Goal: Transaction & Acquisition: Purchase product/service

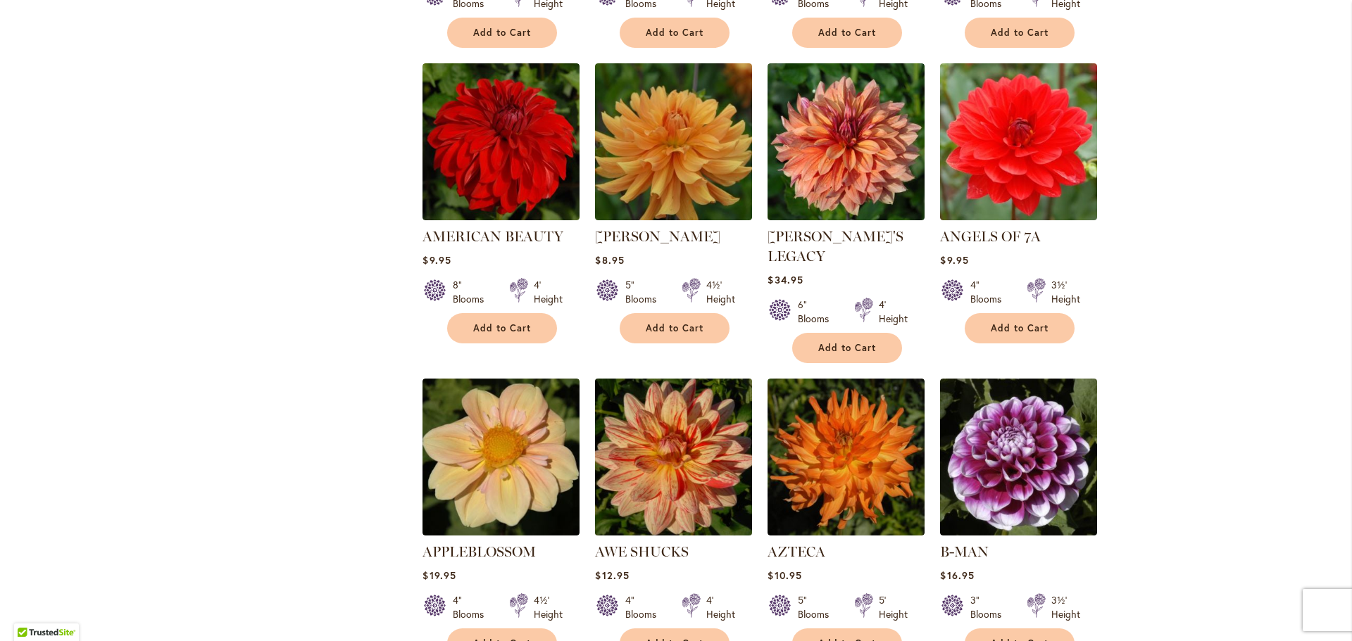
scroll to position [845, 0]
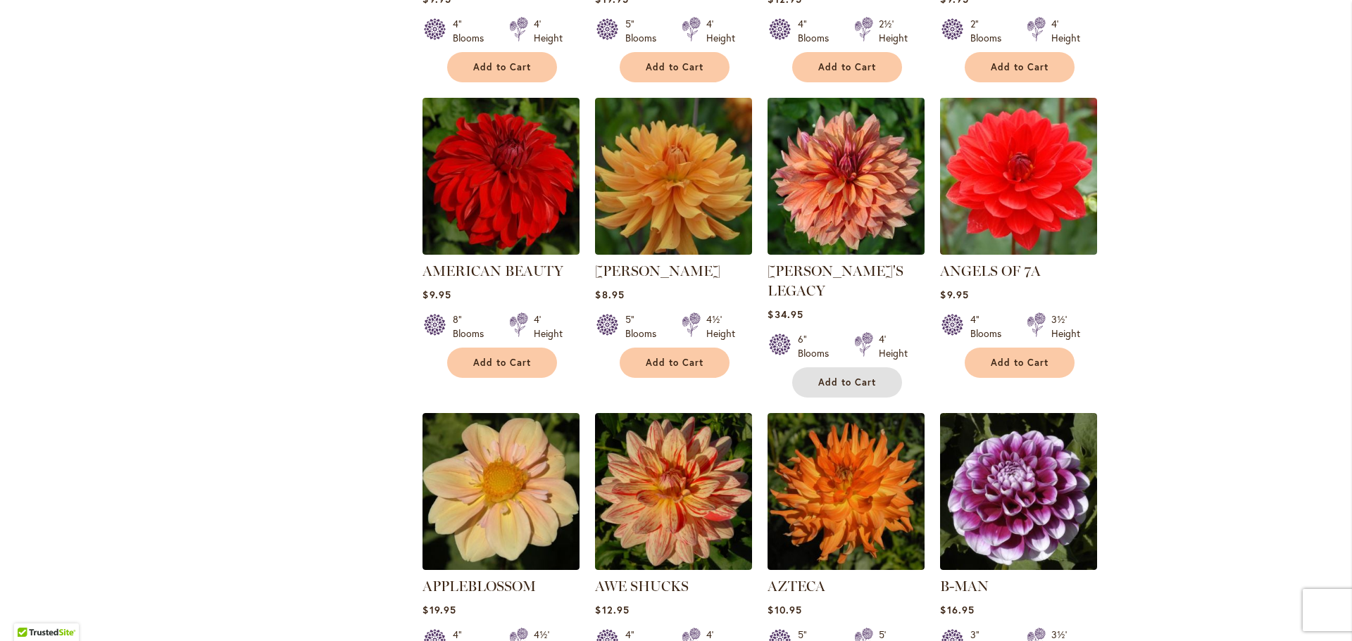
click at [863, 377] on span "Add to Cart" at bounding box center [847, 383] width 58 height 12
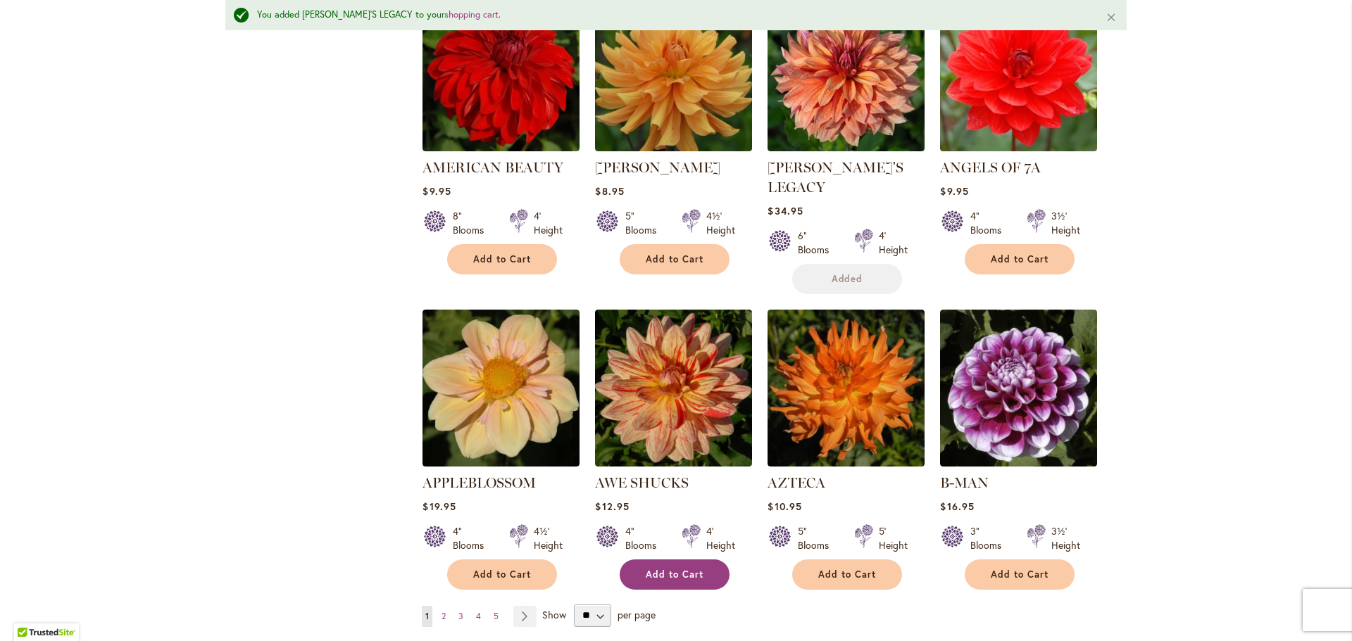
scroll to position [1023, 0]
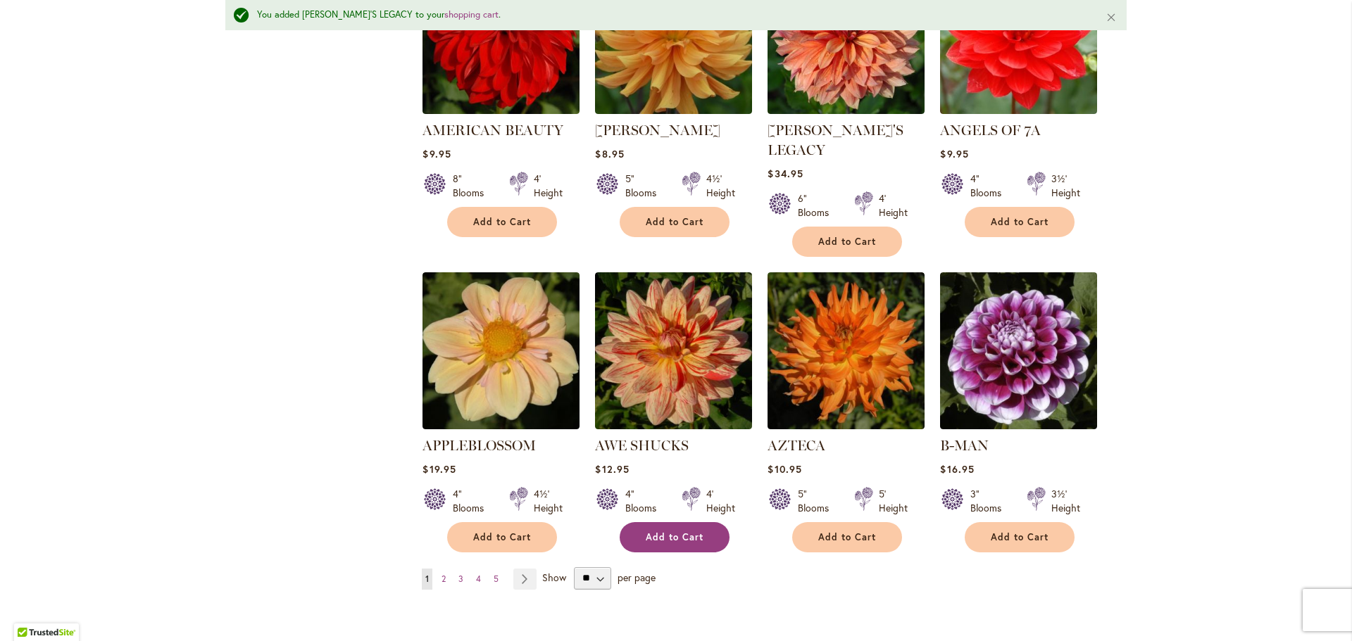
click at [667, 522] on button "Add to Cart" at bounding box center [675, 537] width 110 height 30
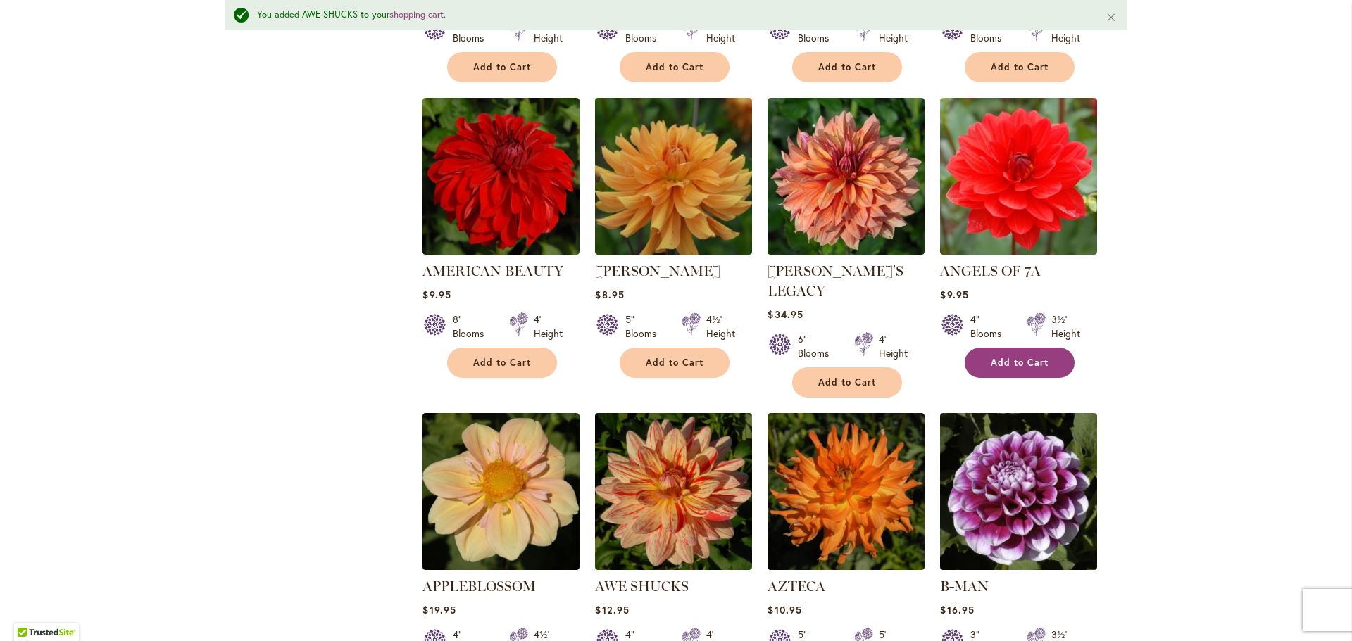
click at [1003, 363] on span "Add to Cart" at bounding box center [1020, 363] width 58 height 12
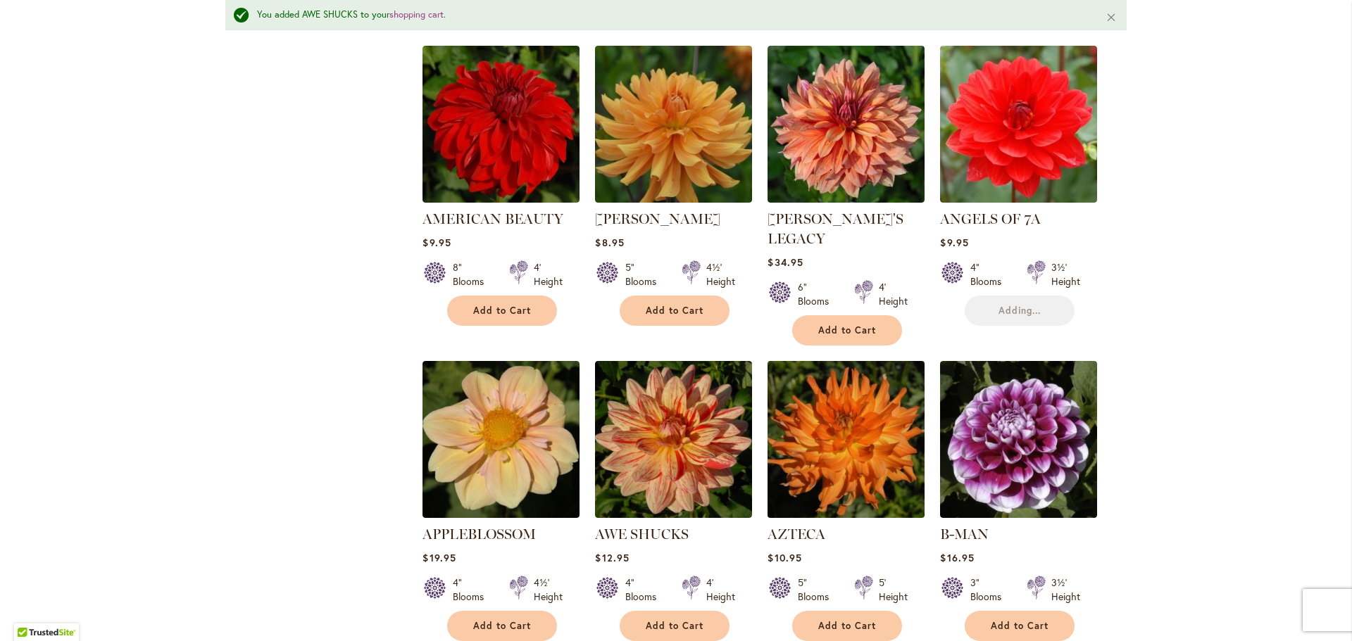
scroll to position [1023, 0]
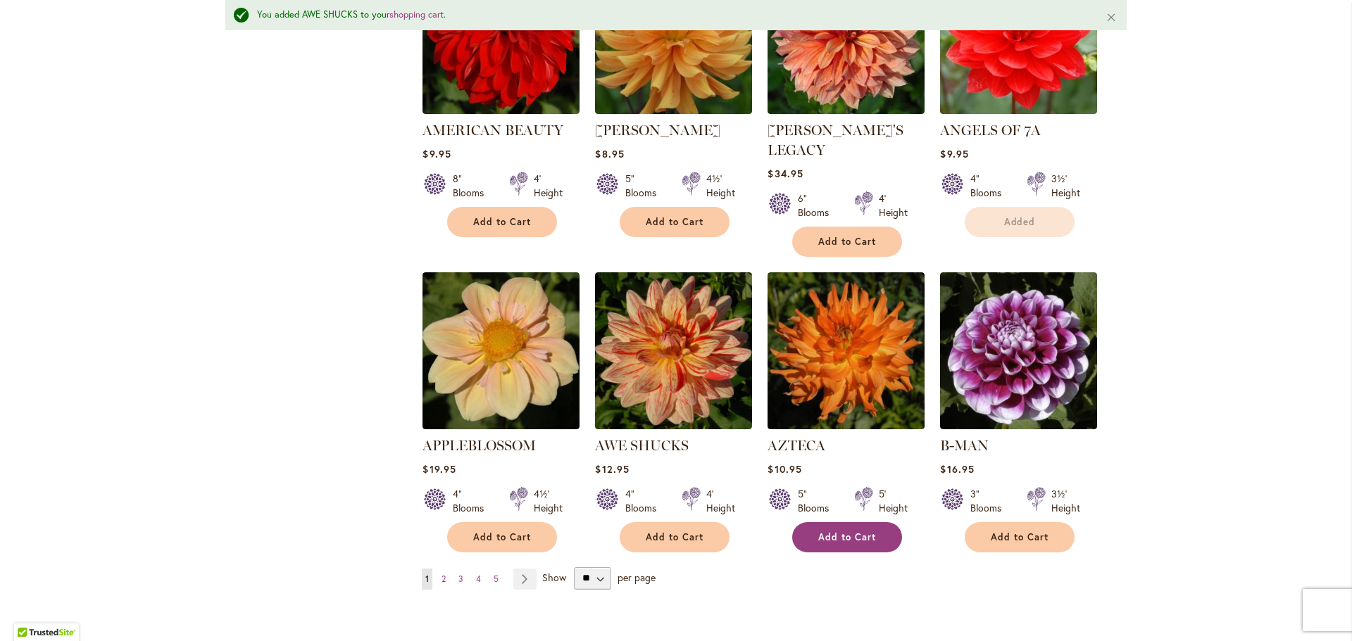
click at [856, 532] on span "Add to Cart" at bounding box center [847, 538] width 58 height 12
click at [1013, 531] on button "Add to Cart" at bounding box center [1019, 537] width 110 height 30
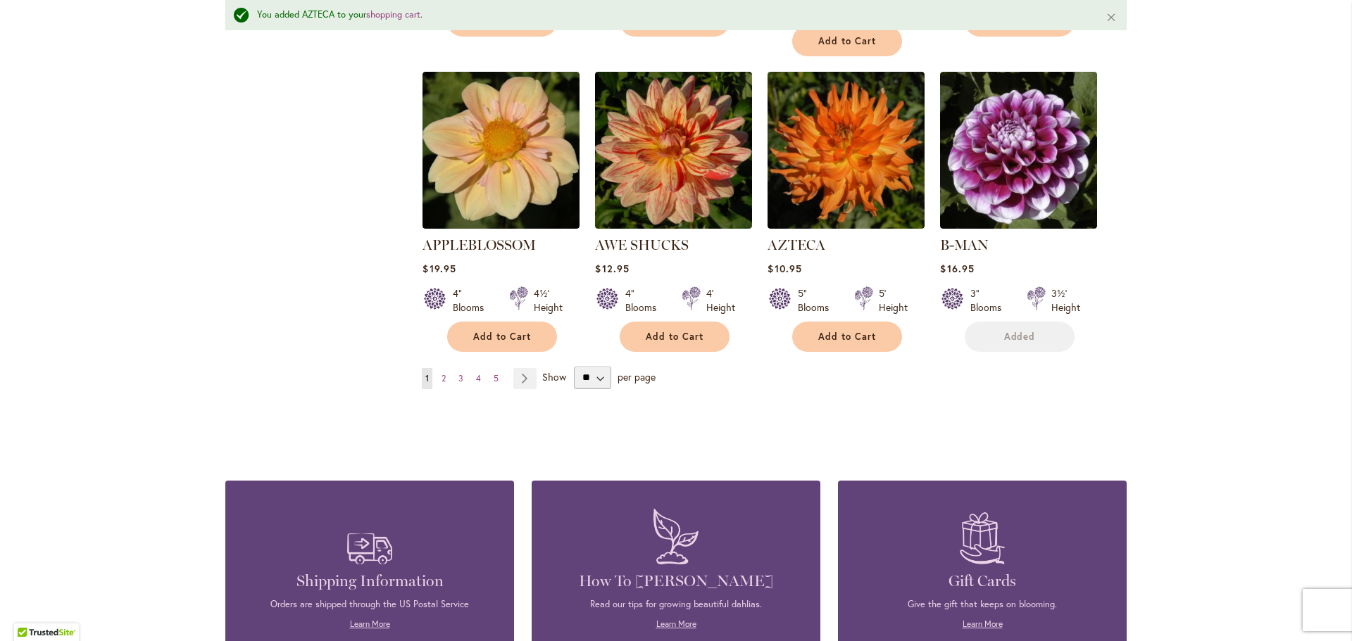
scroll to position [1234, 0]
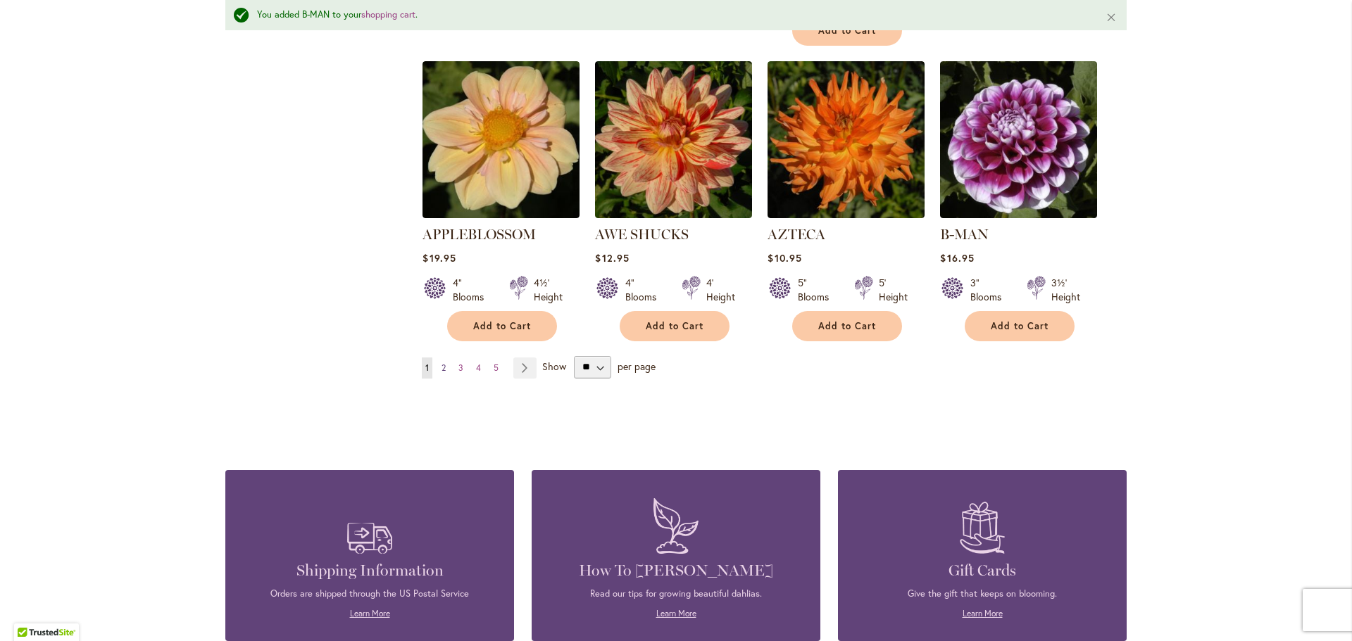
click at [438, 358] on link "Page 2" at bounding box center [443, 368] width 11 height 21
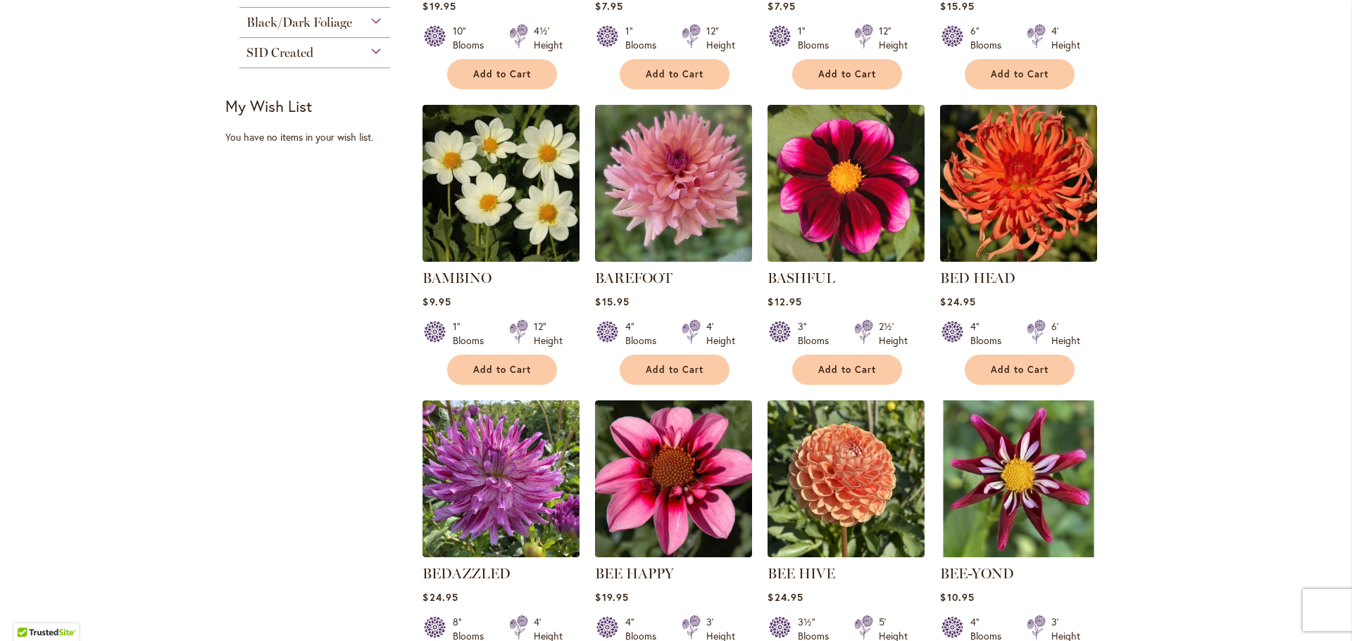
scroll to position [634, 0]
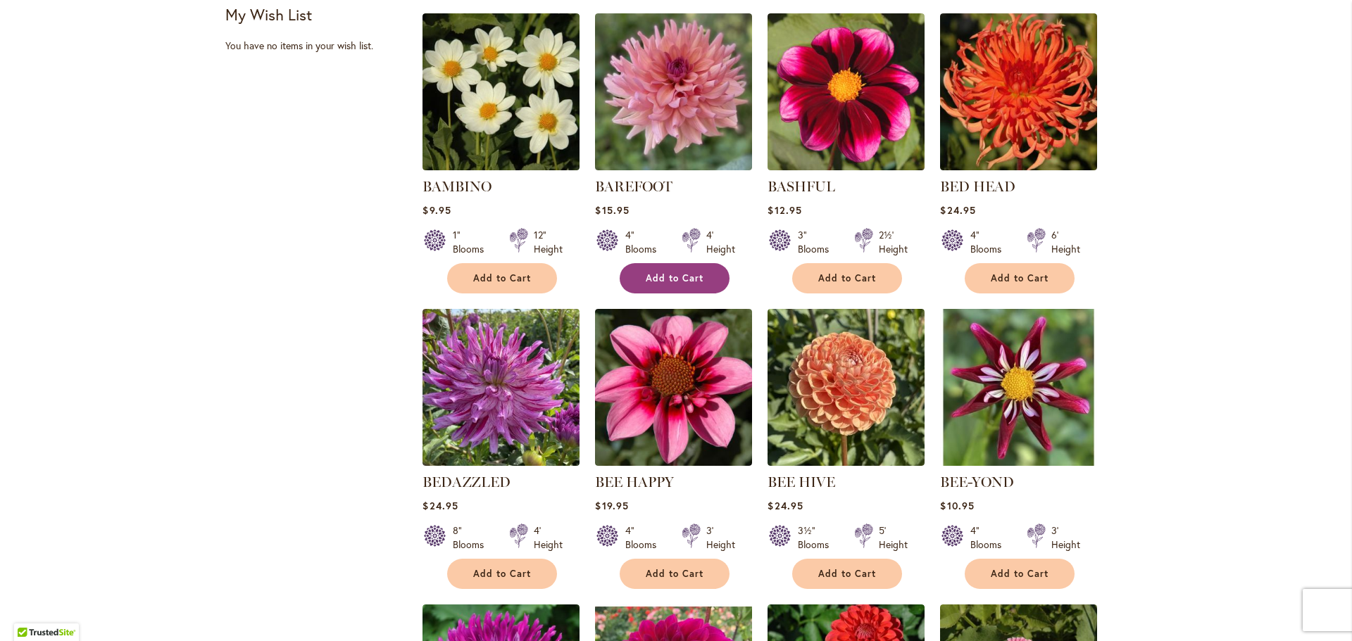
click at [672, 275] on span "Add to Cart" at bounding box center [675, 278] width 58 height 12
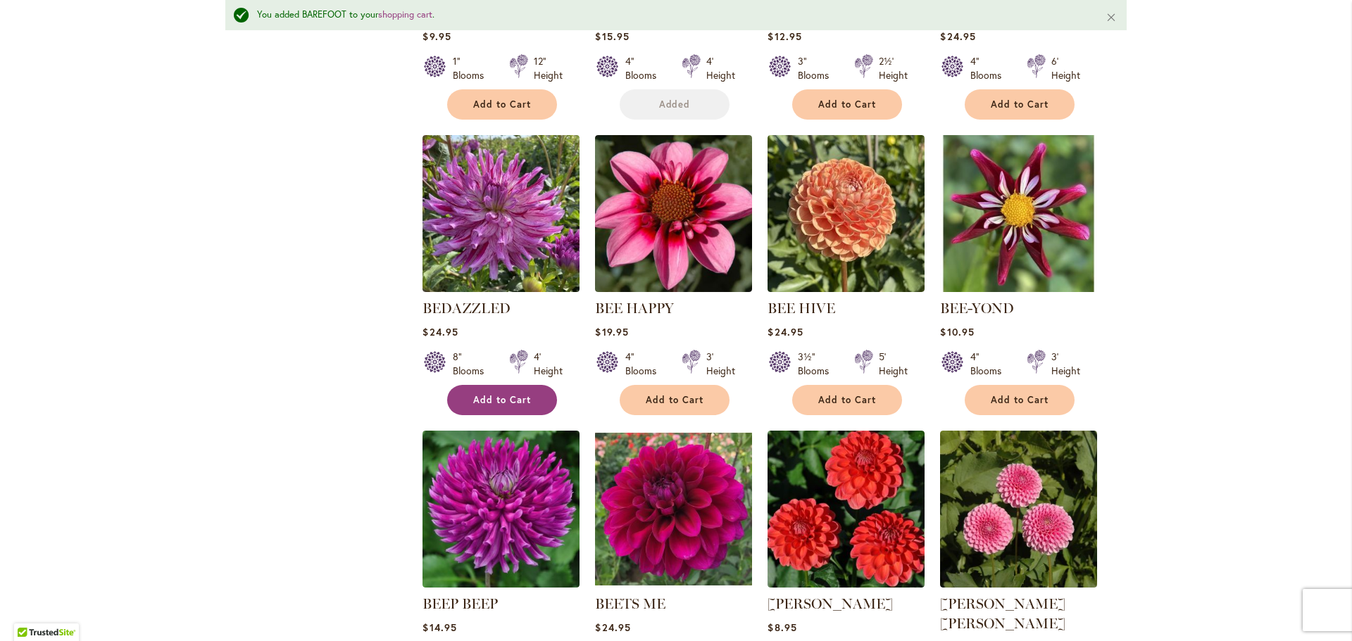
scroll to position [882, 0]
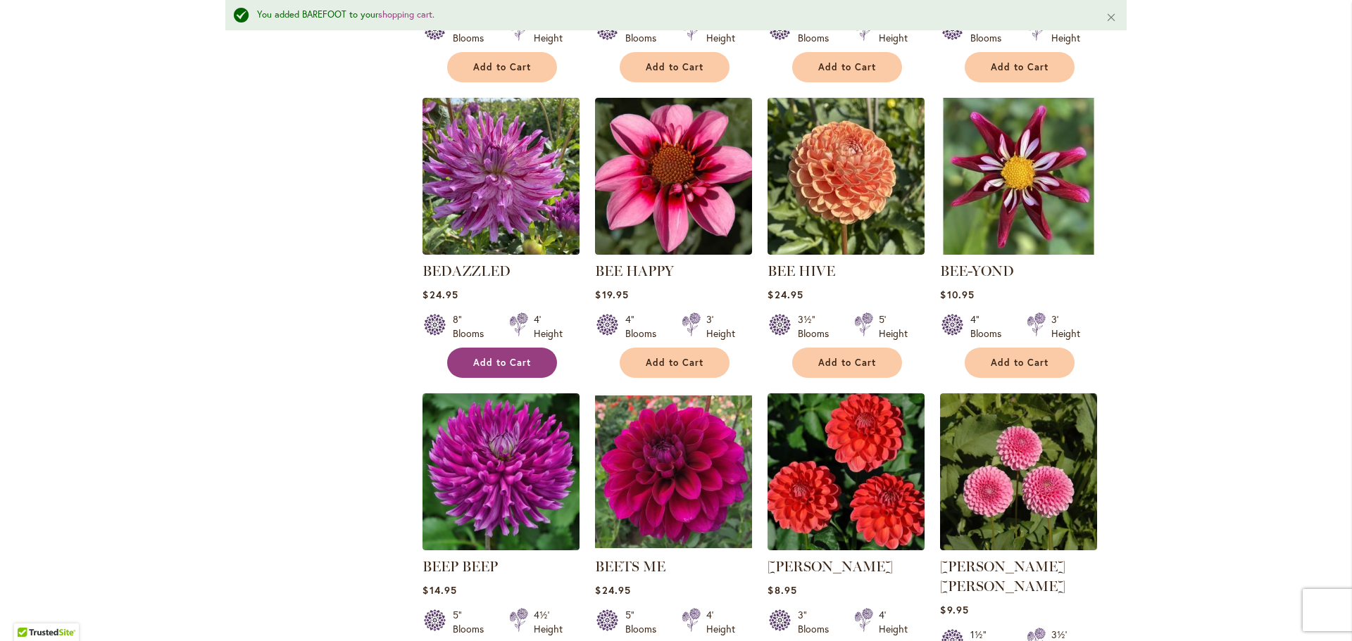
click at [526, 367] on button "Add to Cart" at bounding box center [502, 363] width 110 height 30
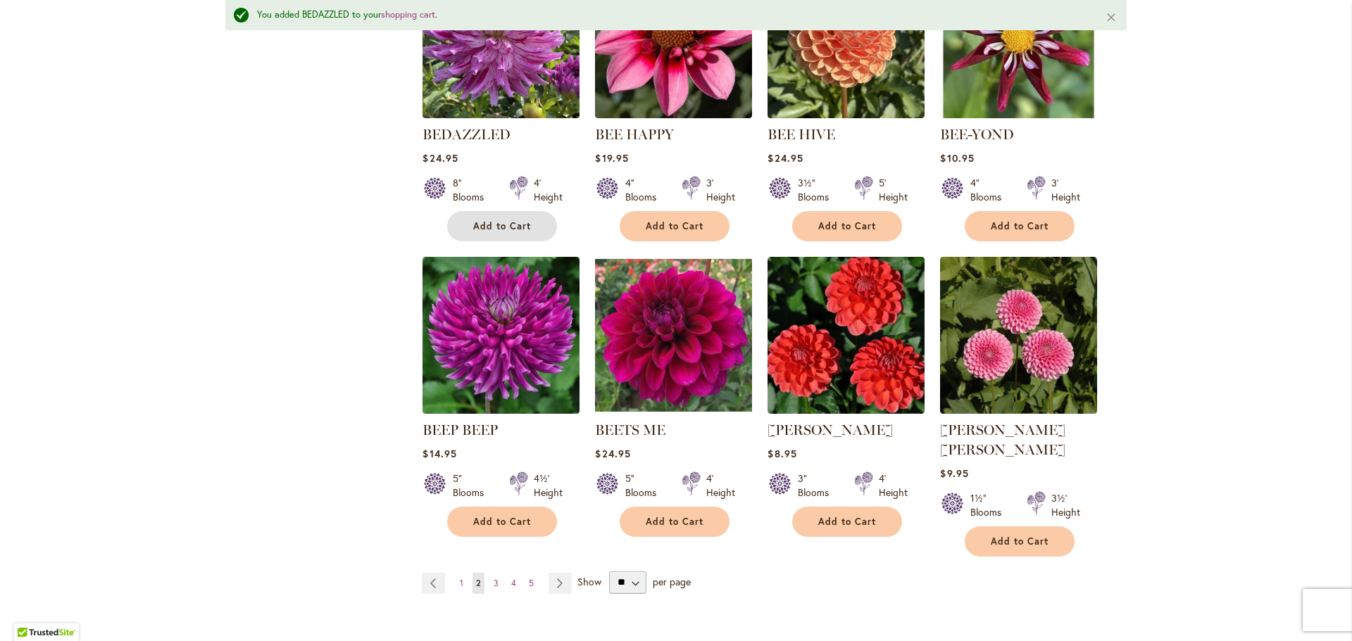
scroll to position [1023, 0]
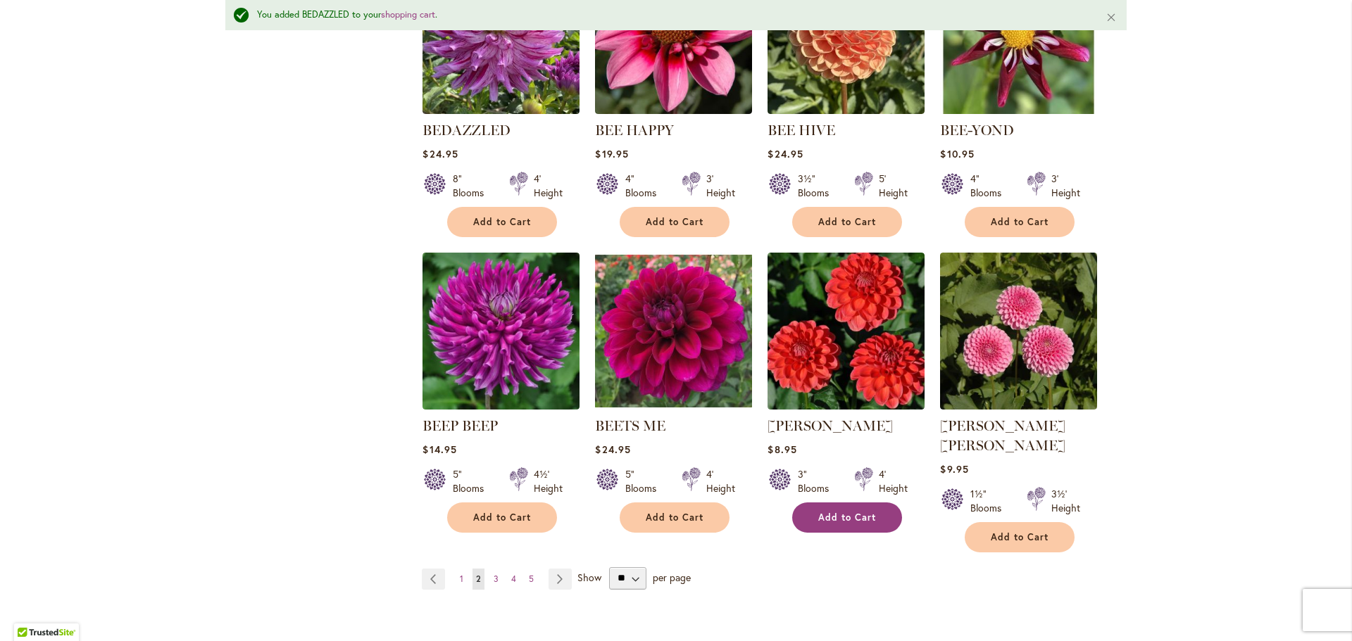
click at [860, 516] on span "Add to Cart" at bounding box center [847, 518] width 58 height 12
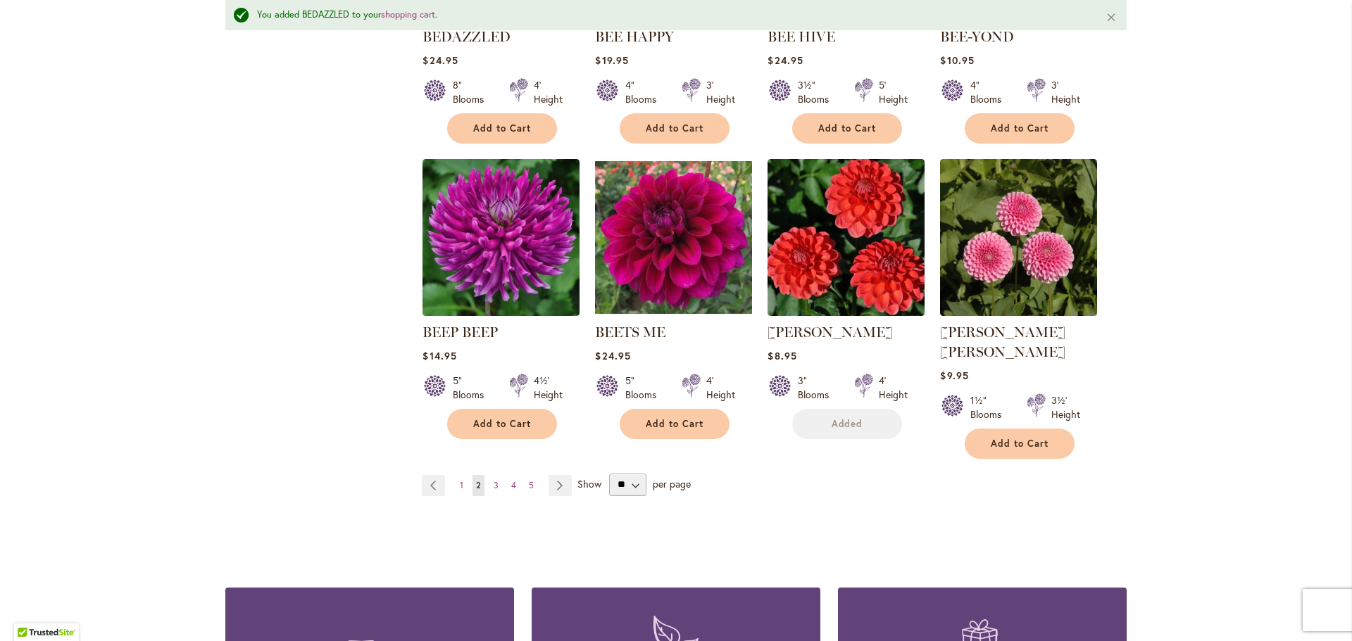
scroll to position [1164, 0]
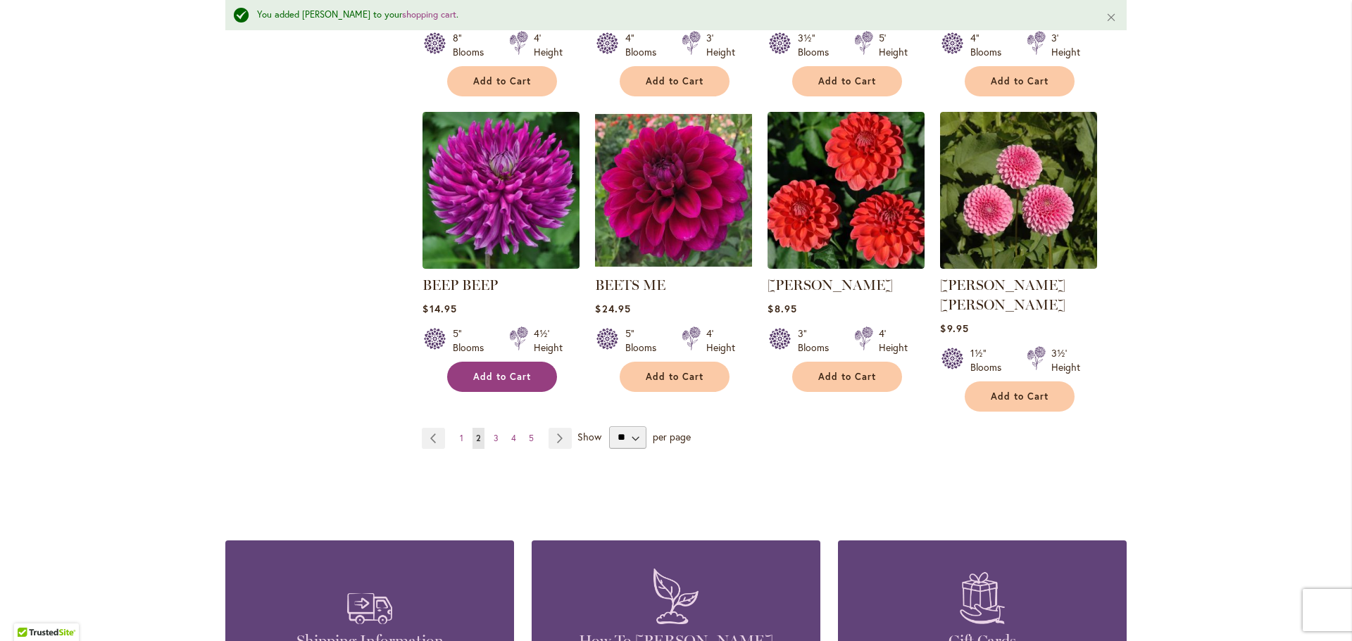
click at [496, 377] on span "Add to Cart" at bounding box center [502, 377] width 58 height 12
click at [494, 433] on span "3" at bounding box center [496, 438] width 5 height 11
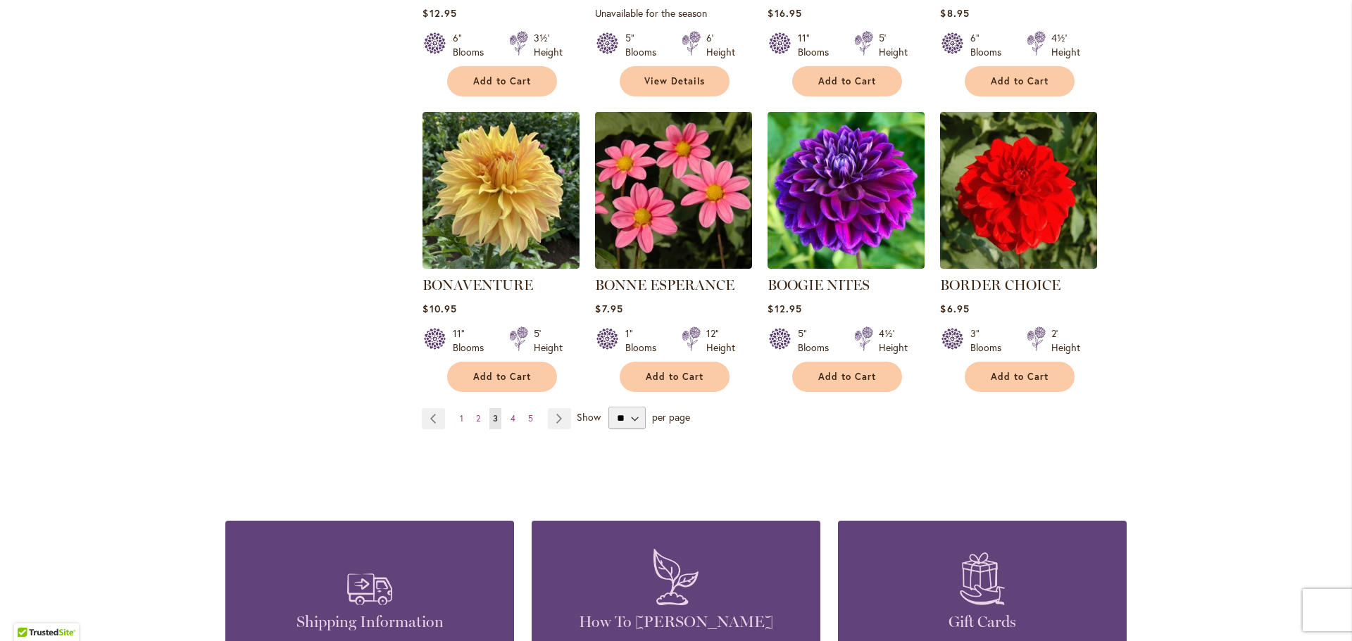
scroll to position [1197, 0]
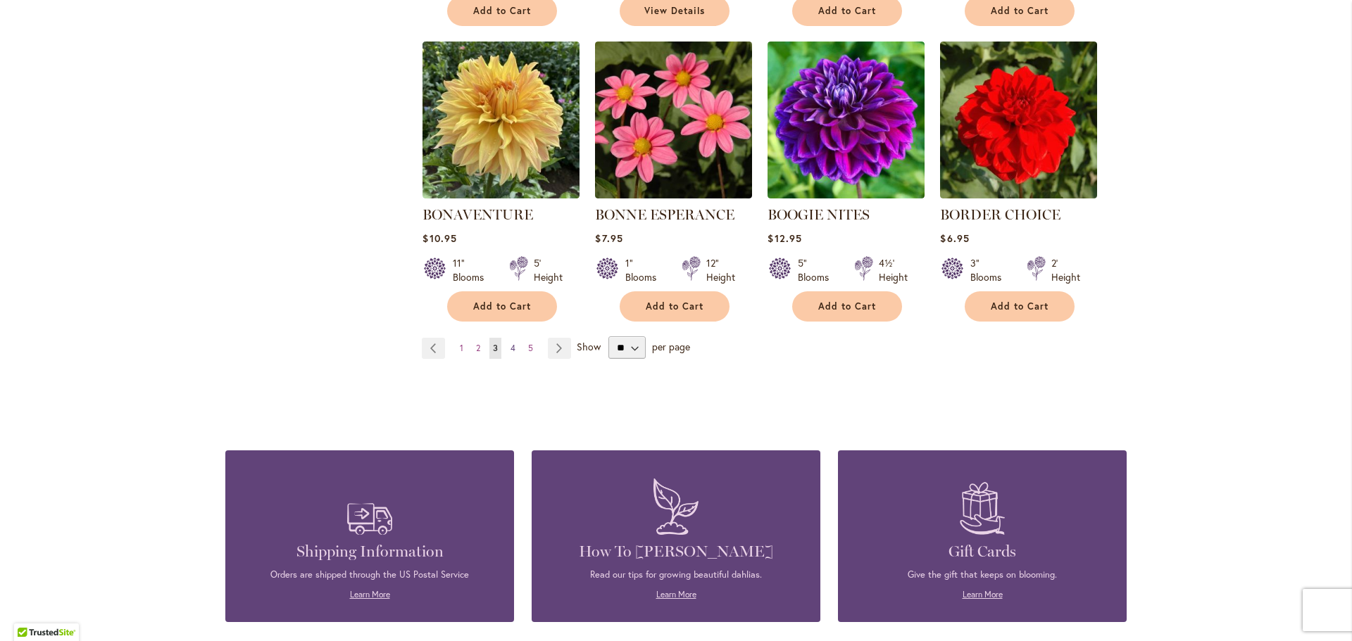
click at [513, 349] on link "Page 4" at bounding box center [513, 348] width 12 height 21
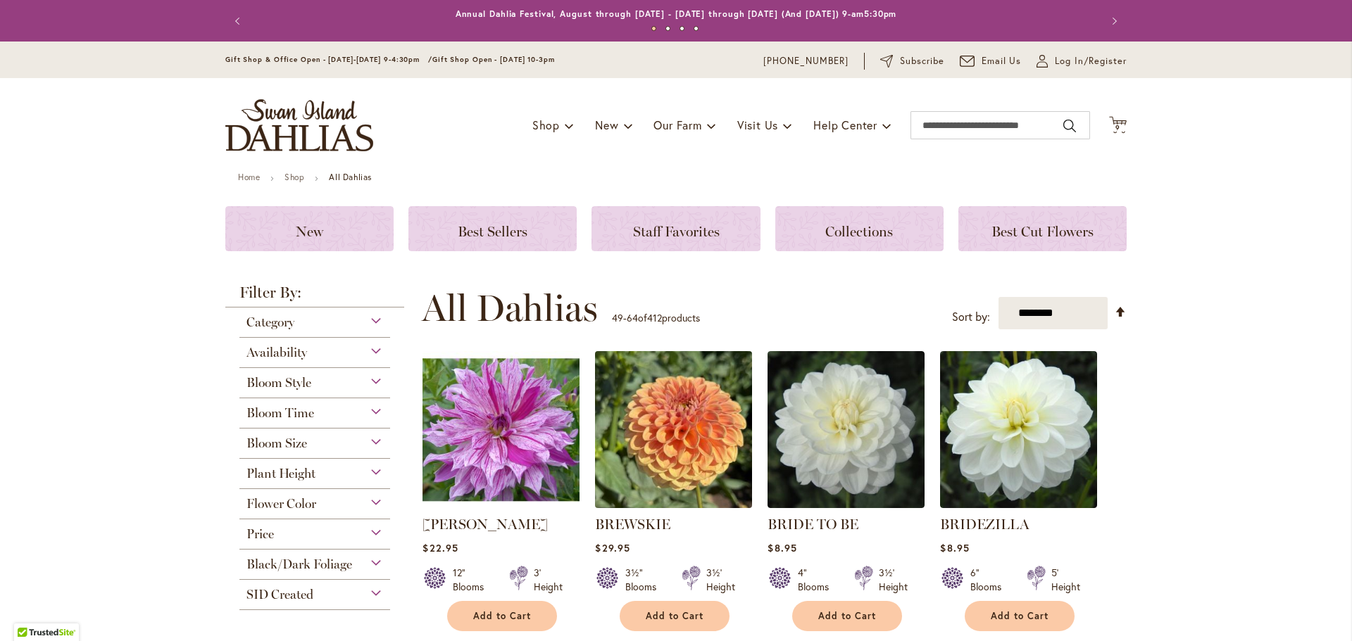
scroll to position [211, 0]
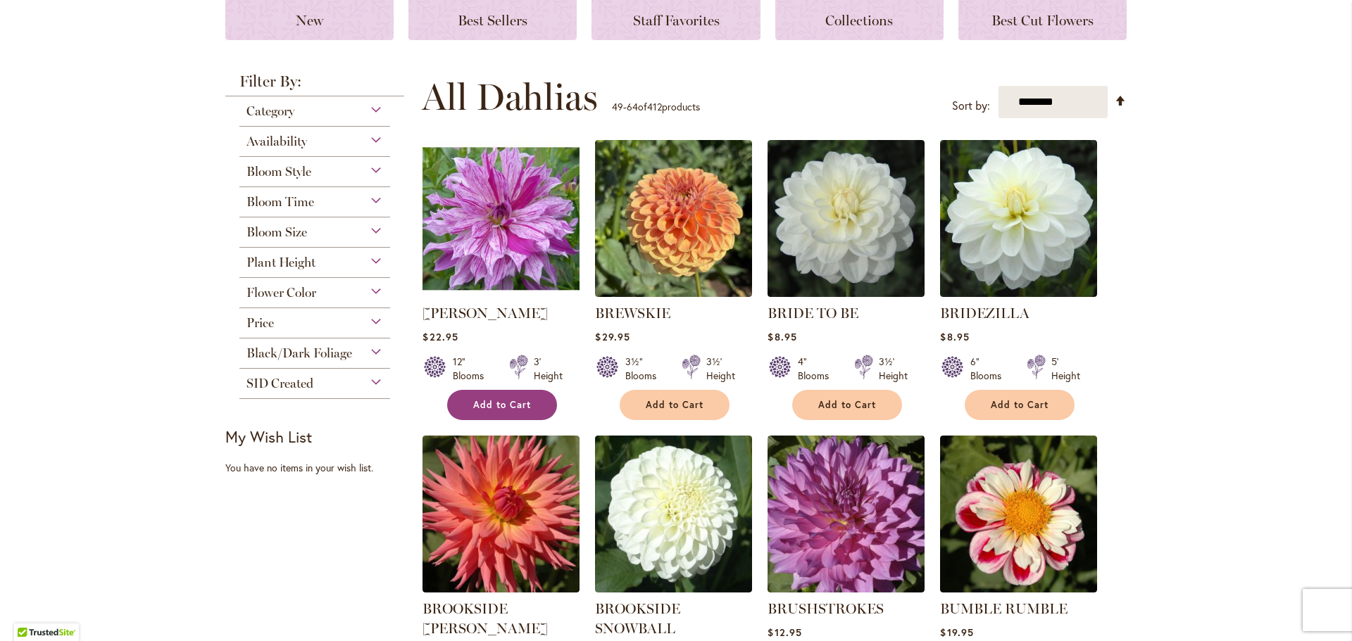
click at [509, 406] on span "Add to Cart" at bounding box center [502, 405] width 58 height 12
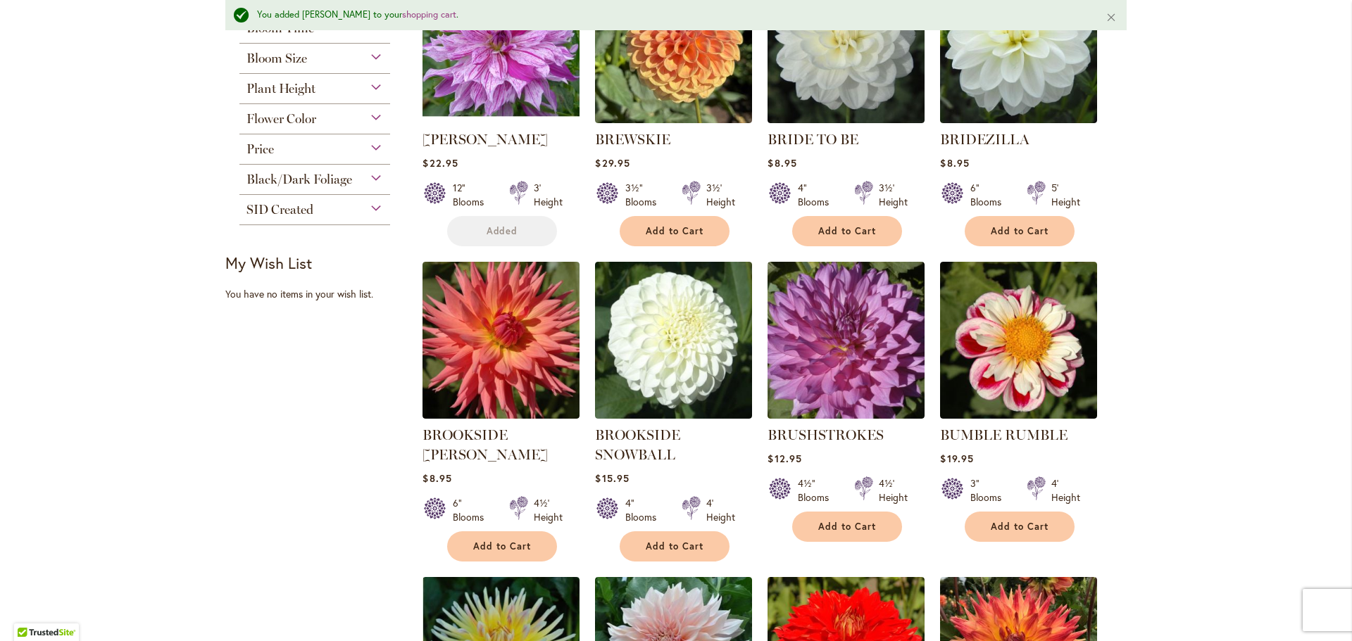
scroll to position [460, 0]
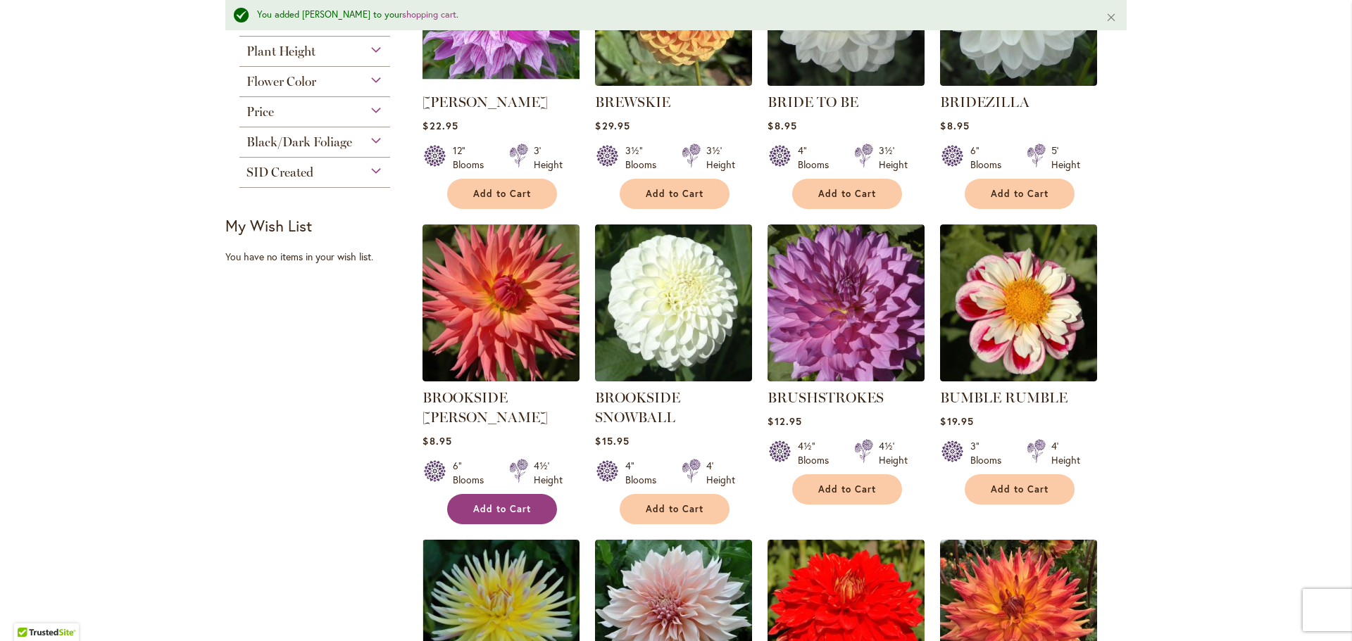
click at [494, 503] on span "Add to Cart" at bounding box center [502, 509] width 58 height 12
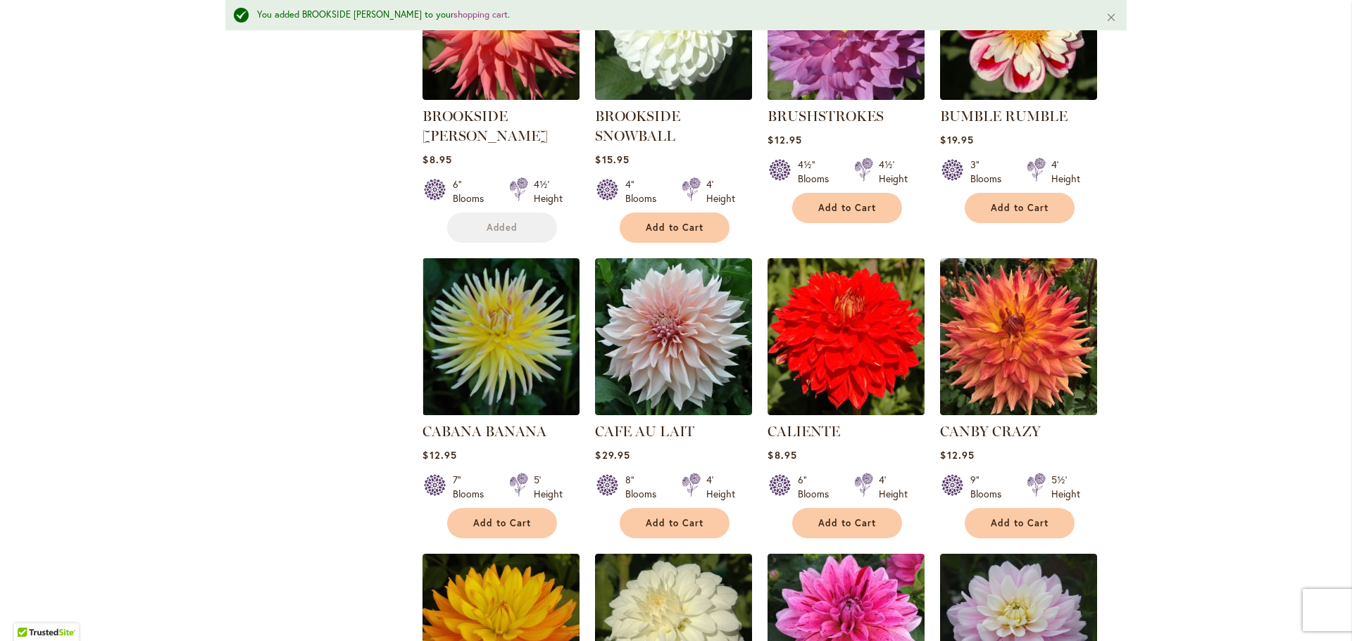
scroll to position [601, 0]
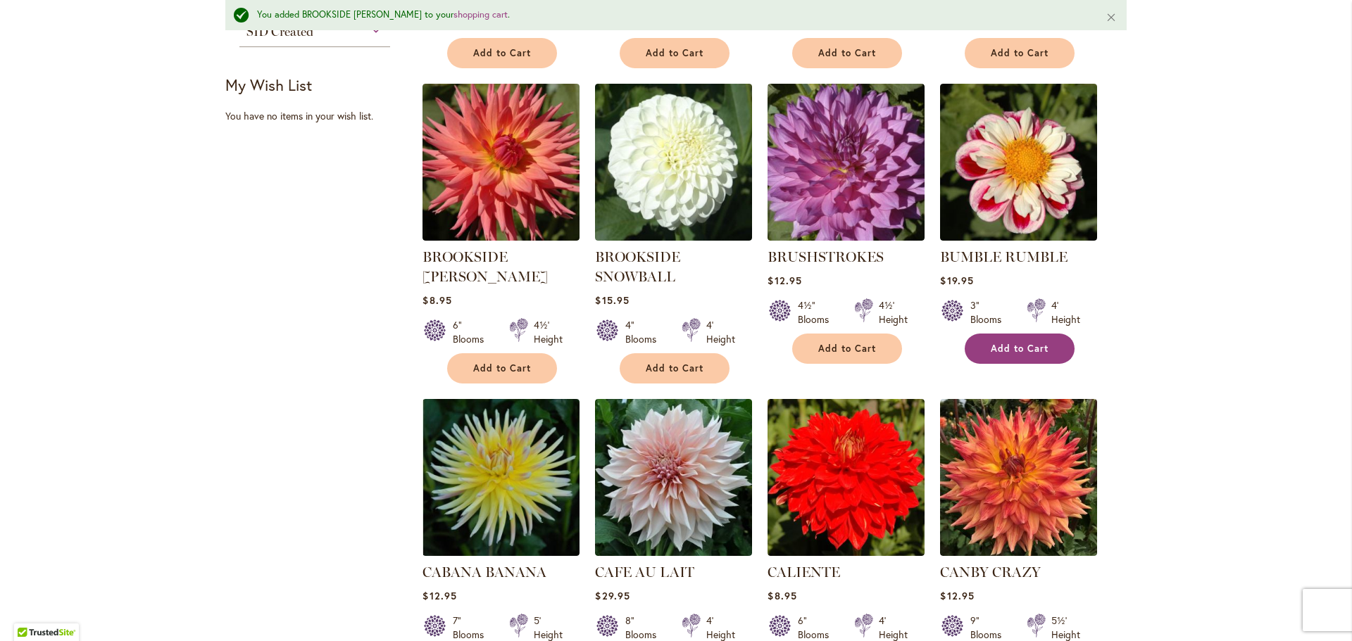
click at [1018, 356] on button "Add to Cart" at bounding box center [1019, 349] width 110 height 30
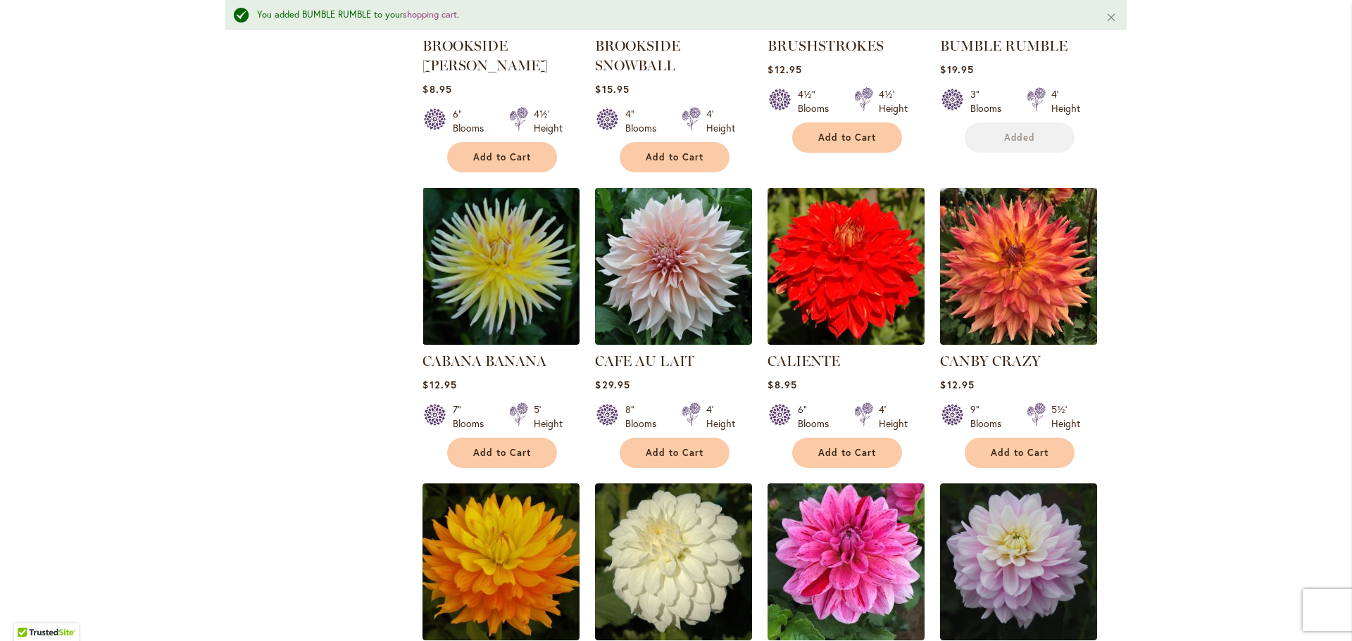
scroll to position [1023, 0]
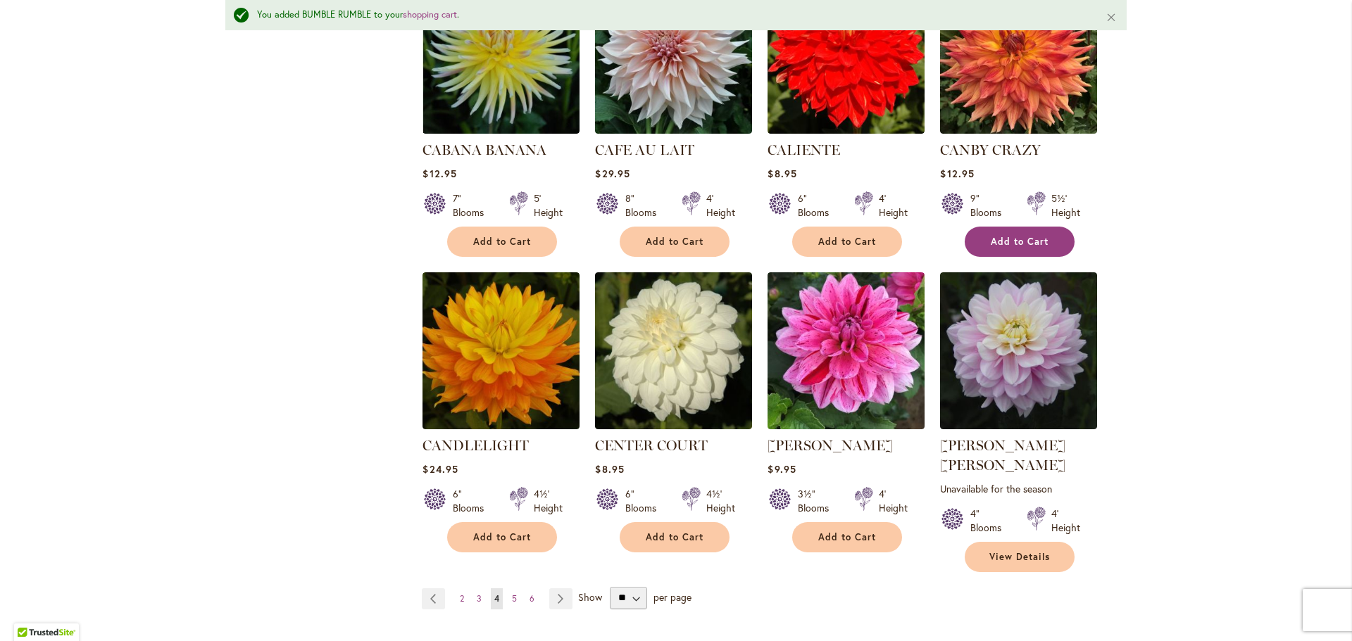
click at [1023, 243] on span "Add to Cart" at bounding box center [1020, 242] width 58 height 12
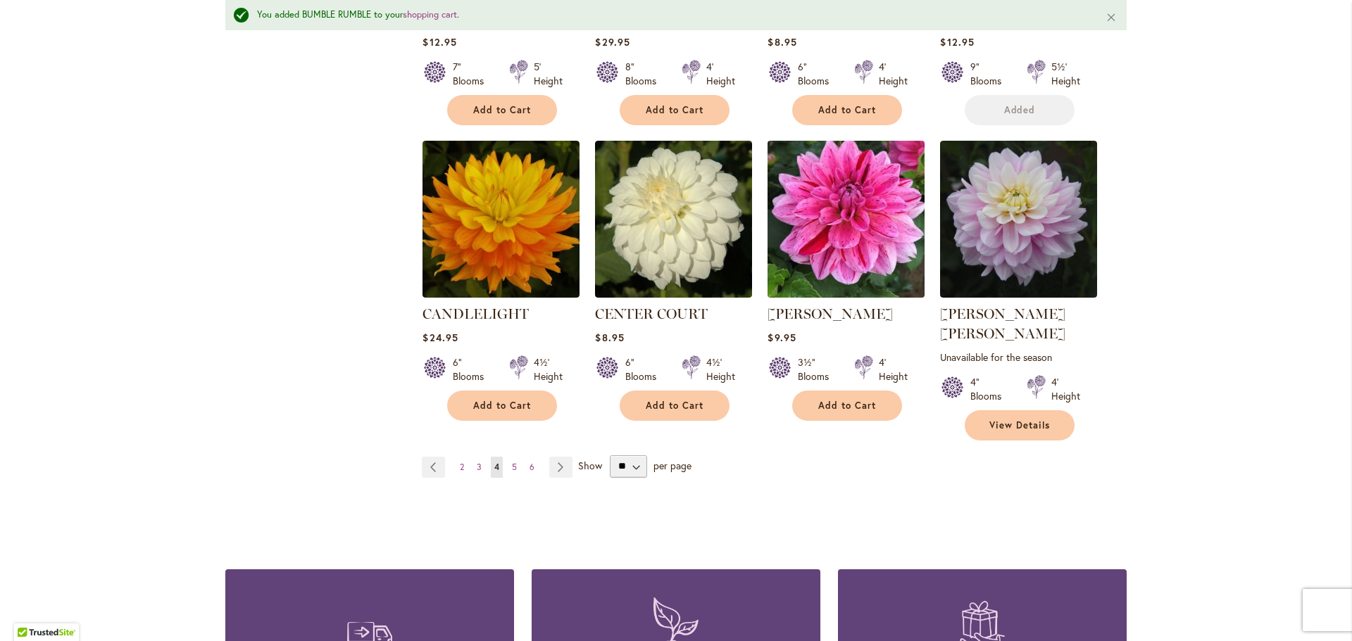
scroll to position [1164, 0]
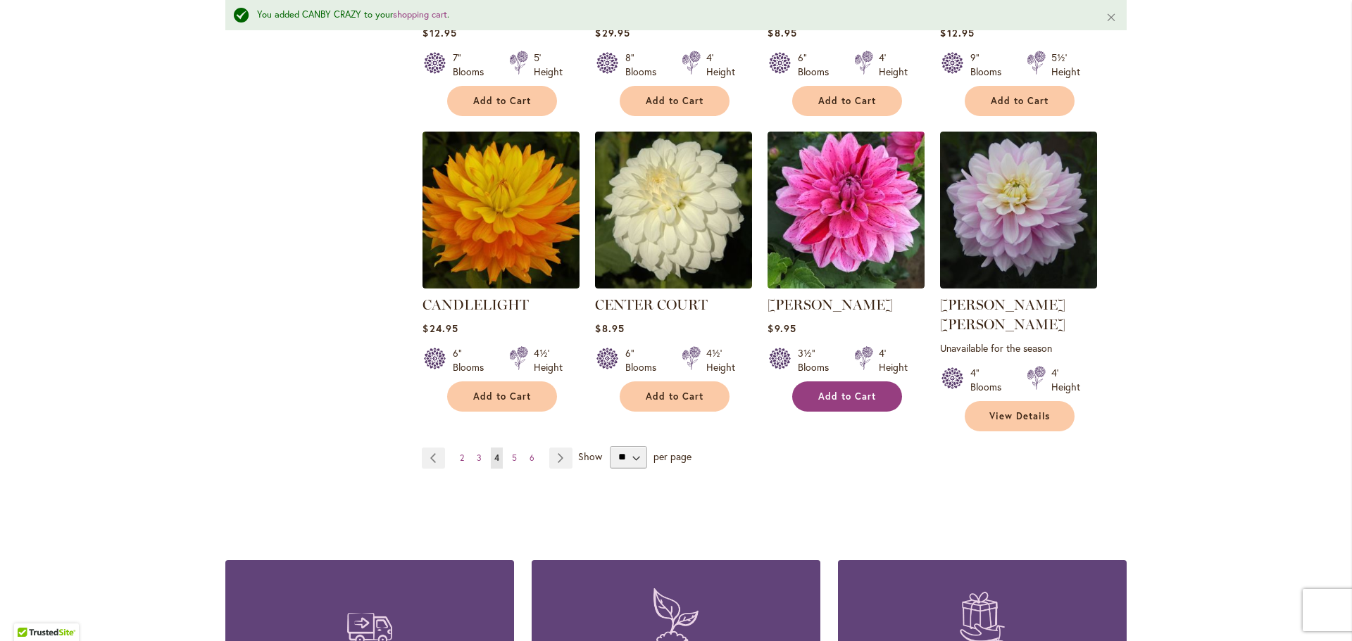
click at [850, 400] on span "Add to Cart" at bounding box center [847, 397] width 58 height 12
click at [512, 453] on span "5" at bounding box center [514, 458] width 5 height 11
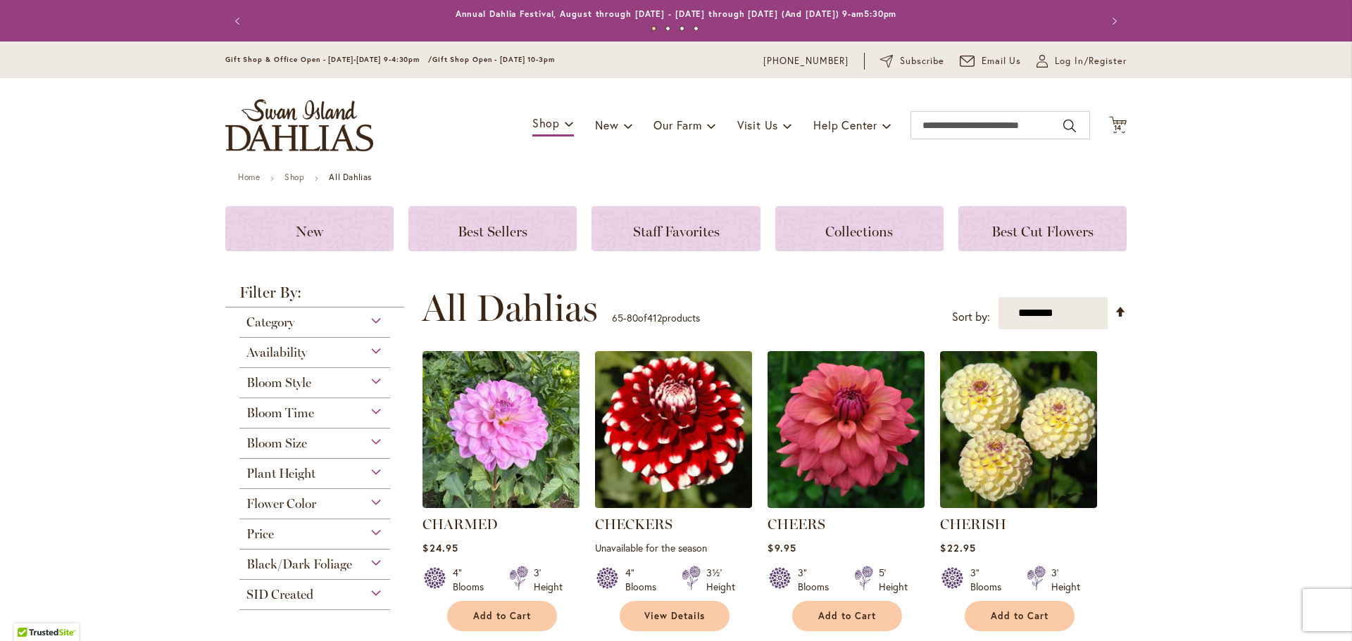
scroll to position [141, 0]
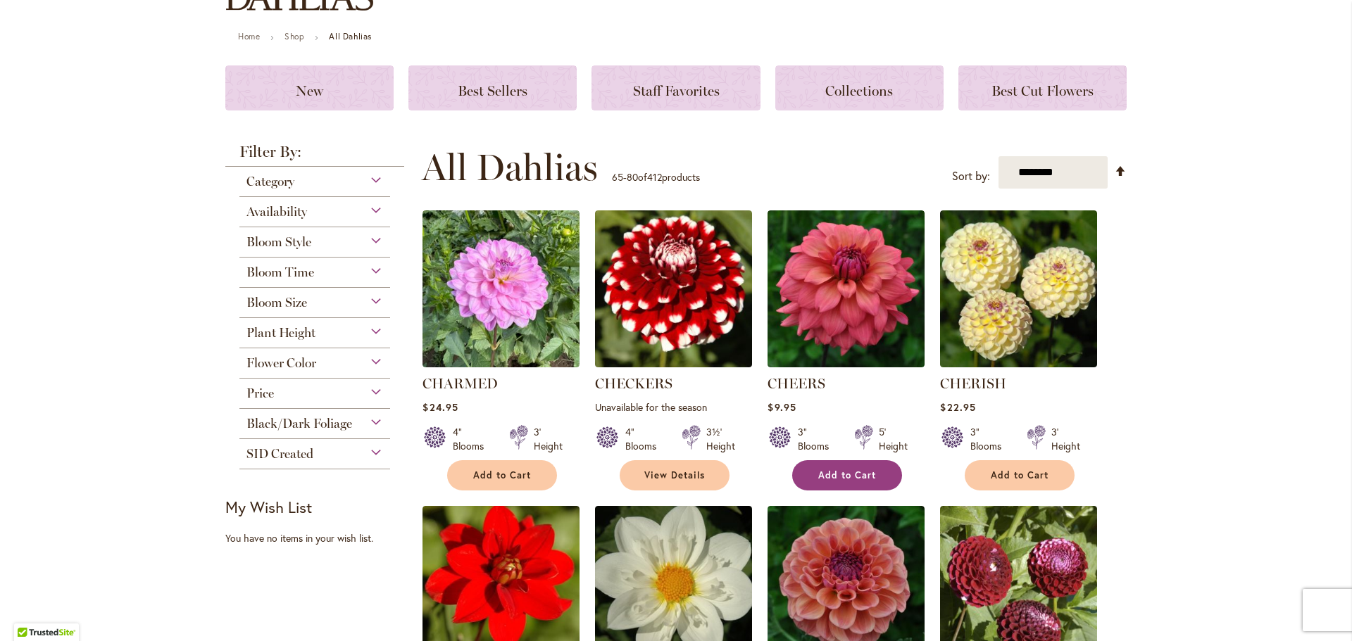
click at [838, 473] on span "Add to Cart" at bounding box center [847, 476] width 58 height 12
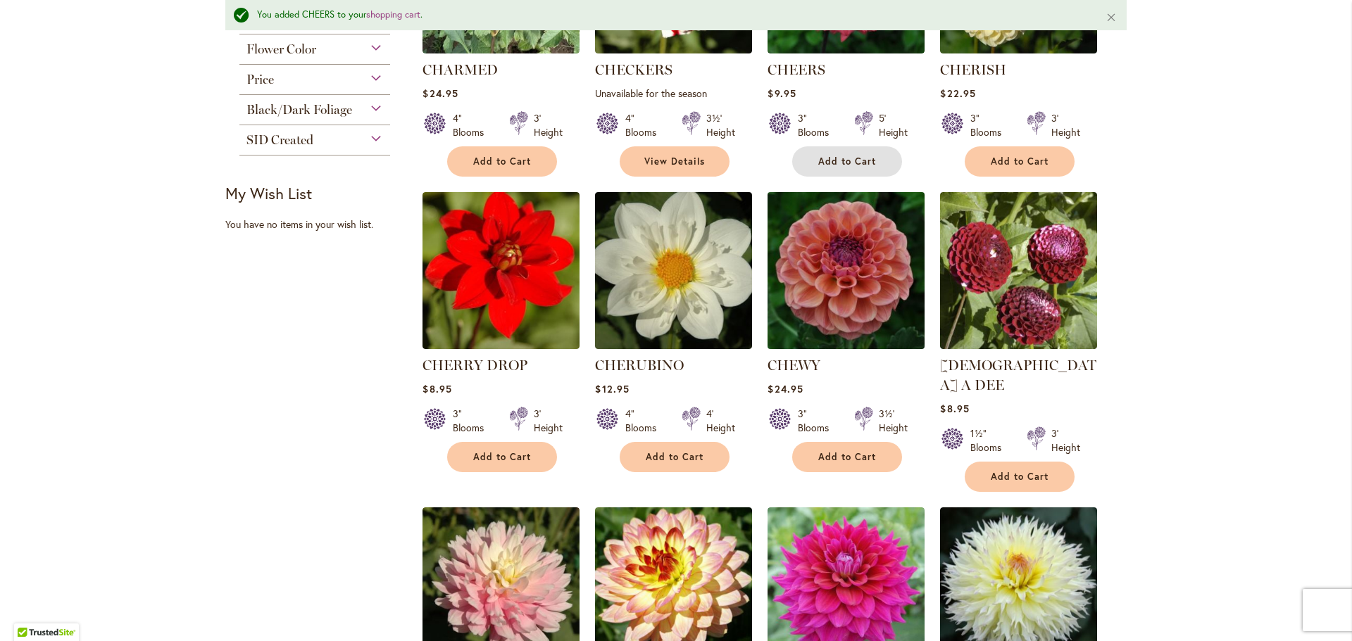
scroll to position [493, 0]
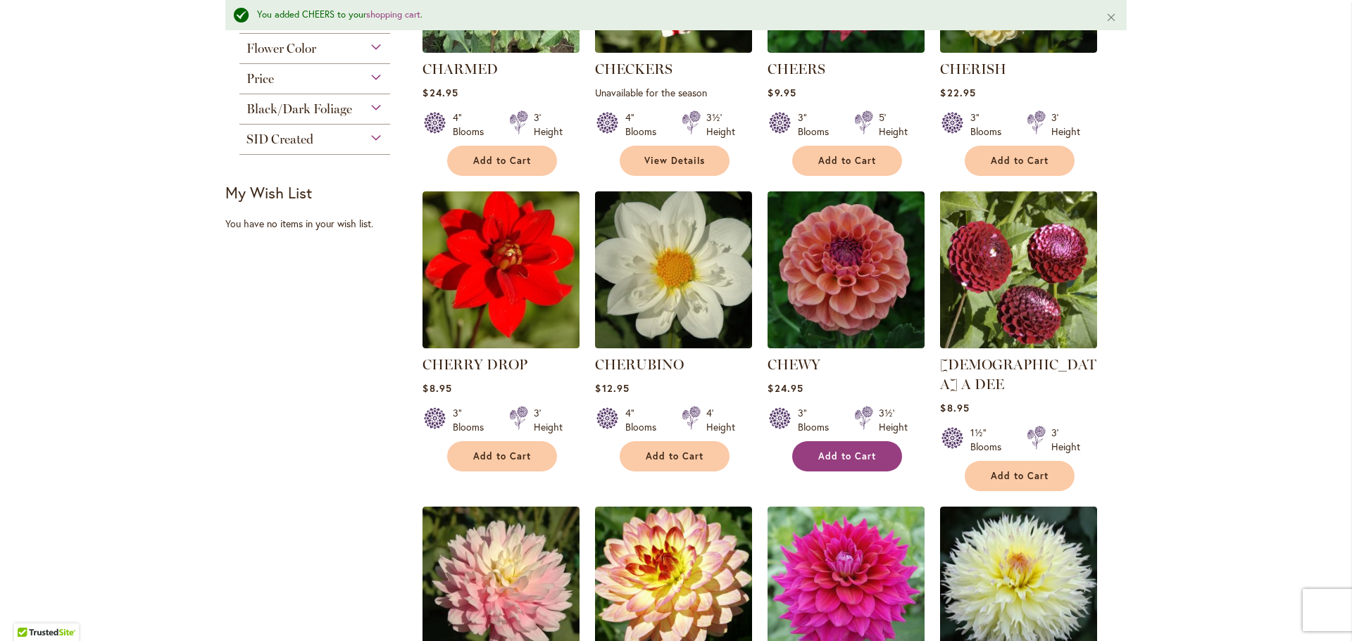
click at [855, 460] on span "Add to Cart" at bounding box center [847, 457] width 58 height 12
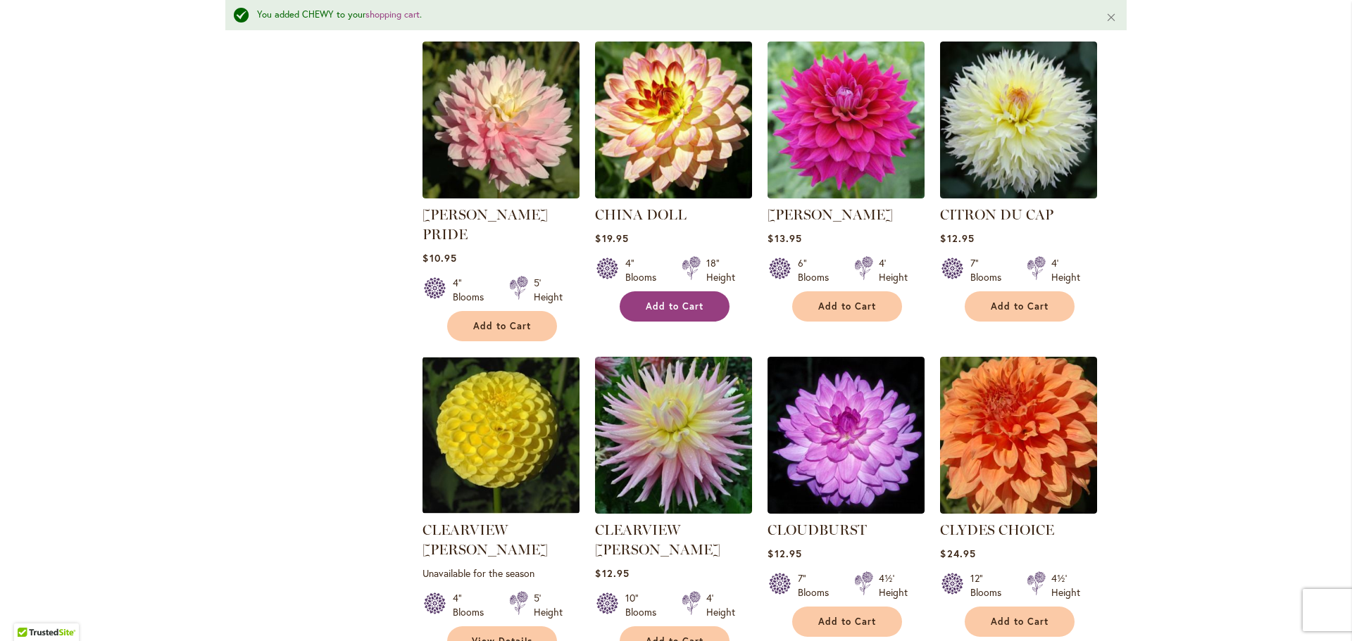
scroll to position [1056, 0]
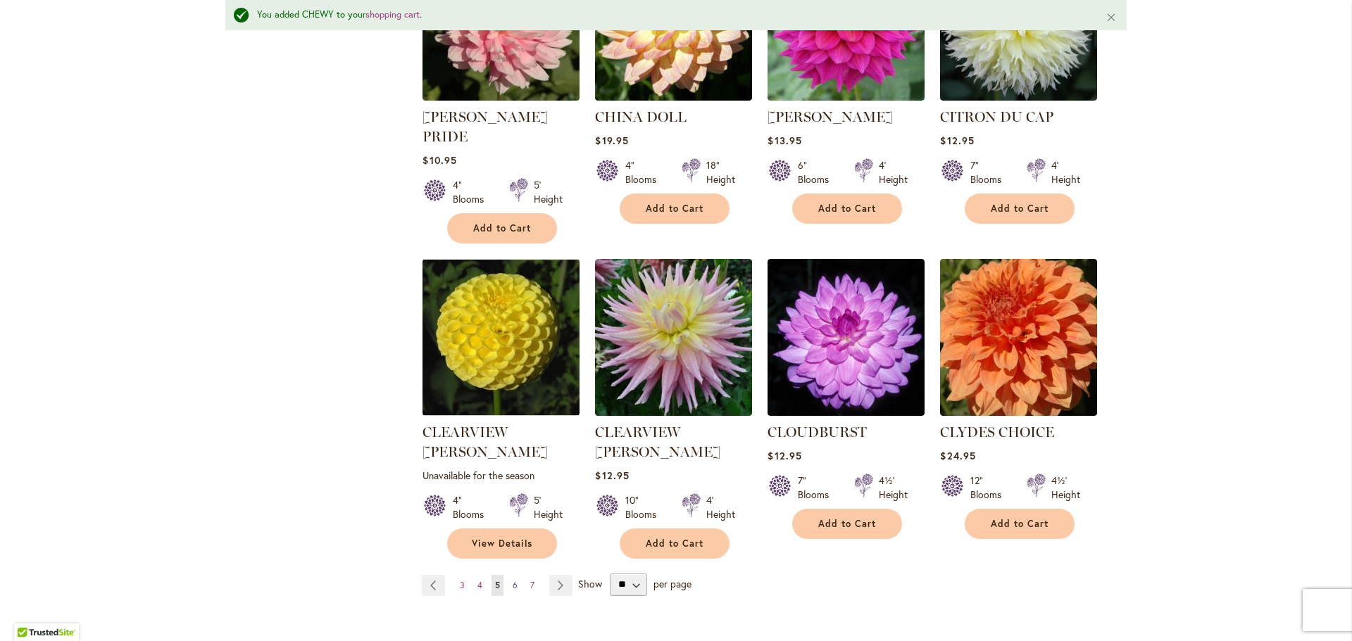
click at [513, 580] on span "6" at bounding box center [515, 585] width 5 height 11
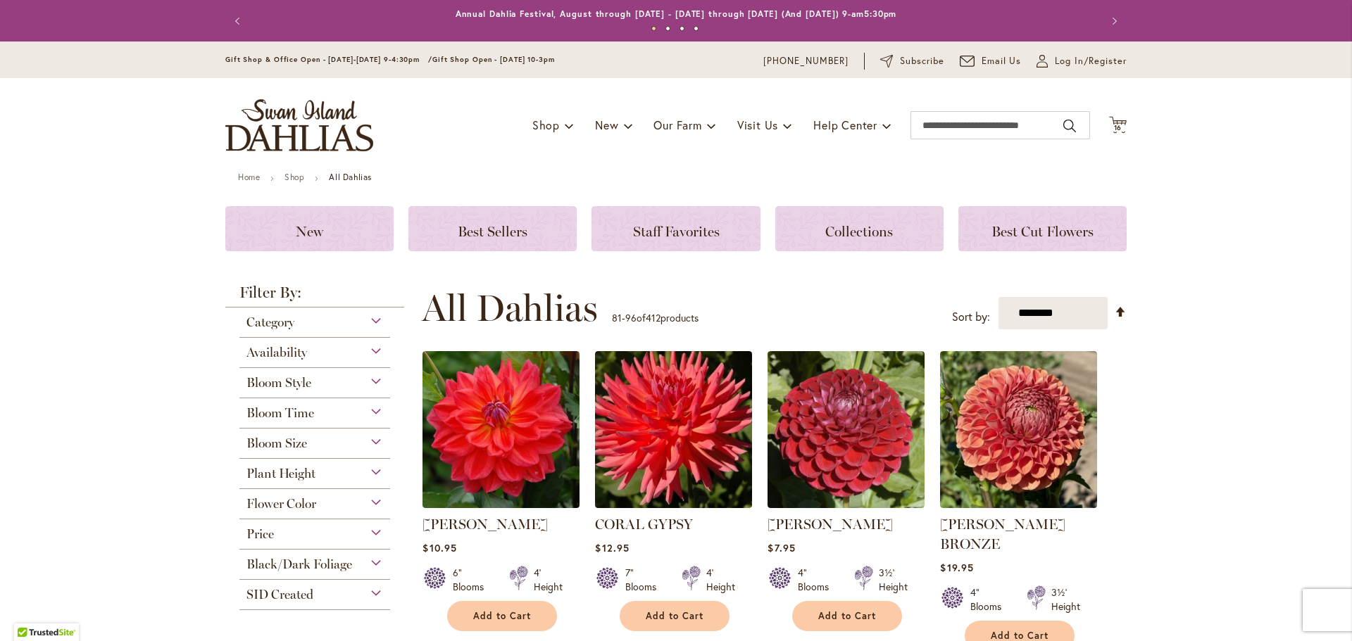
scroll to position [211, 0]
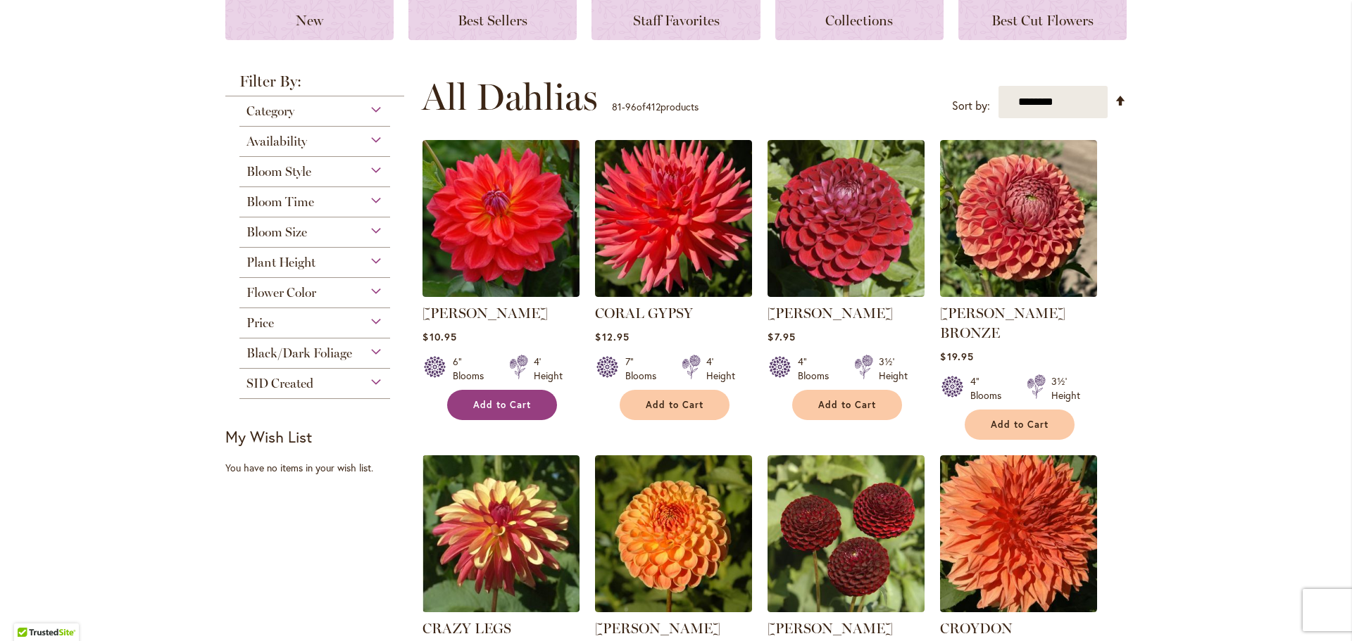
click at [505, 413] on button "Add to Cart" at bounding box center [502, 405] width 110 height 30
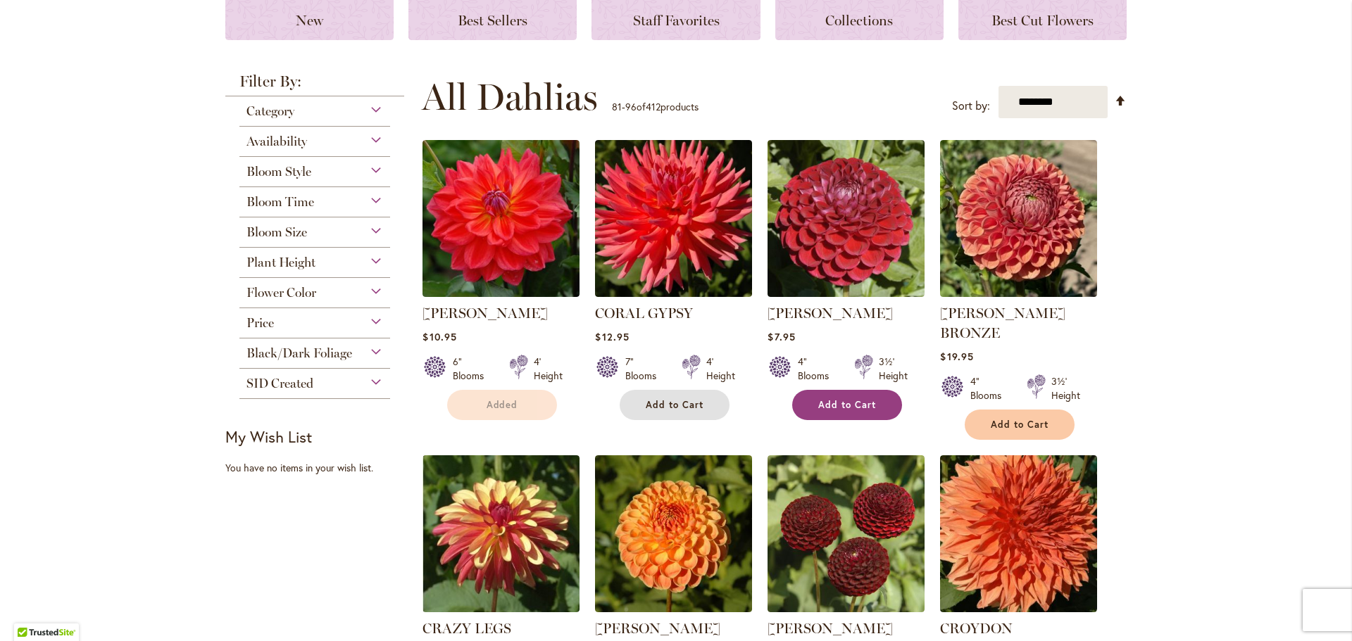
drag, startPoint x: 686, startPoint y: 414, endPoint x: 846, endPoint y: 413, distance: 159.8
click at [686, 414] on button "Add to Cart" at bounding box center [675, 405] width 110 height 30
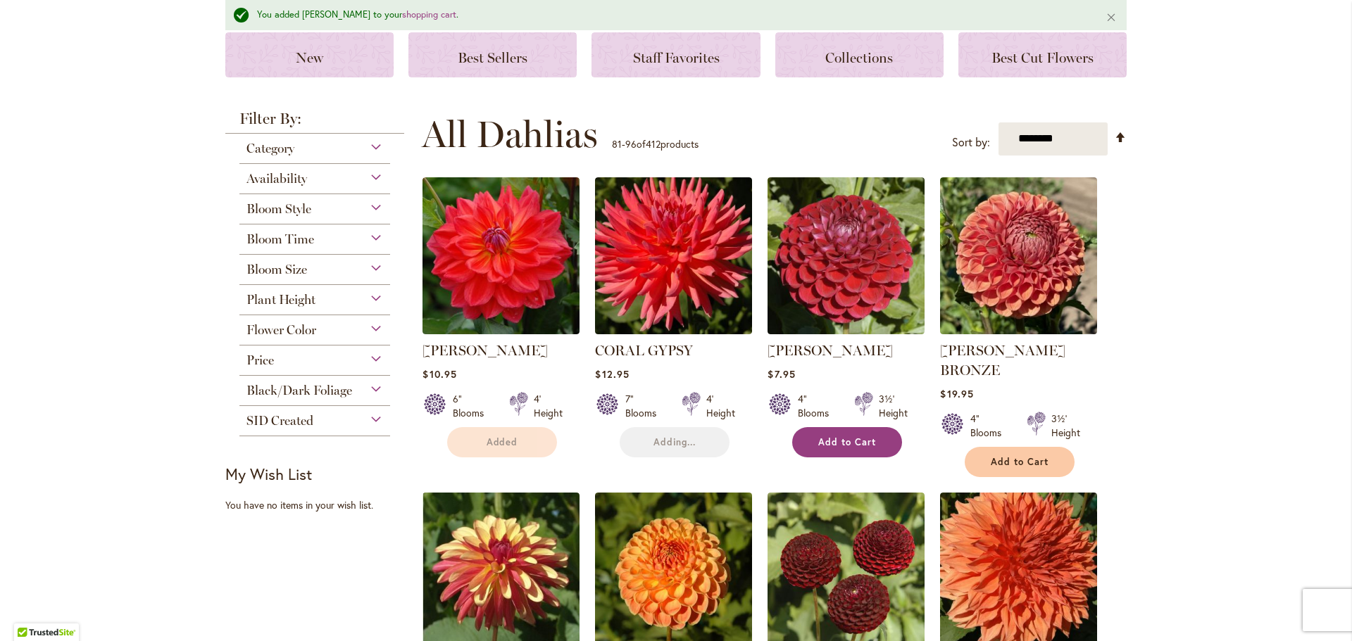
scroll to position [249, 0]
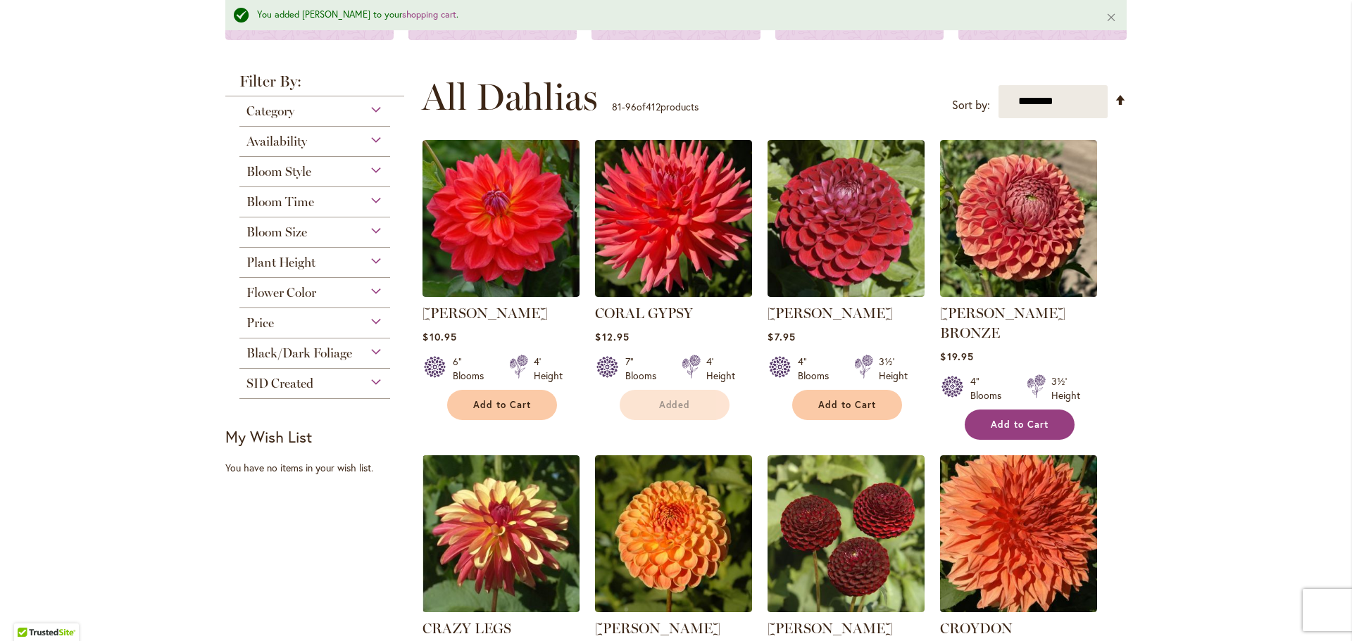
click at [1000, 419] on span "Add to Cart" at bounding box center [1020, 425] width 58 height 12
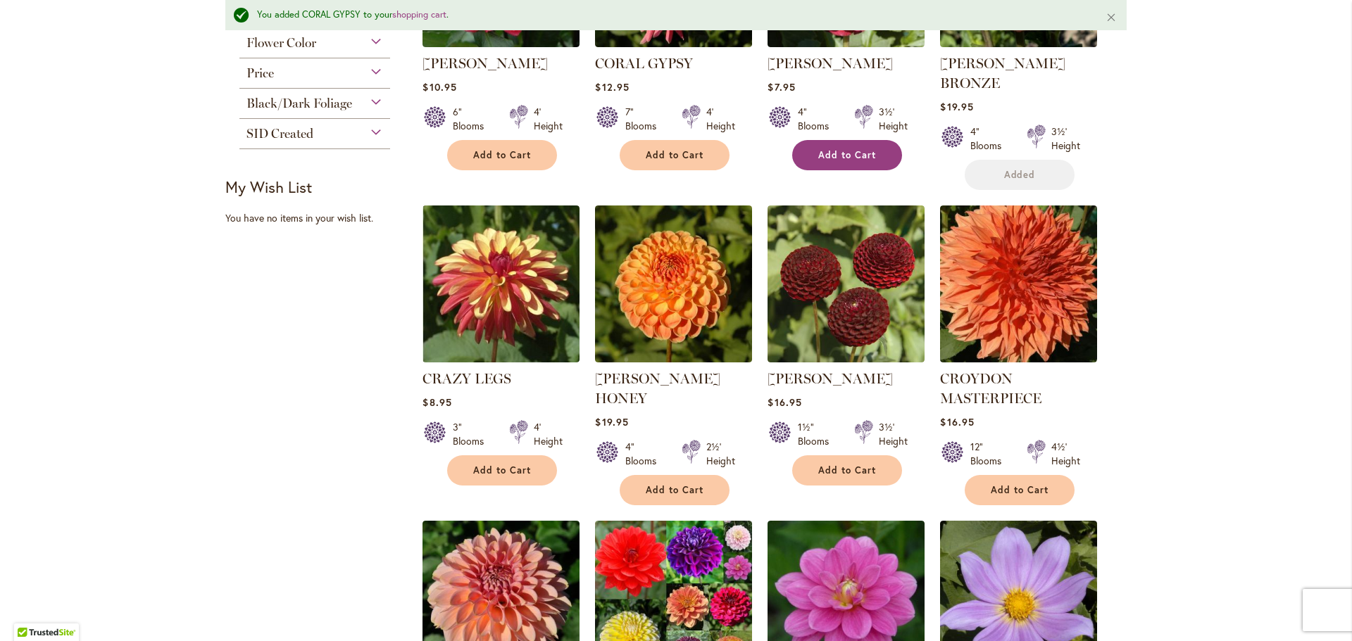
scroll to position [530, 0]
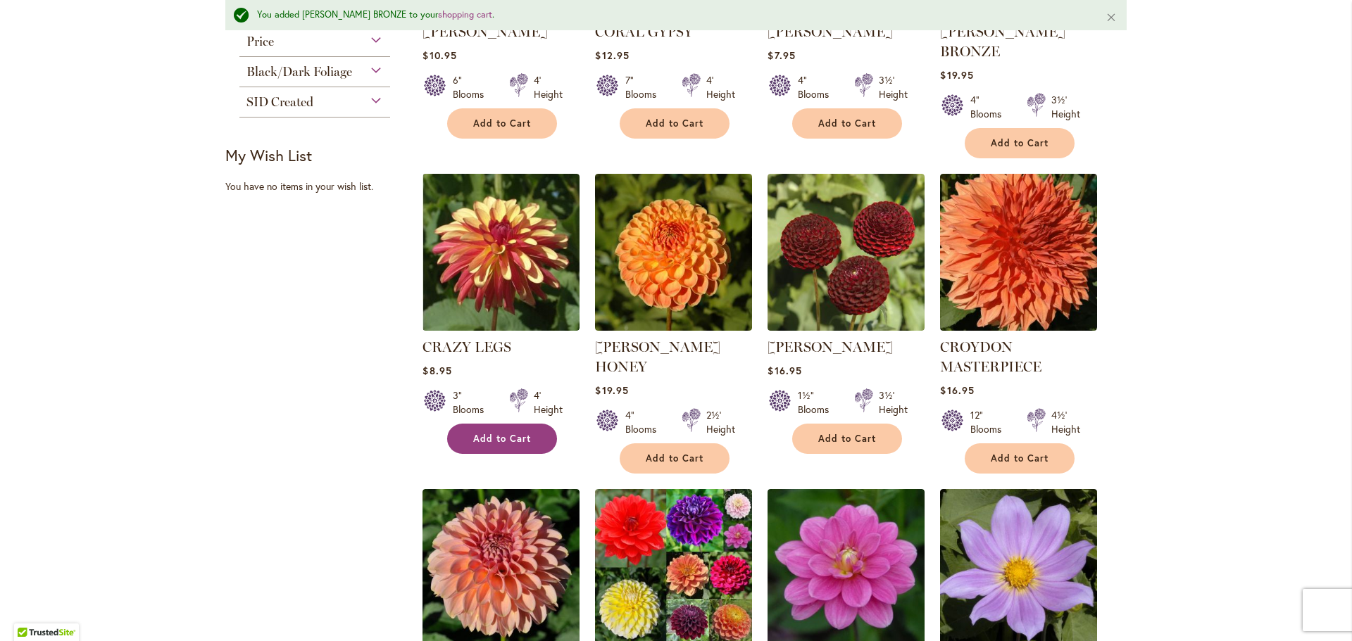
click at [530, 424] on button "Add to Cart" at bounding box center [502, 439] width 110 height 30
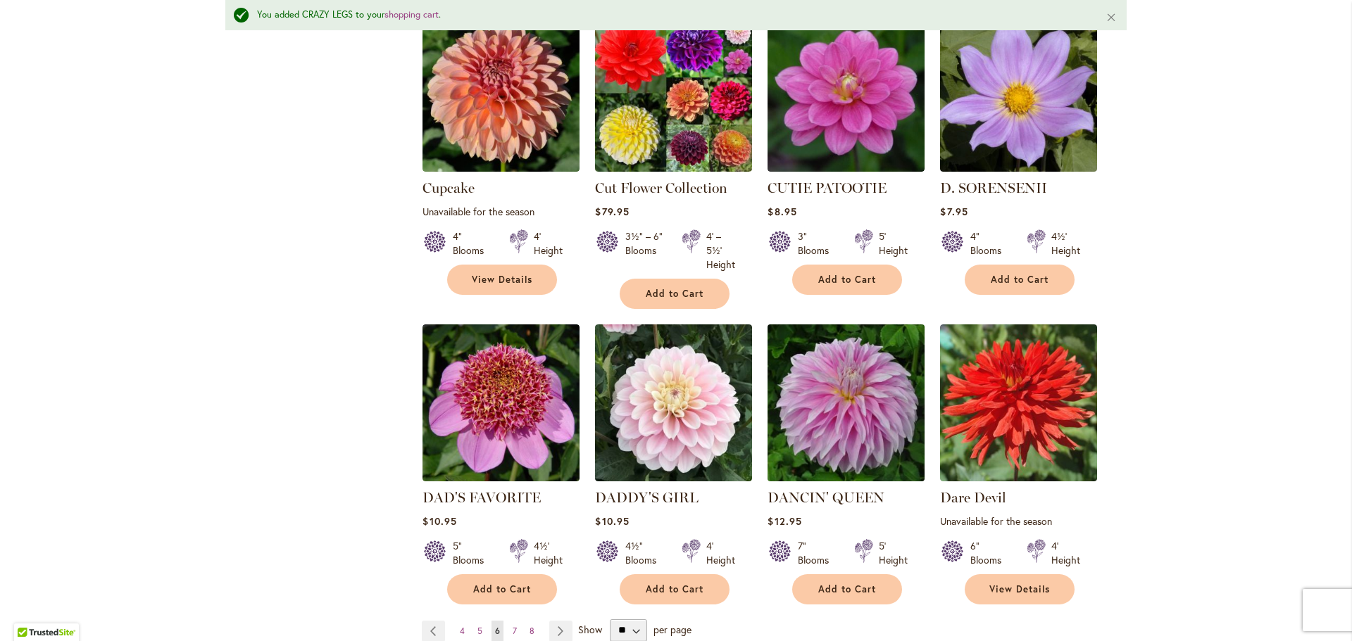
scroll to position [1093, 0]
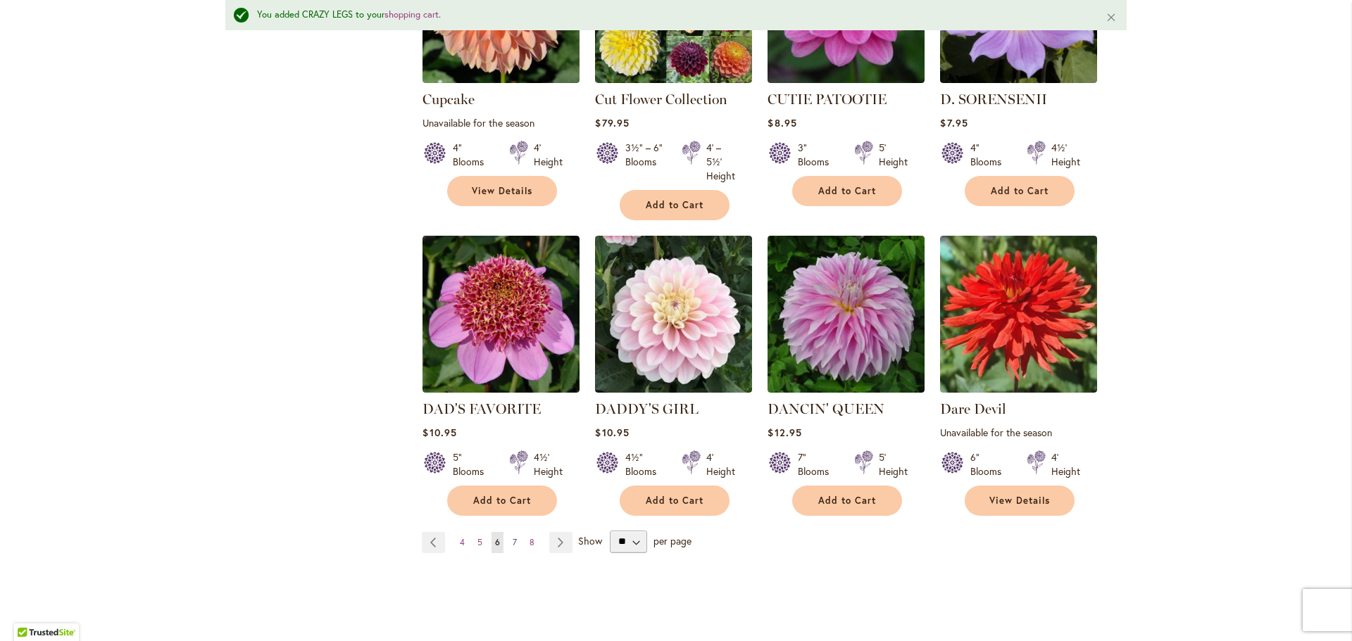
click at [513, 537] on span "7" at bounding box center [515, 542] width 4 height 11
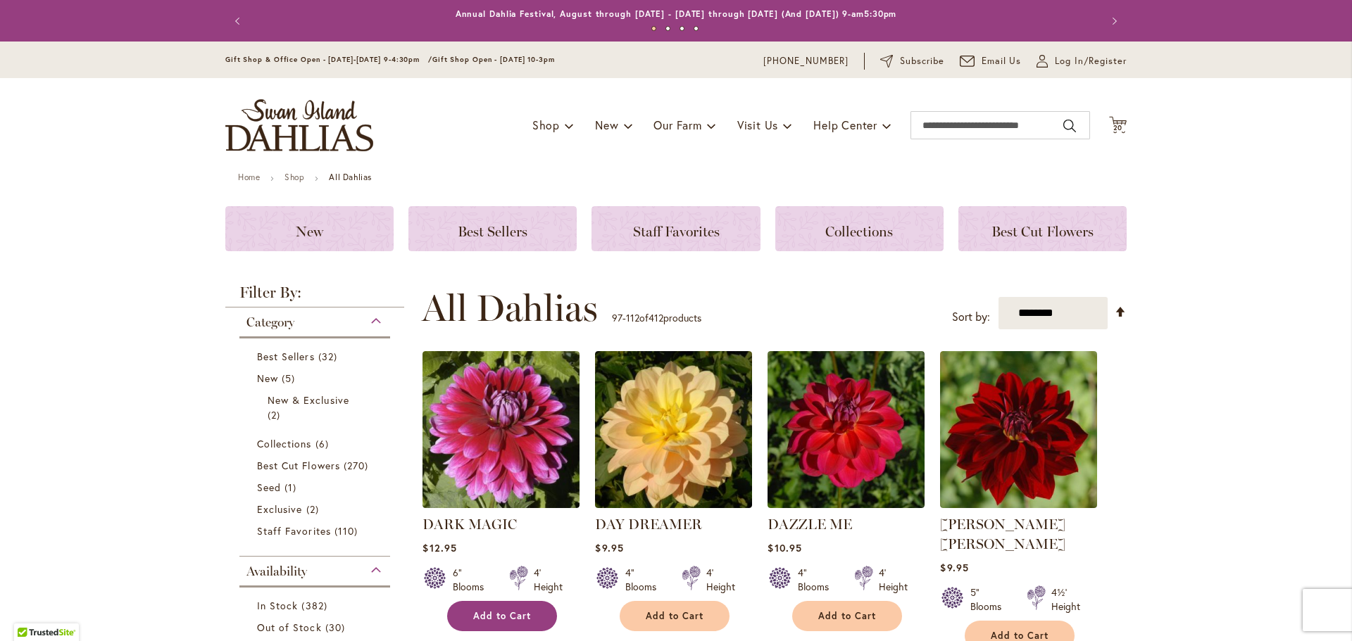
scroll to position [141, 0]
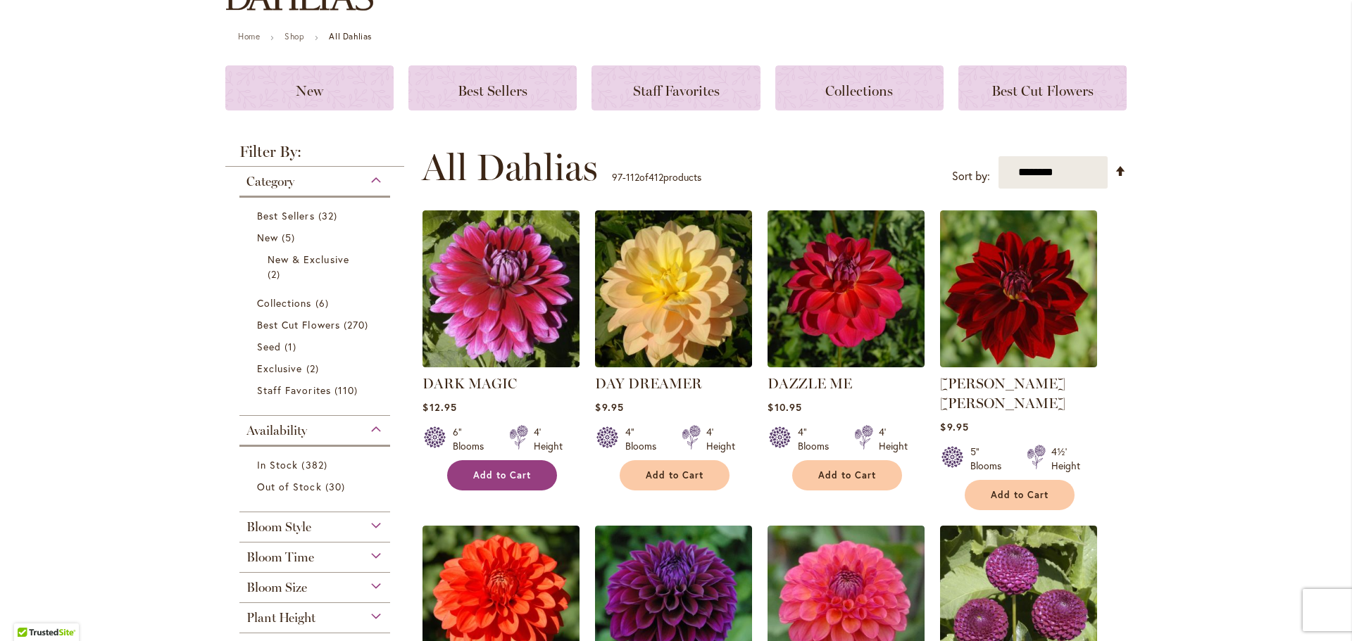
click at [510, 471] on span "Add to Cart" at bounding box center [502, 476] width 58 height 12
click at [850, 477] on span "Add to Cart" at bounding box center [847, 476] width 58 height 12
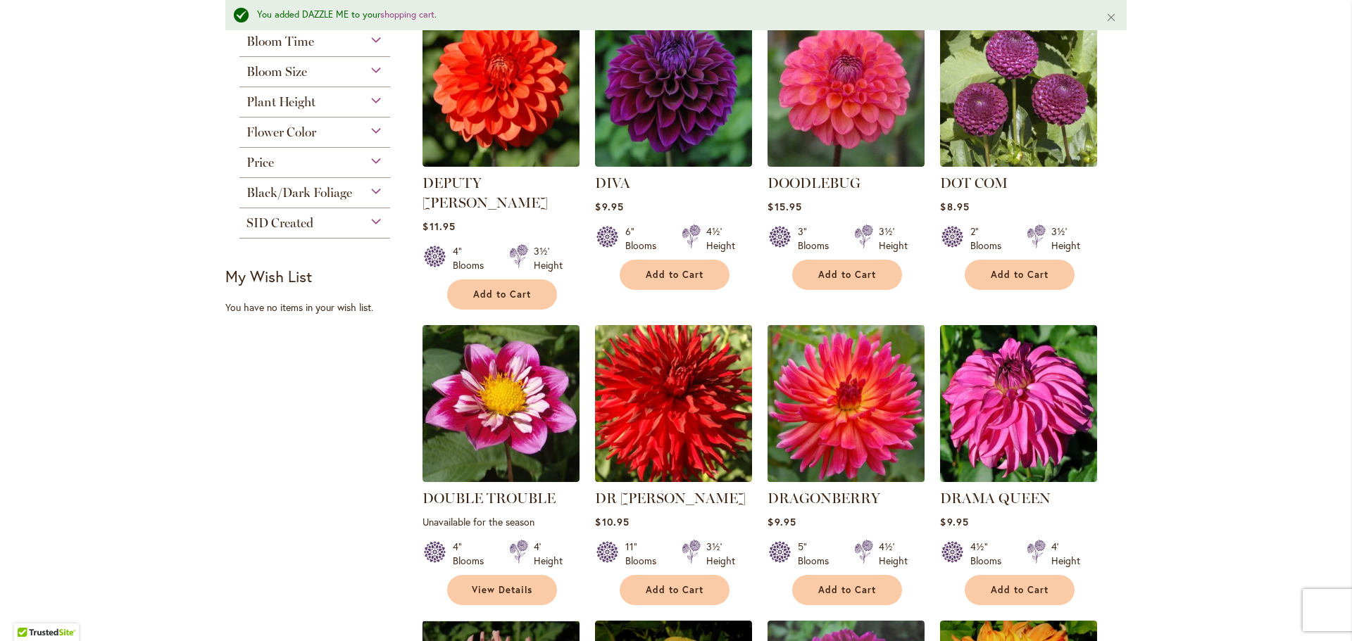
scroll to position [774, 0]
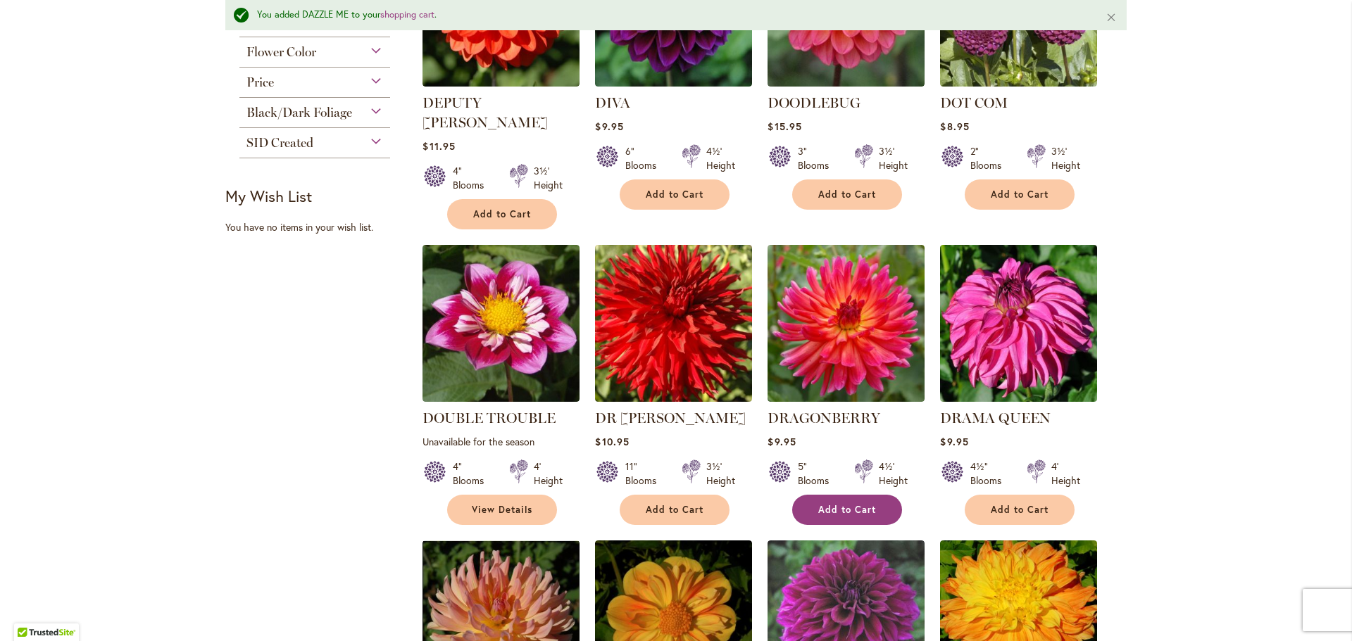
click at [870, 504] on span "Add to Cart" at bounding box center [847, 510] width 58 height 12
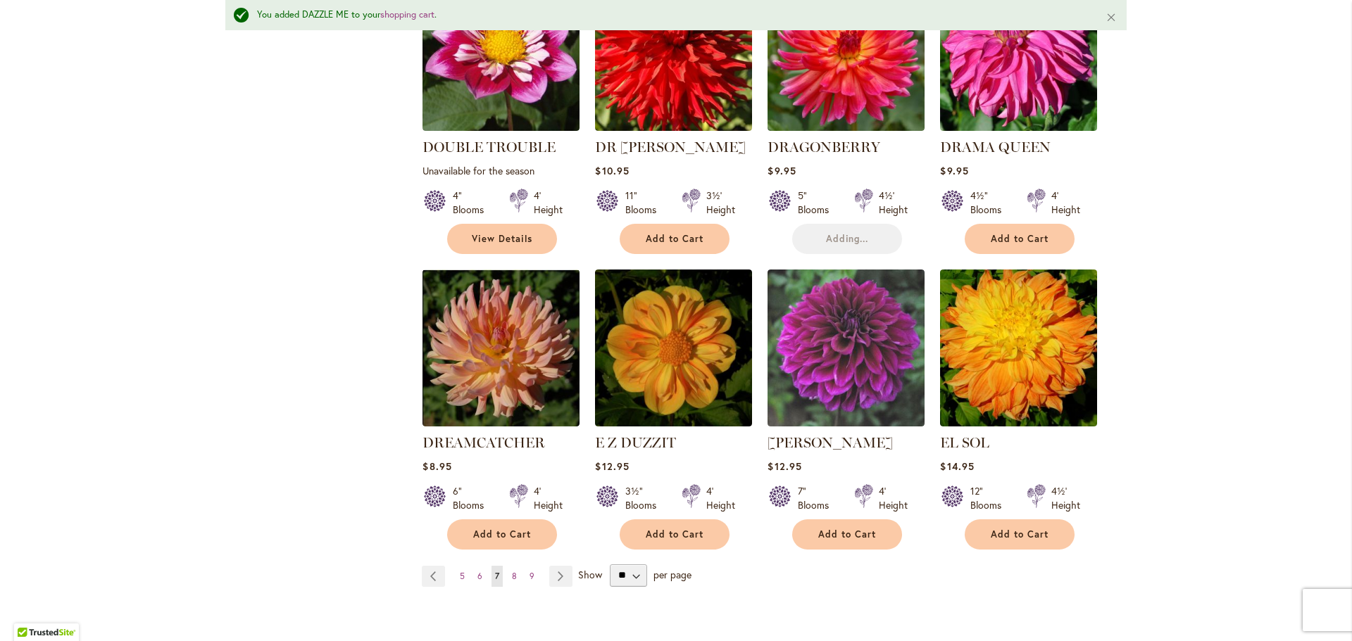
scroll to position [1056, 0]
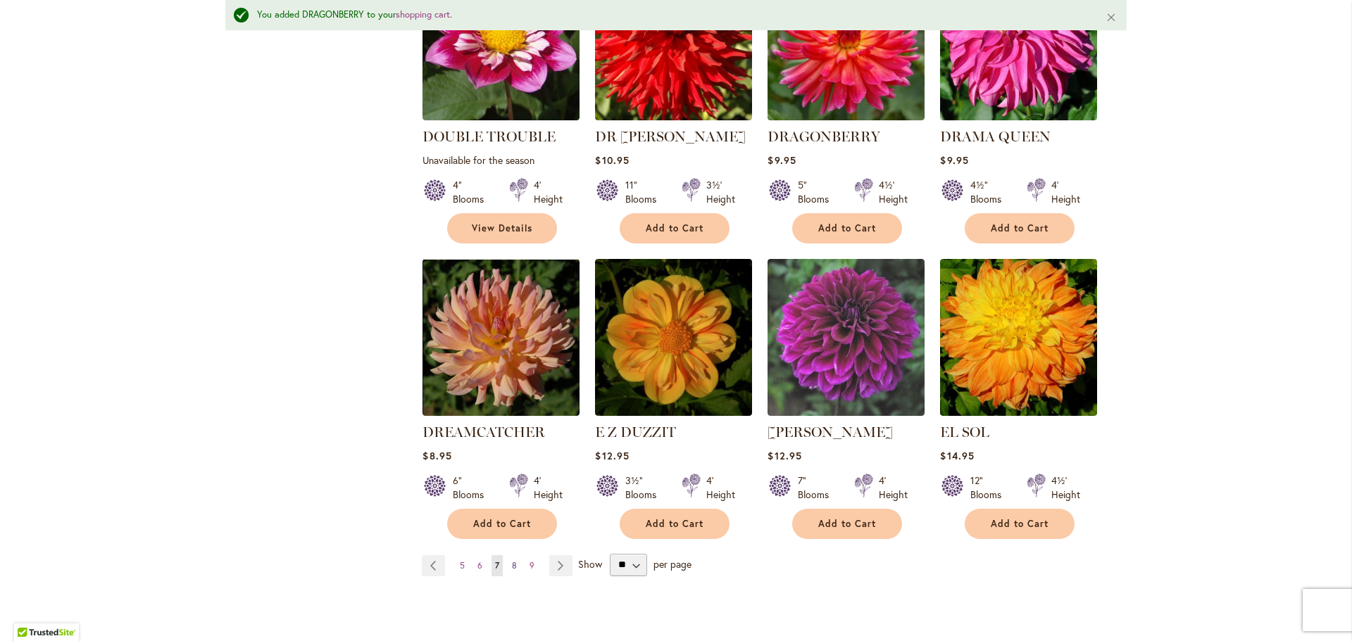
click at [513, 555] on link "Page 8" at bounding box center [514, 565] width 12 height 21
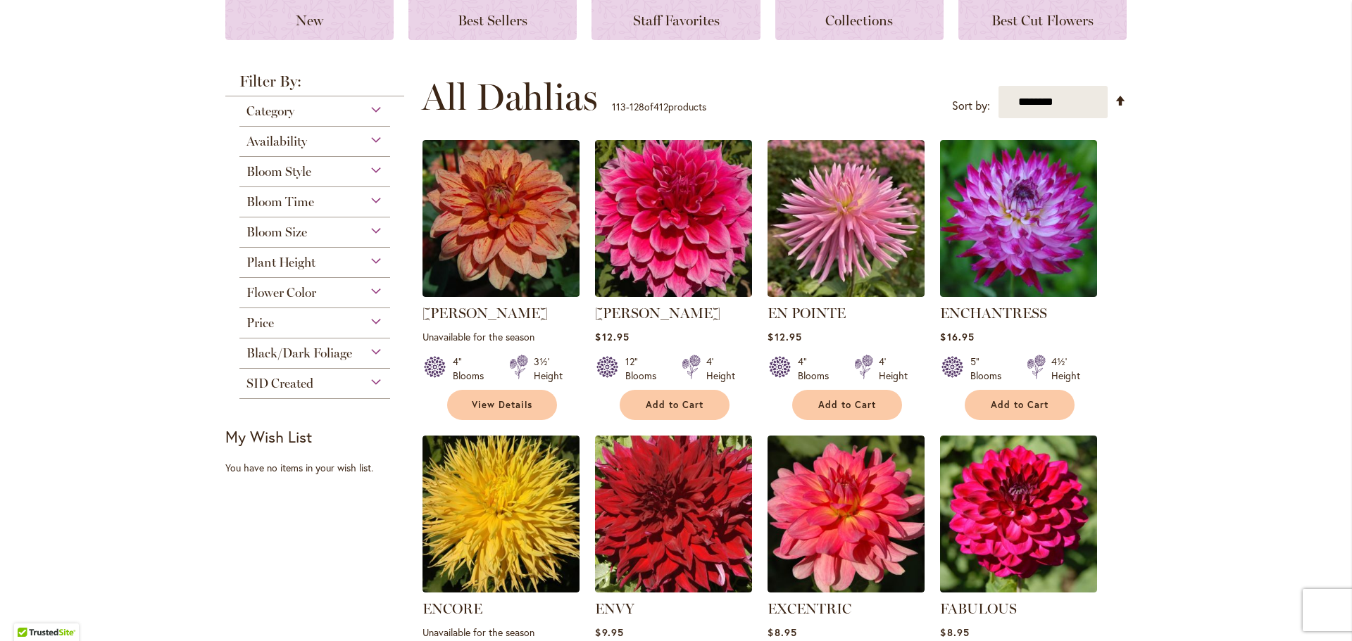
scroll to position [282, 0]
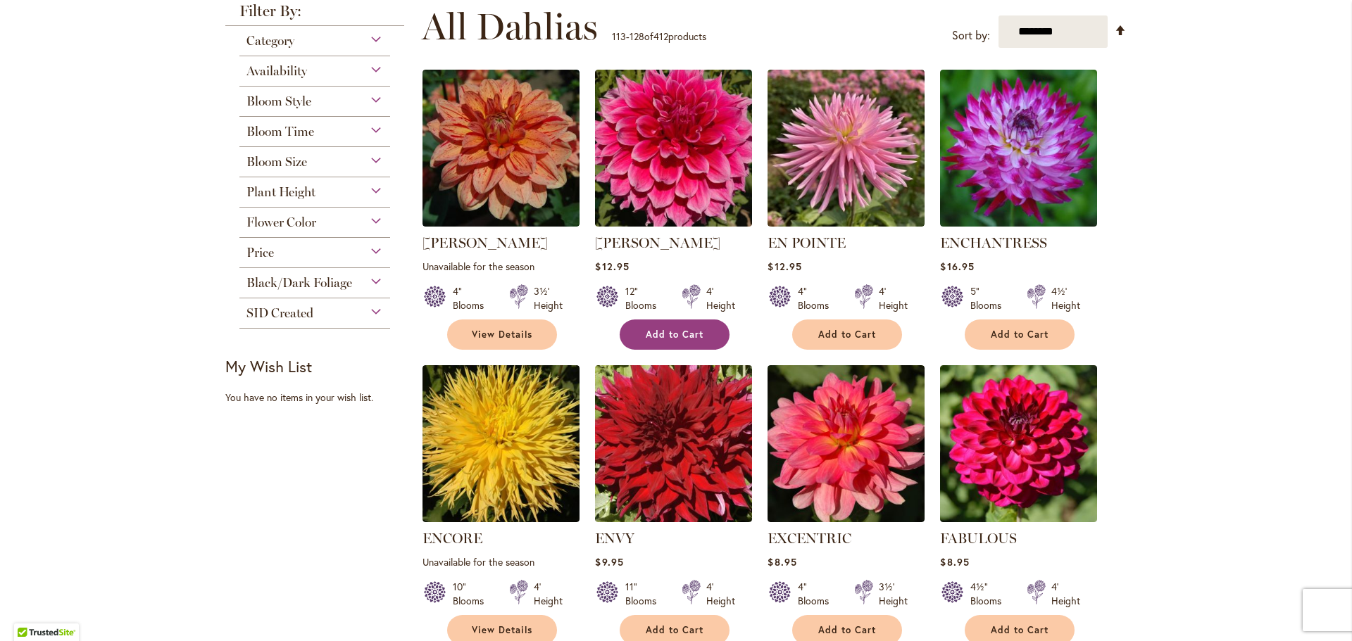
click at [678, 337] on span "Add to Cart" at bounding box center [675, 335] width 58 height 12
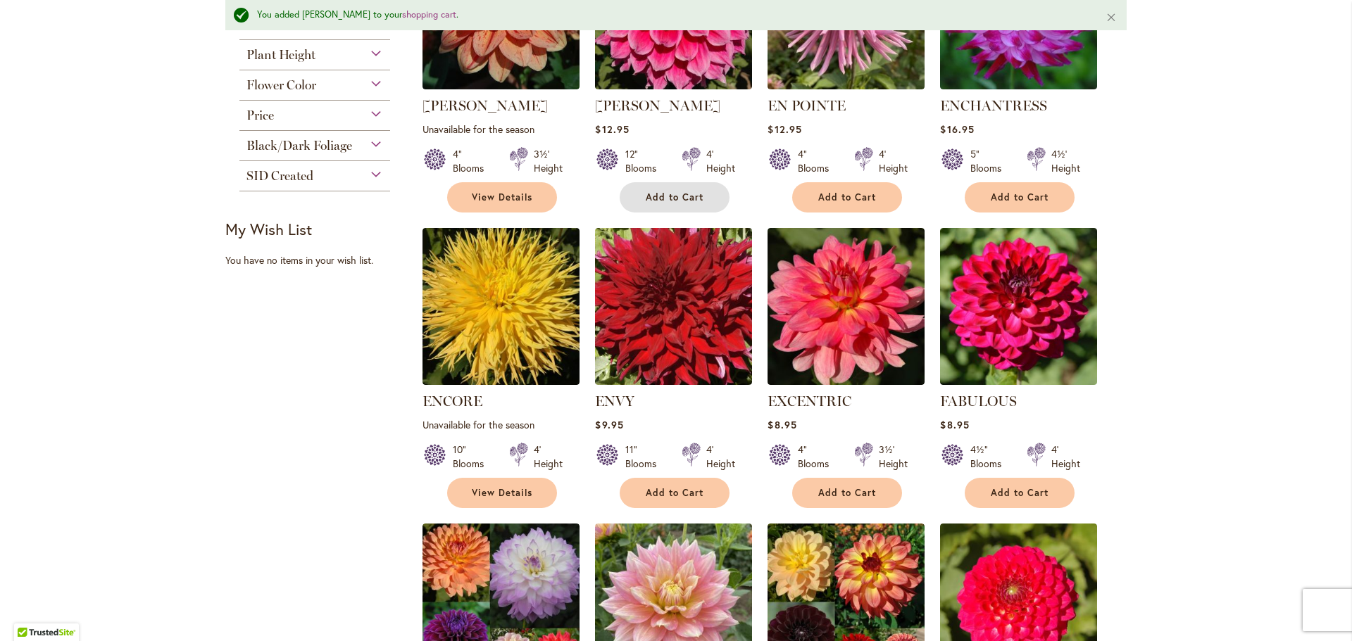
scroll to position [389, 0]
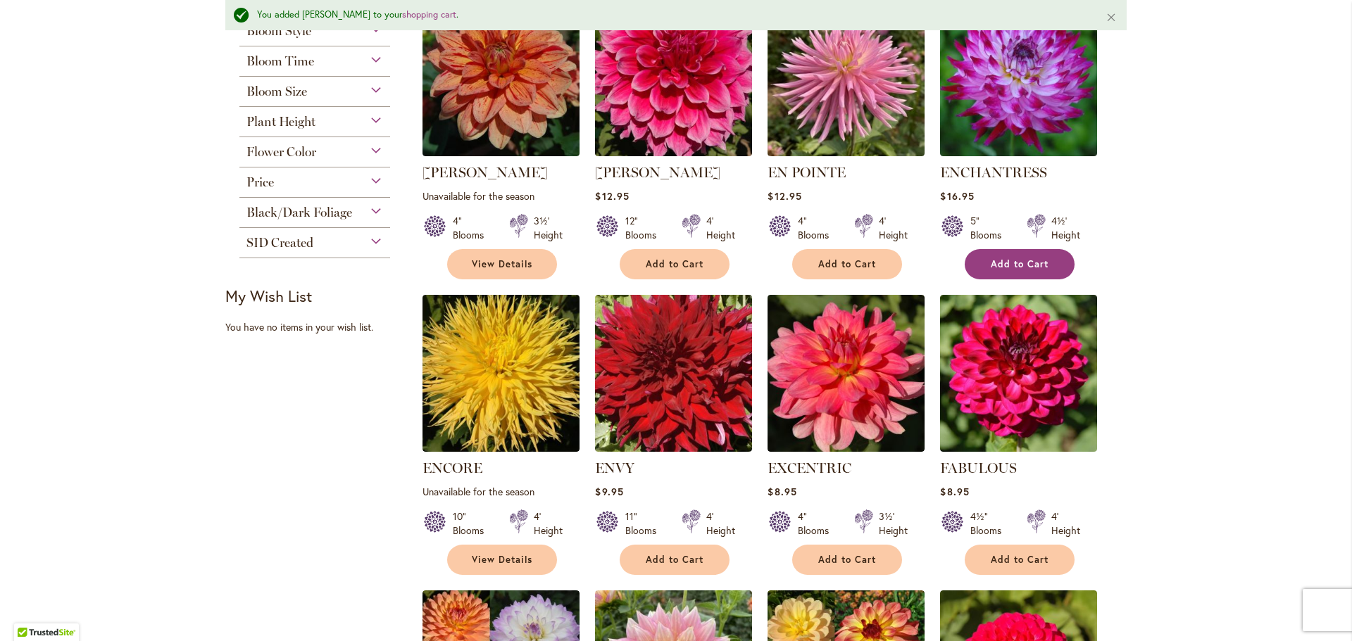
click at [1010, 265] on span "Add to Cart" at bounding box center [1020, 264] width 58 height 12
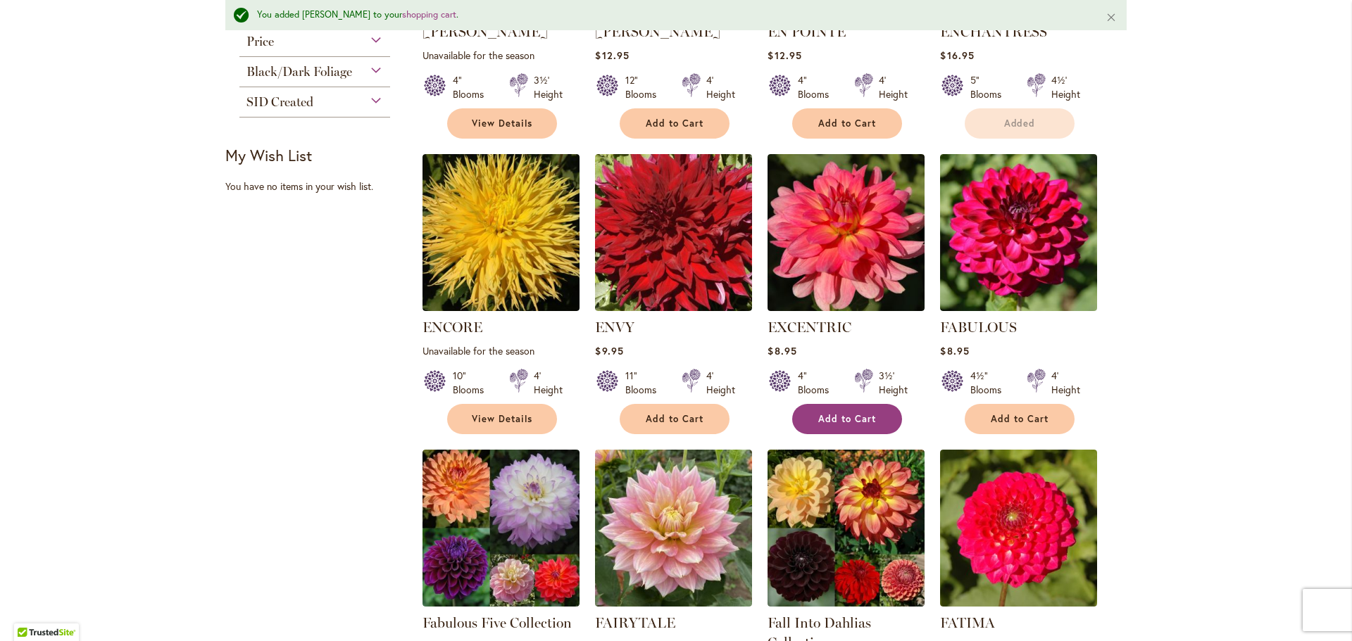
click at [836, 413] on span "Add to Cart" at bounding box center [847, 419] width 58 height 12
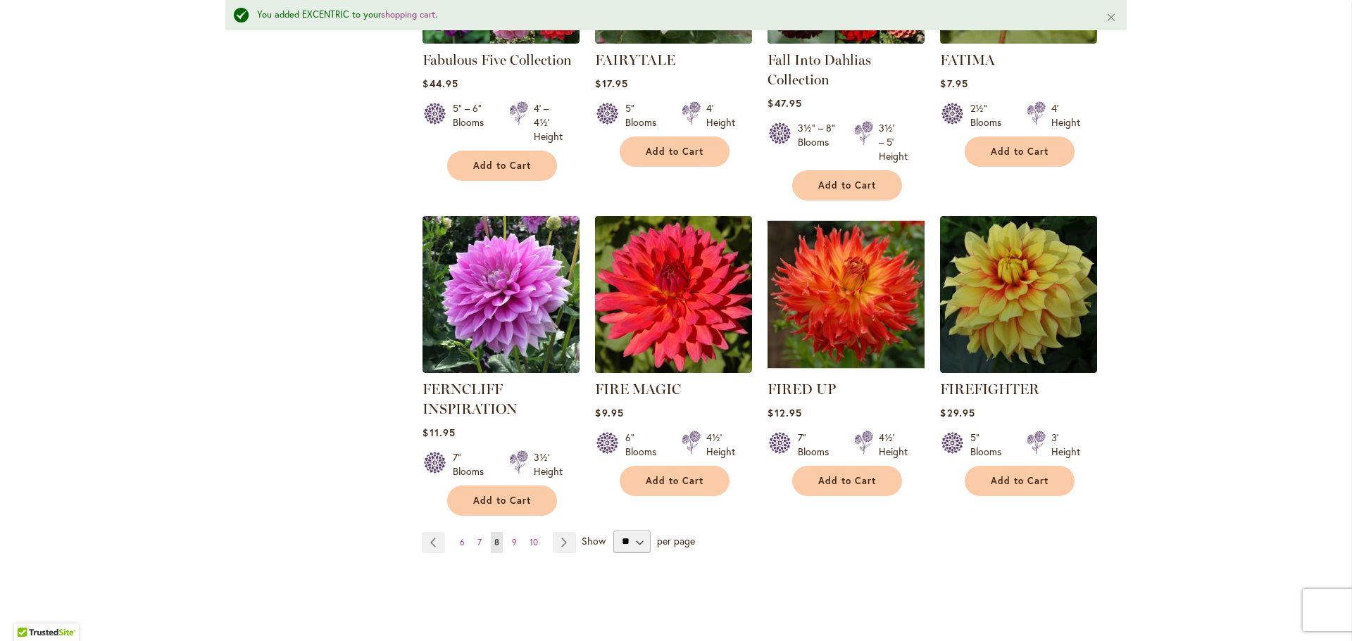
scroll to position [1164, 0]
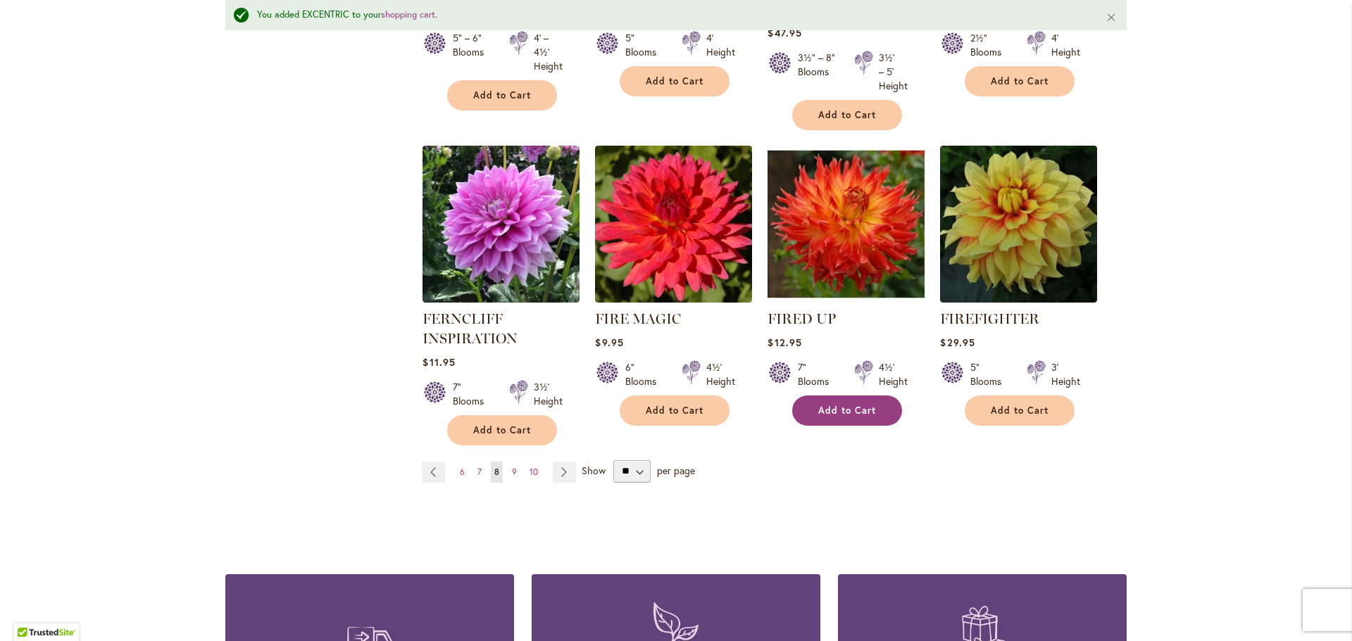
click at [844, 418] on button "Add to Cart" at bounding box center [847, 411] width 110 height 30
click at [508, 469] on link "Page 9" at bounding box center [514, 472] width 12 height 21
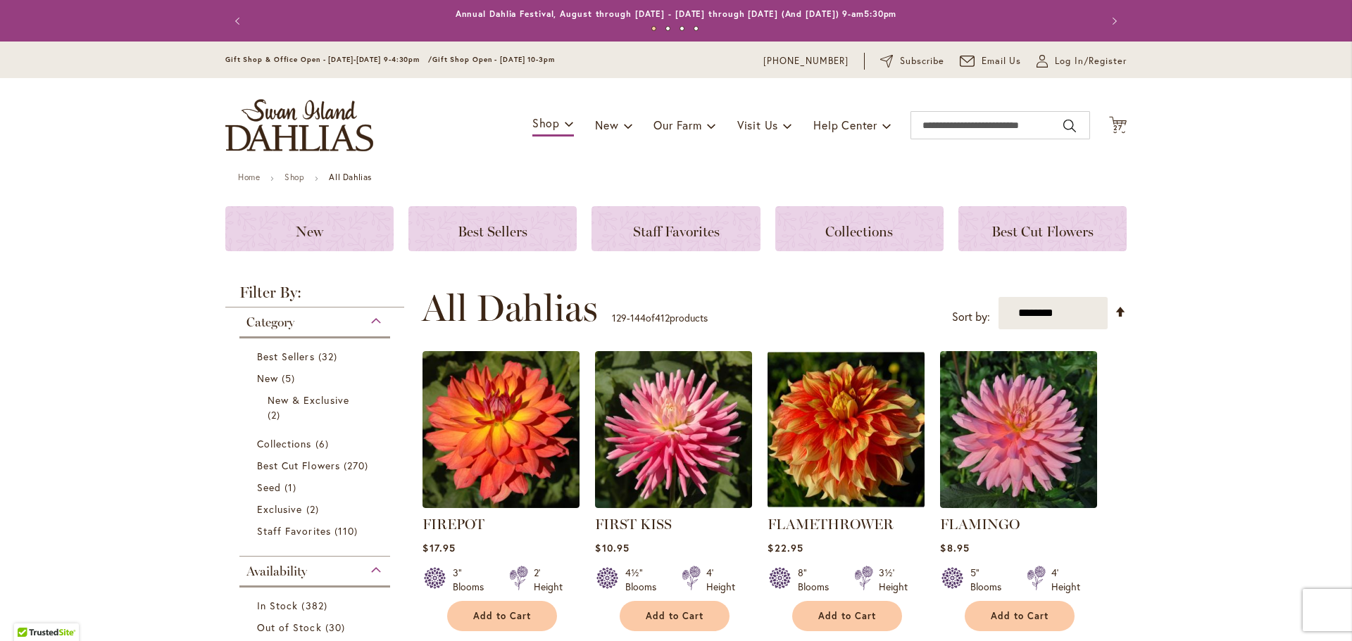
scroll to position [282, 0]
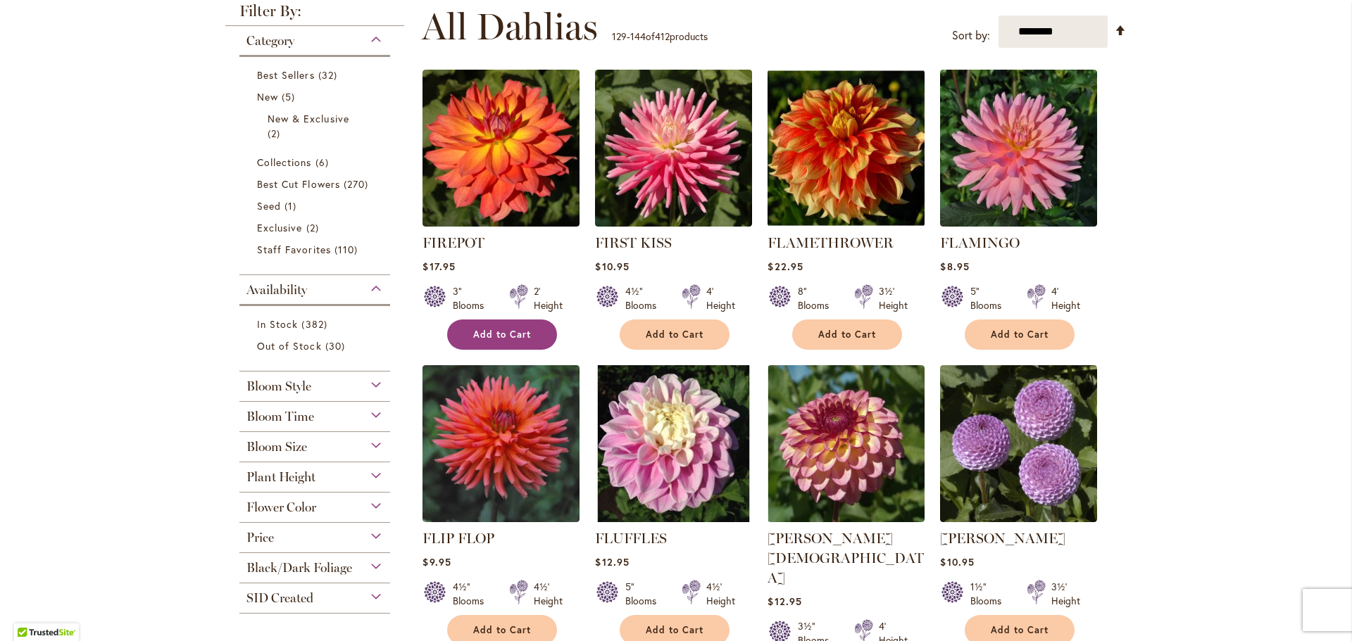
click at [527, 334] on button "Add to Cart" at bounding box center [502, 335] width 110 height 30
click at [851, 339] on span "Add to Cart" at bounding box center [847, 335] width 58 height 12
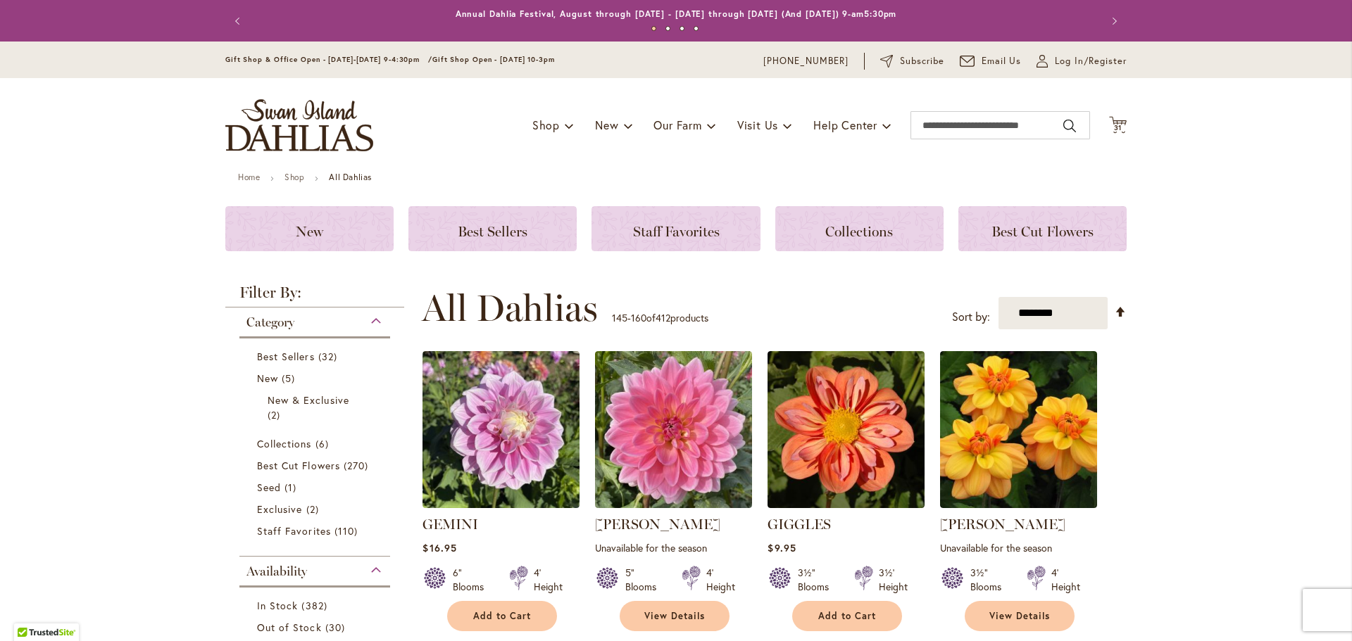
scroll to position [211, 0]
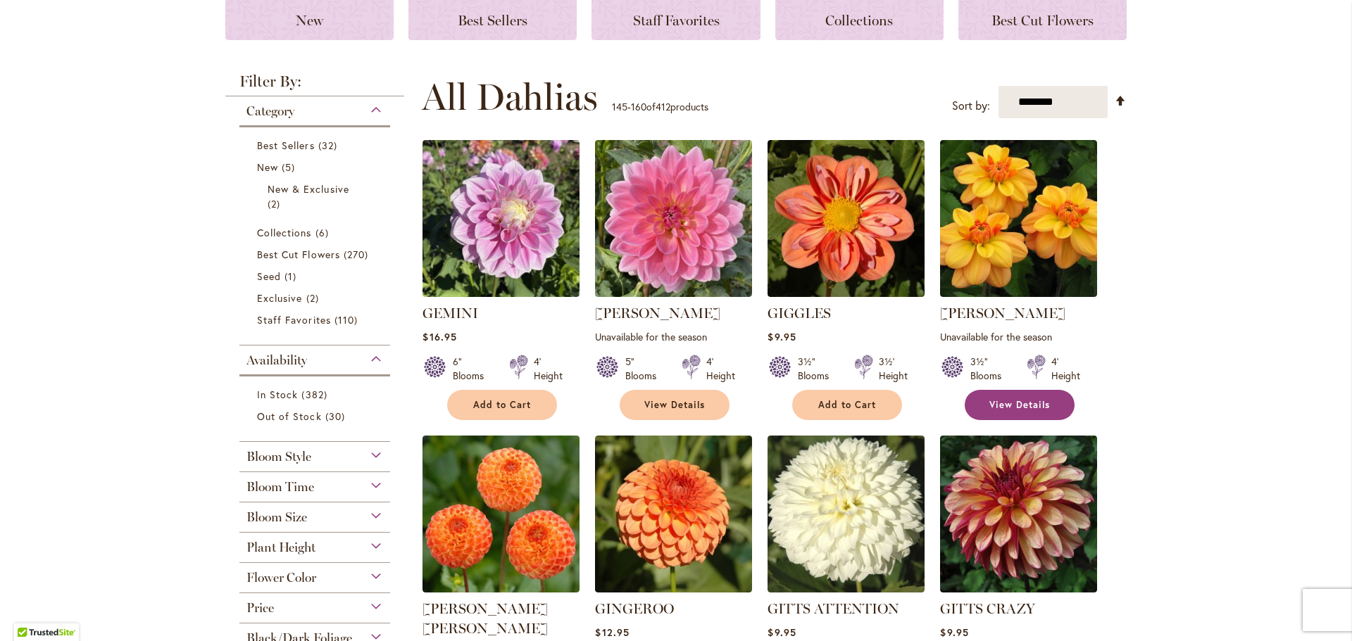
click at [976, 410] on link "View Details" at bounding box center [1019, 405] width 110 height 30
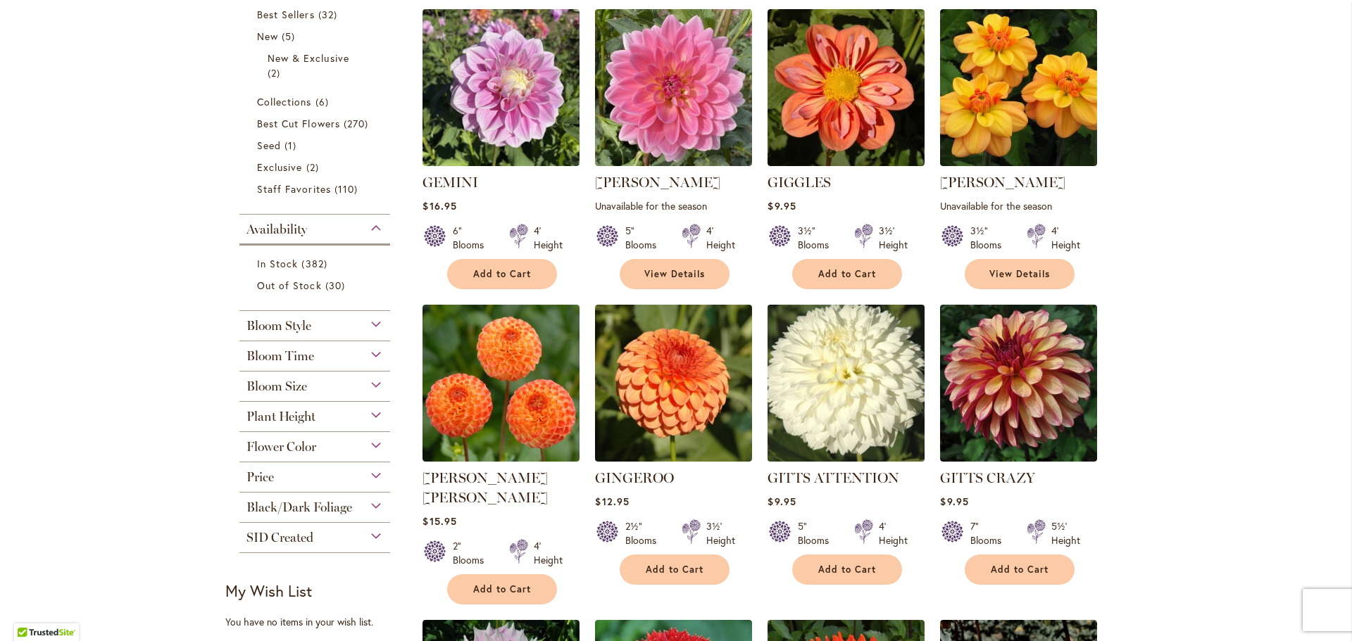
scroll to position [493, 0]
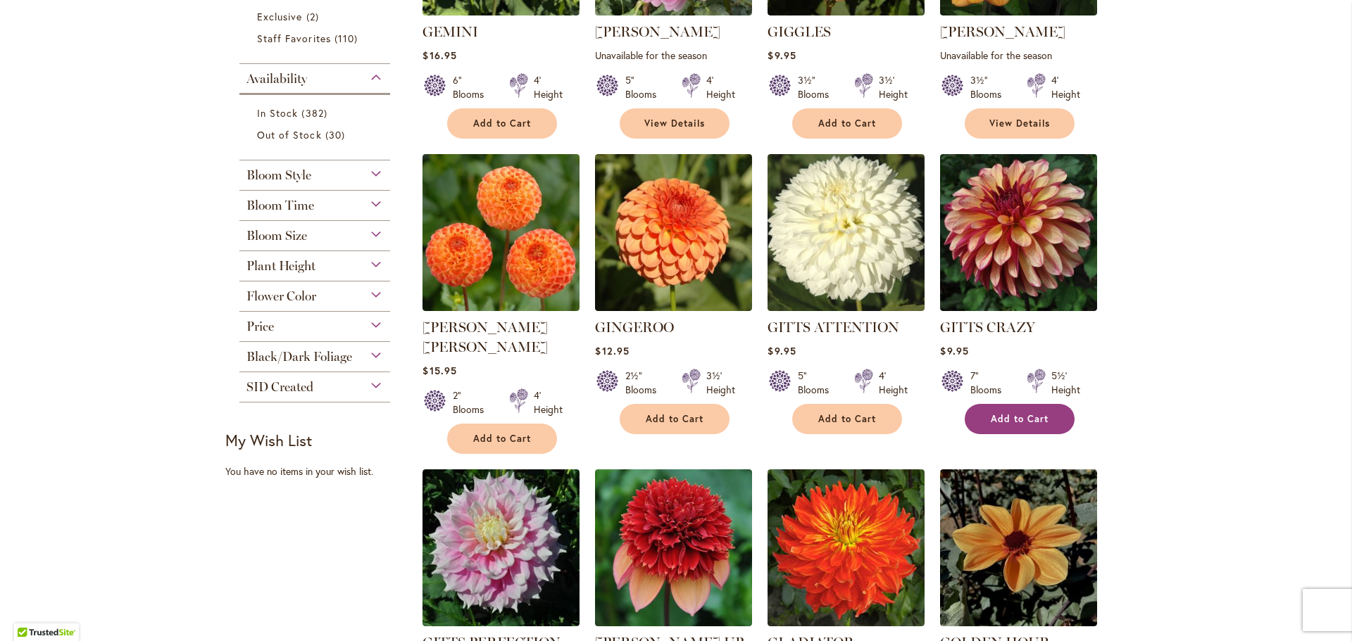
click at [998, 417] on span "Add to Cart" at bounding box center [1020, 419] width 58 height 12
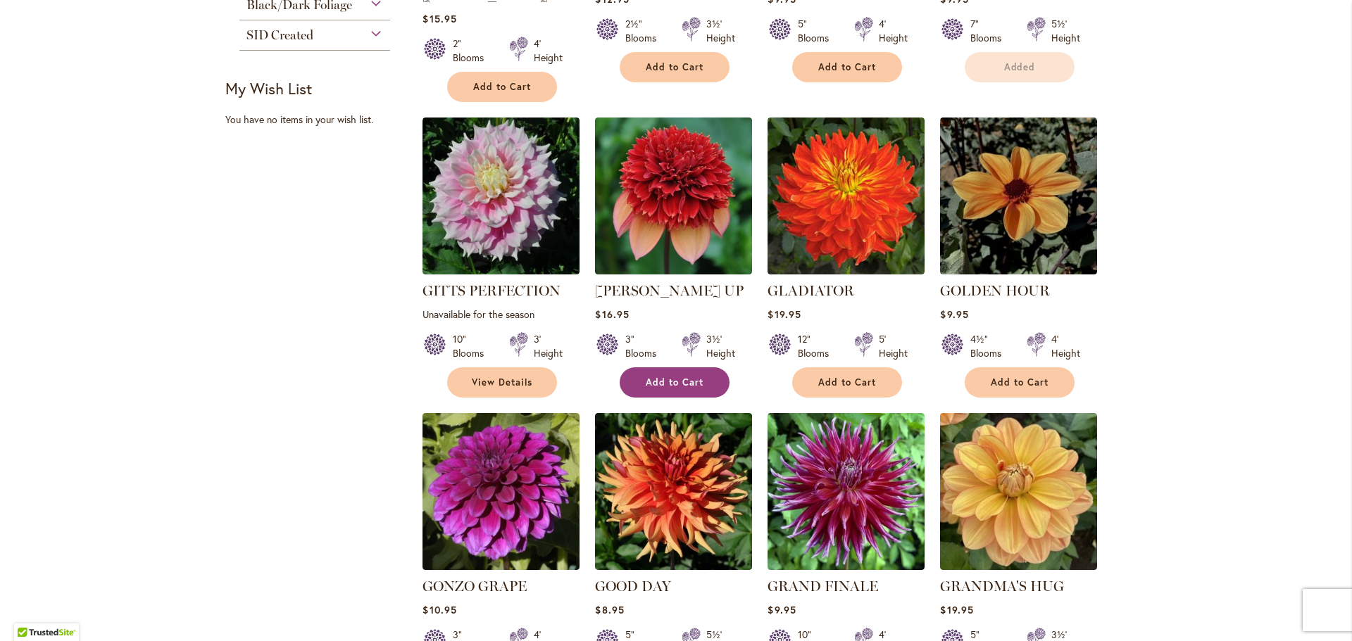
click at [700, 367] on button "Add to Cart" at bounding box center [675, 382] width 110 height 30
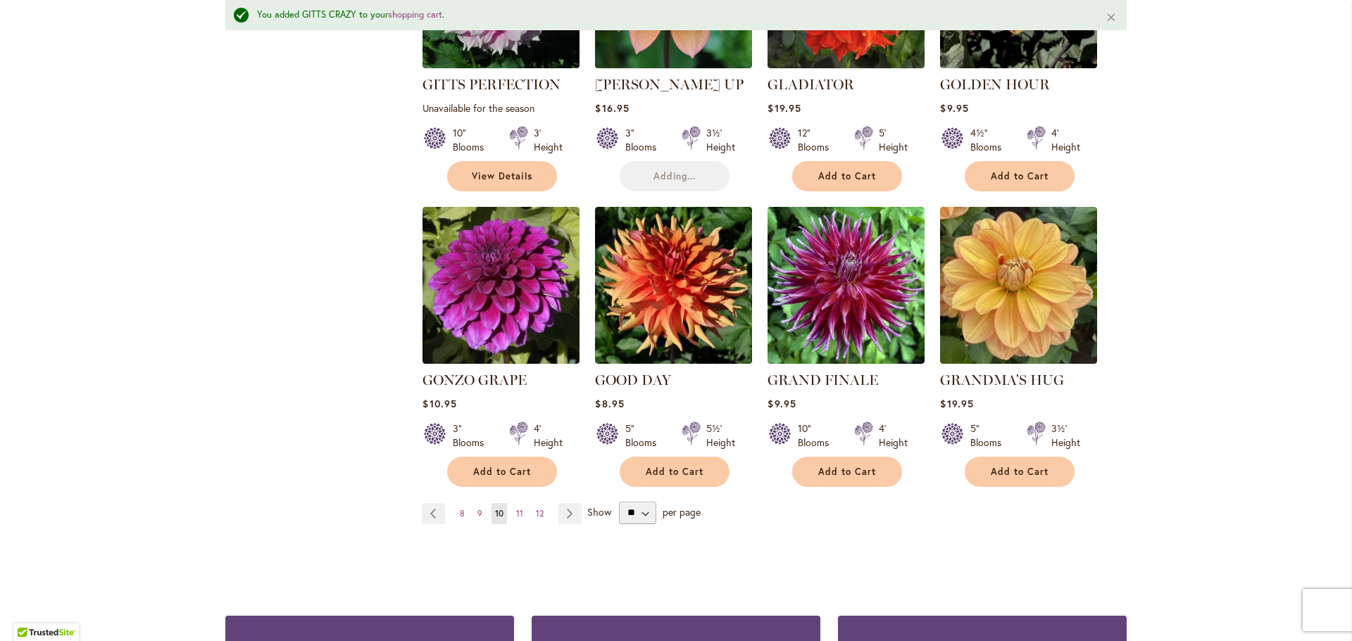
scroll to position [1093, 0]
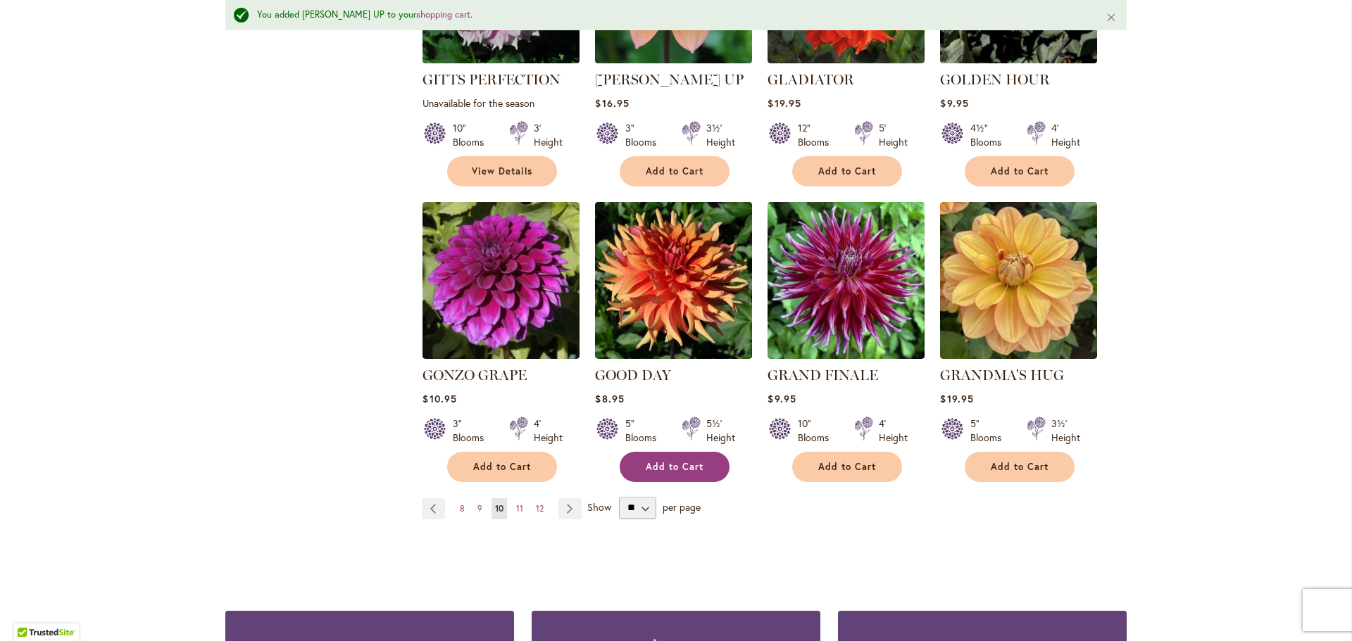
click at [650, 461] on span "Add to Cart" at bounding box center [675, 467] width 58 height 12
click at [516, 503] on span "11" at bounding box center [519, 508] width 7 height 11
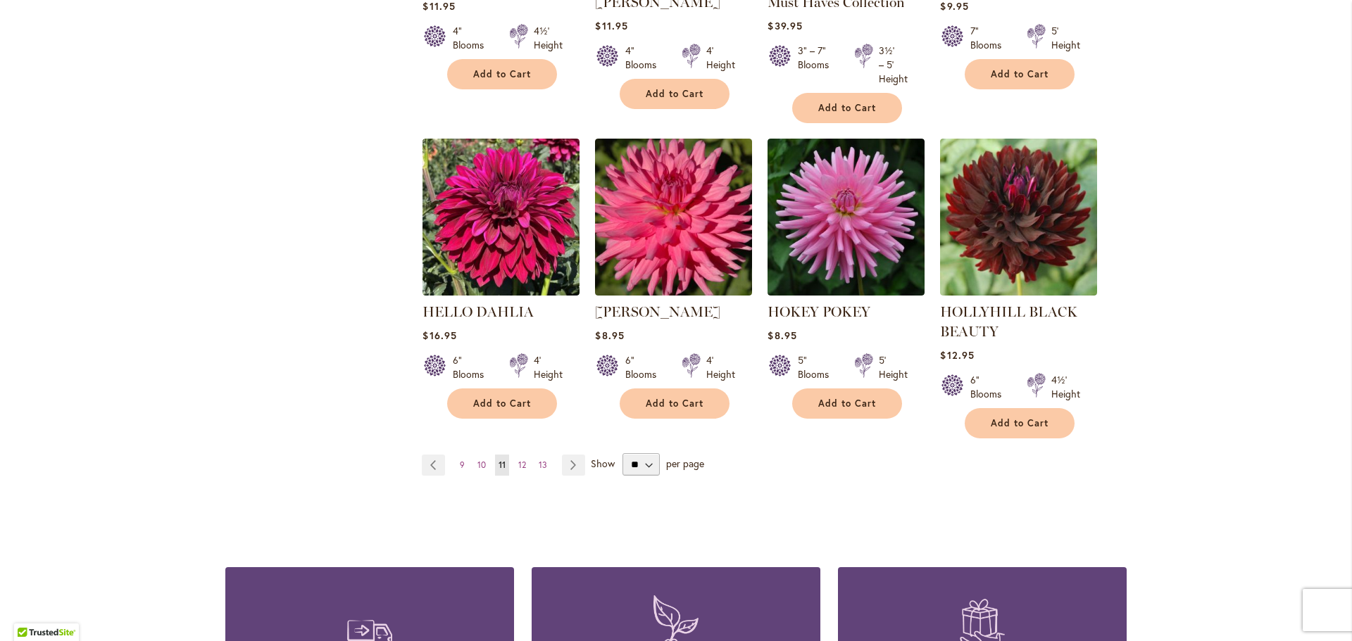
scroll to position [1197, 0]
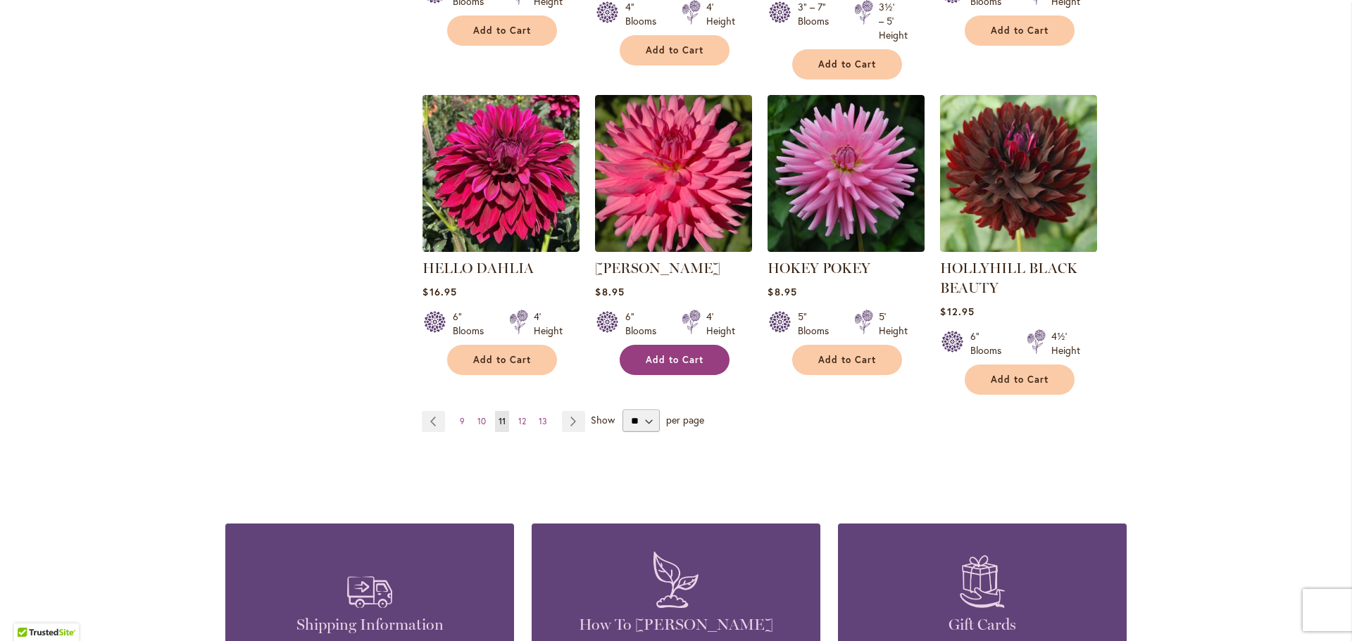
click at [650, 362] on span "Add to Cart" at bounding box center [675, 360] width 58 height 12
click at [519, 424] on span "12" at bounding box center [522, 421] width 8 height 11
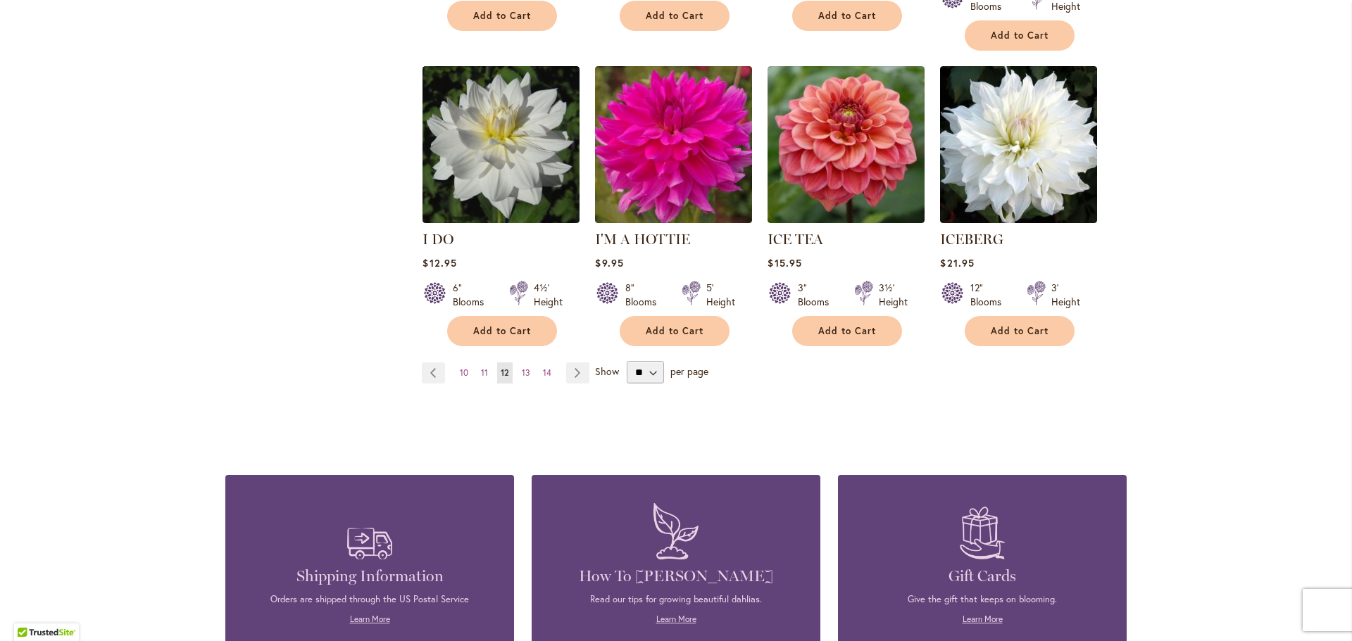
scroll to position [1197, 0]
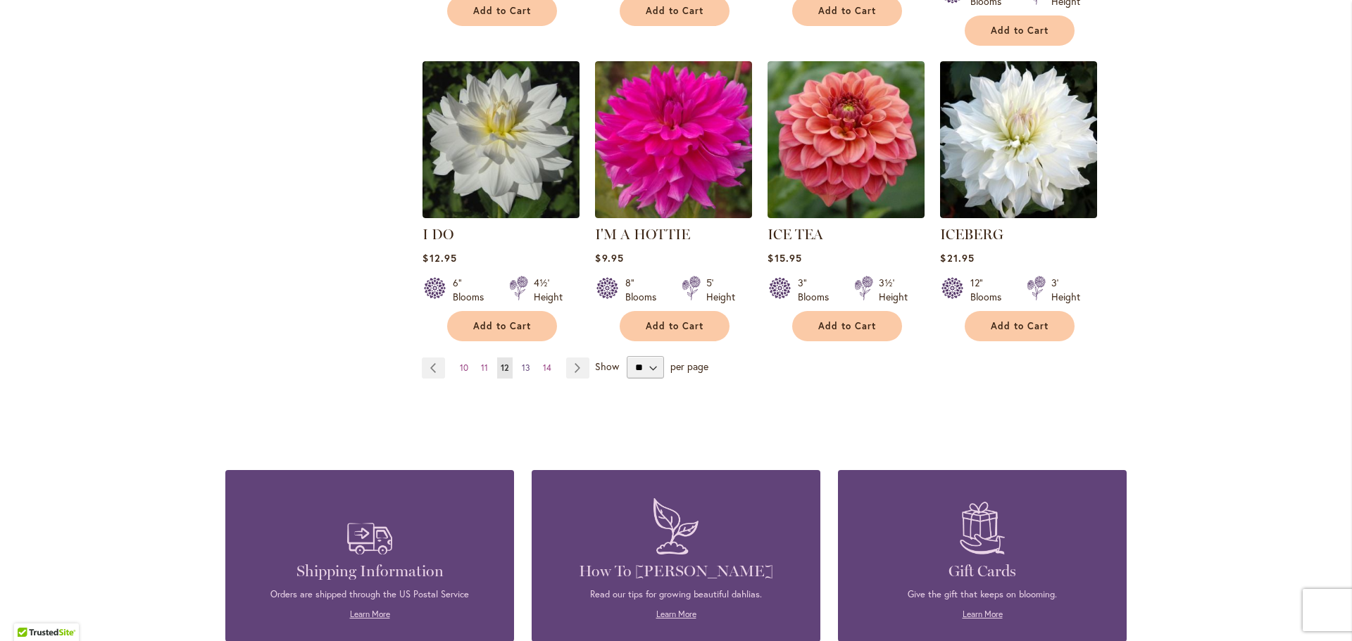
click at [522, 363] on span "13" at bounding box center [526, 368] width 8 height 11
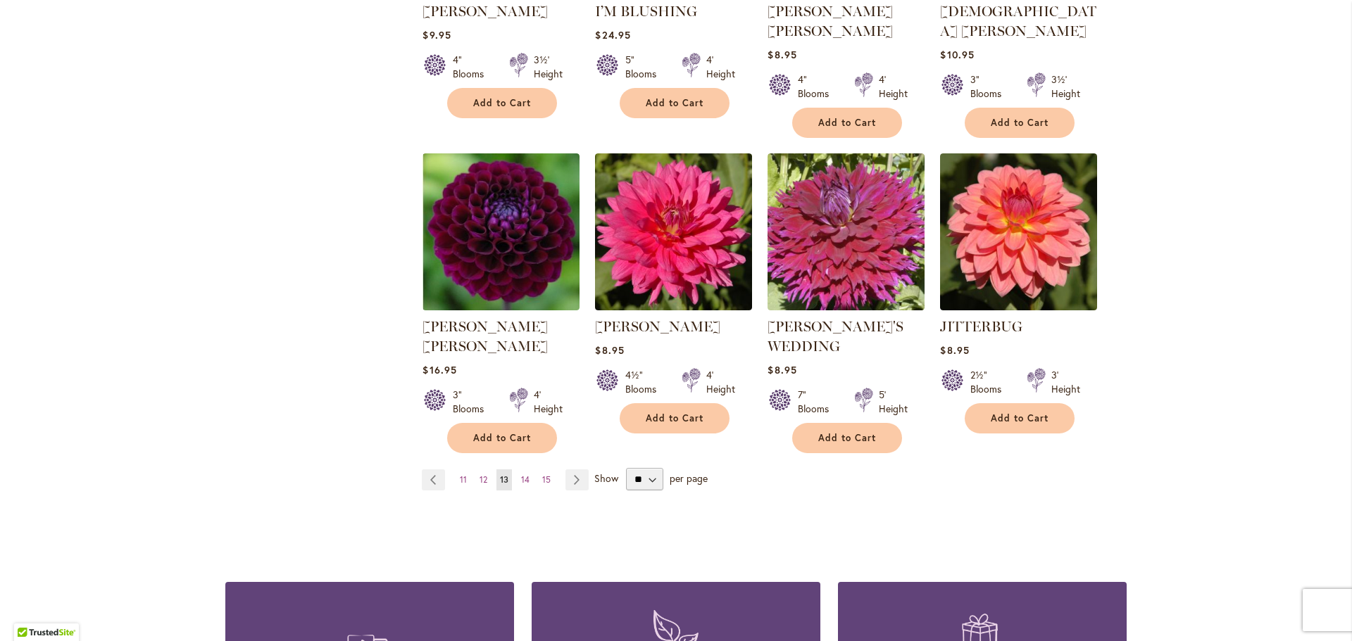
scroll to position [1126, 0]
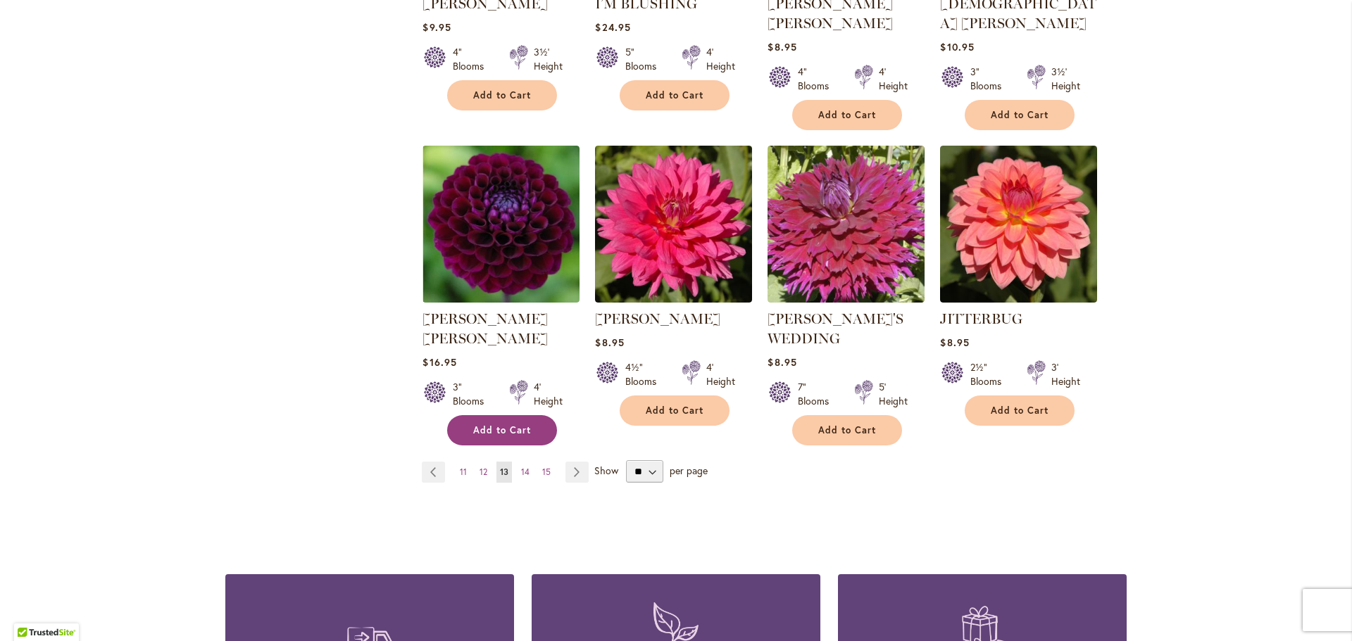
click at [497, 425] on span "Add to Cart" at bounding box center [502, 431] width 58 height 12
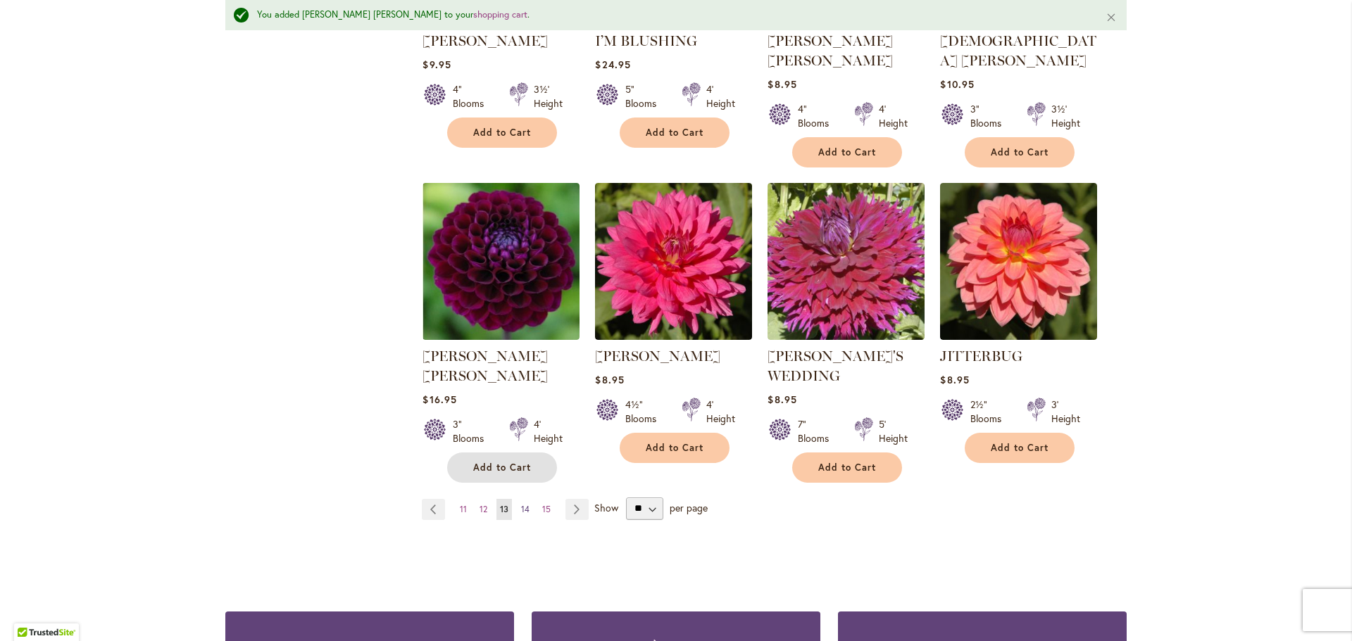
scroll to position [1164, 0]
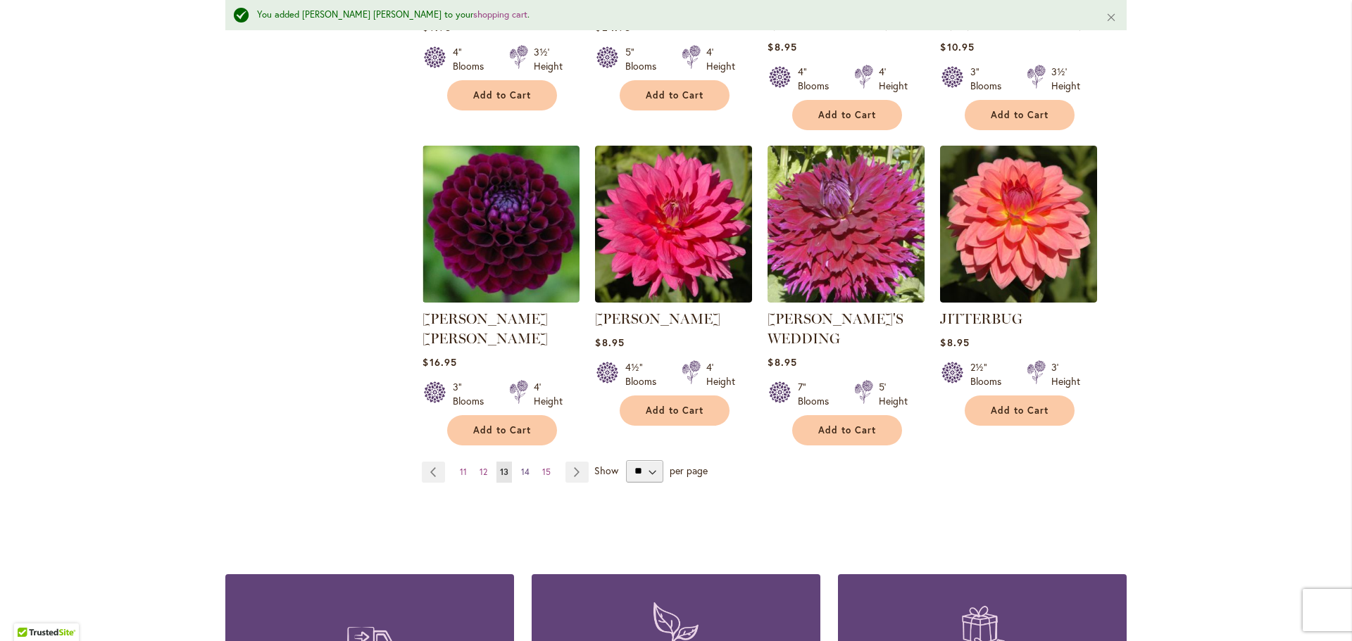
click at [521, 467] on span "14" at bounding box center [525, 472] width 8 height 11
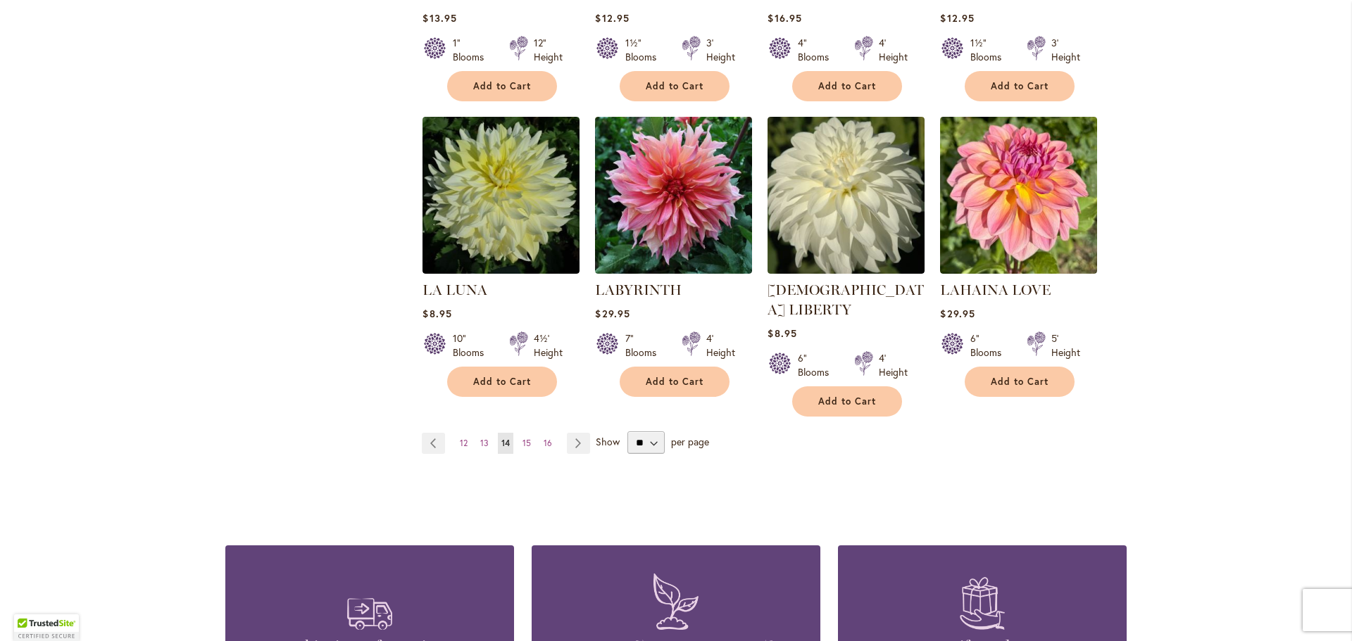
scroll to position [1197, 0]
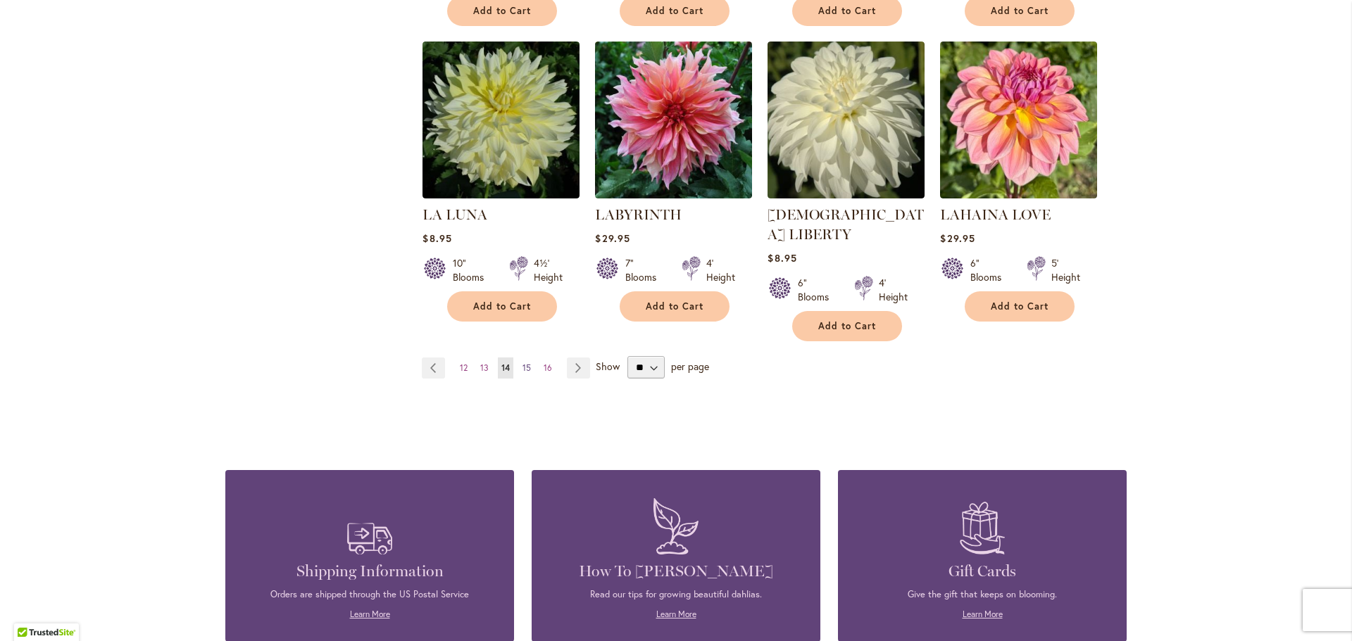
click at [524, 363] on span "15" at bounding box center [526, 368] width 8 height 11
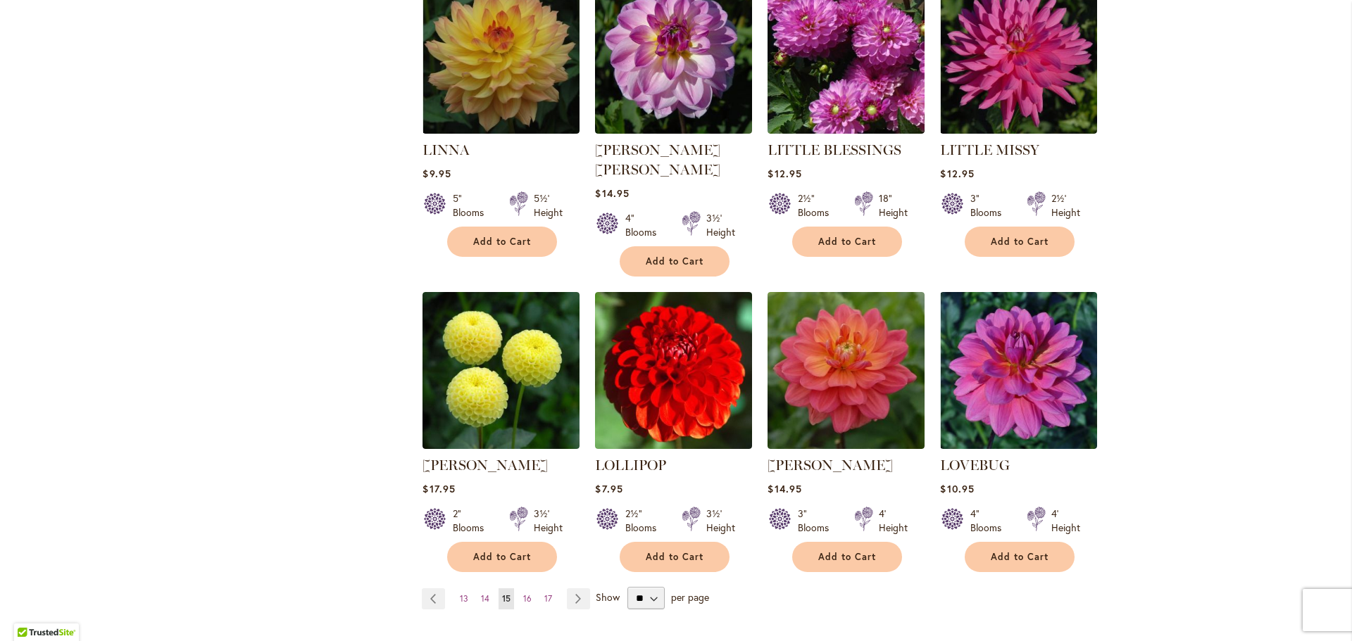
scroll to position [1056, 0]
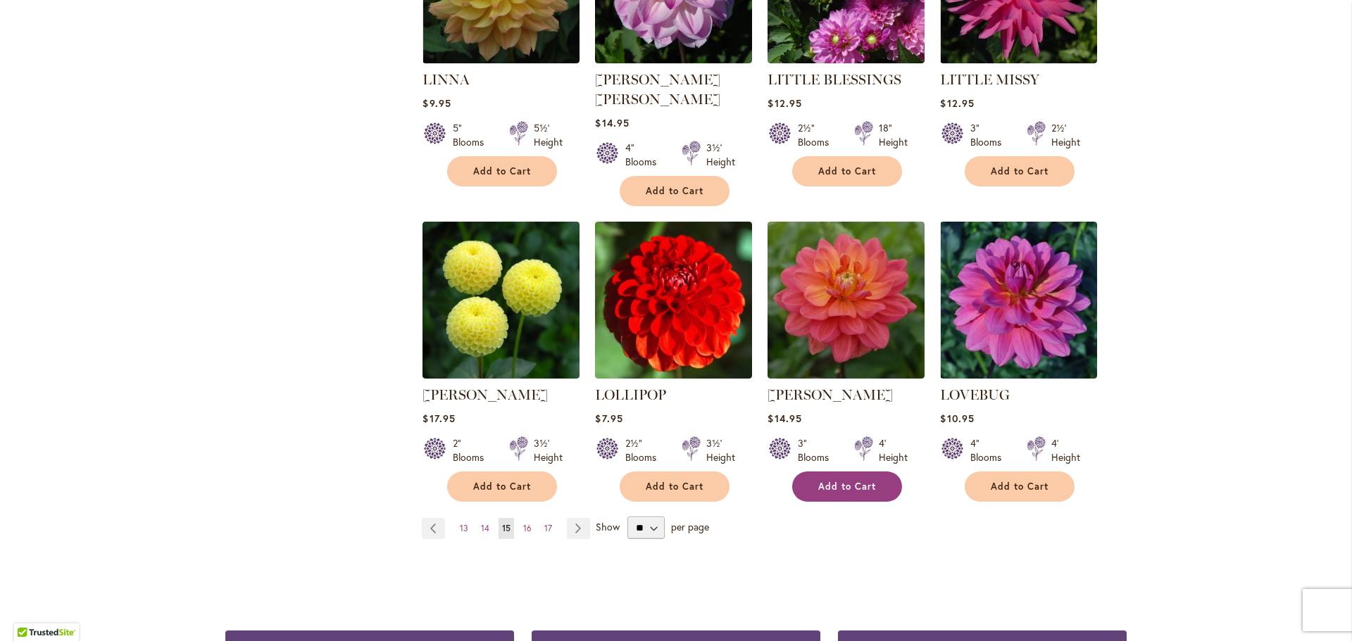
click at [837, 481] on span "Add to Cart" at bounding box center [847, 487] width 58 height 12
click at [1015, 481] on span "Add to Cart" at bounding box center [1020, 487] width 58 height 12
click at [523, 523] on span "16" at bounding box center [527, 528] width 8 height 11
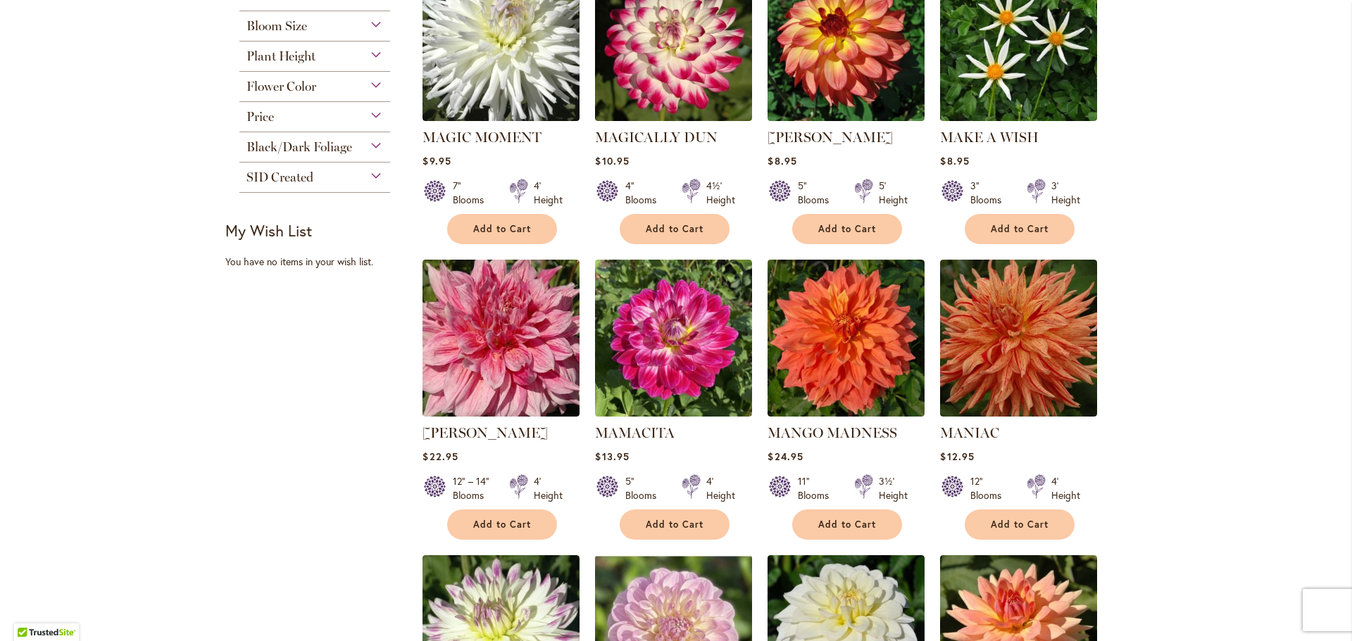
scroll to position [704, 0]
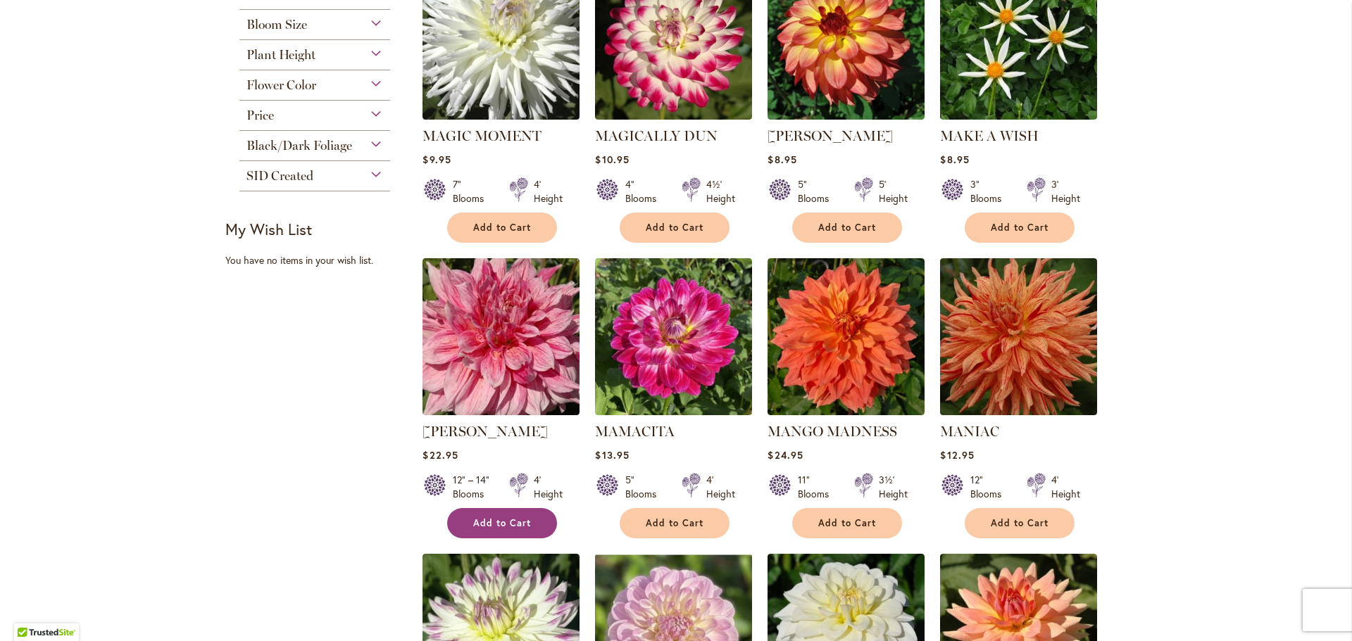
click at [503, 517] on span "Add to Cart" at bounding box center [502, 523] width 58 height 12
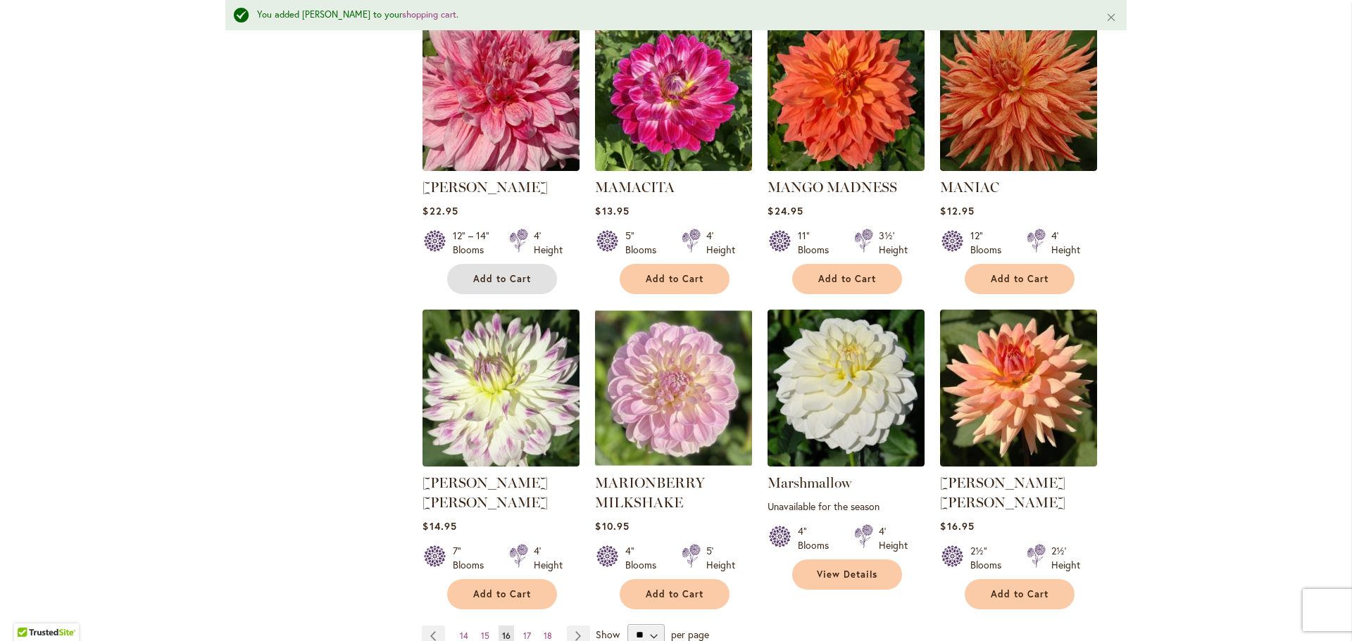
scroll to position [1338, 0]
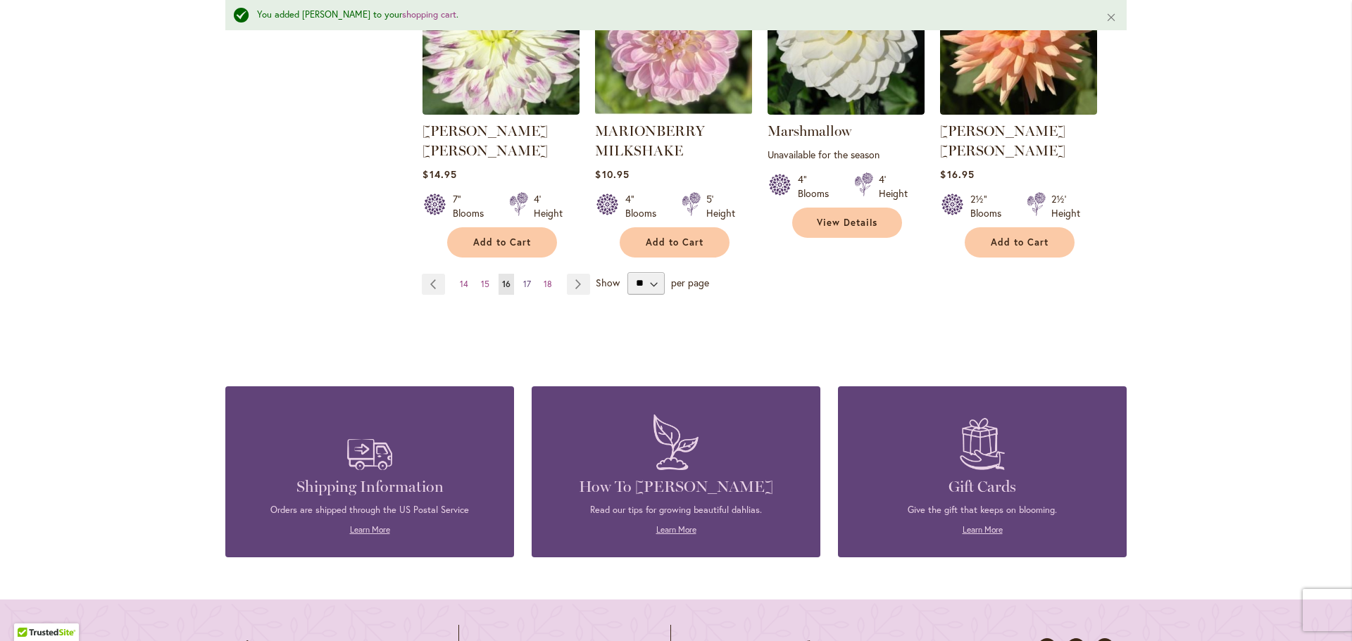
click at [524, 279] on span "17" at bounding box center [527, 284] width 8 height 11
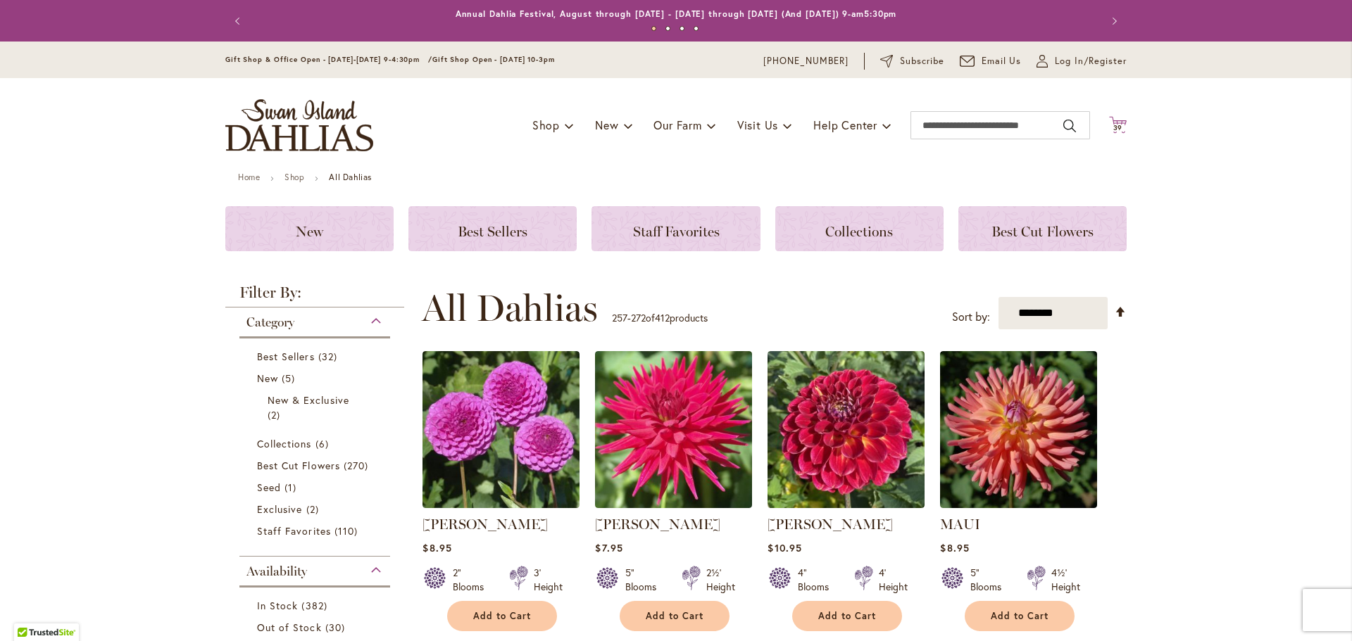
click at [1112, 120] on icon "Cart .cls-1 { fill: #231f20; }" at bounding box center [1118, 125] width 18 height 18
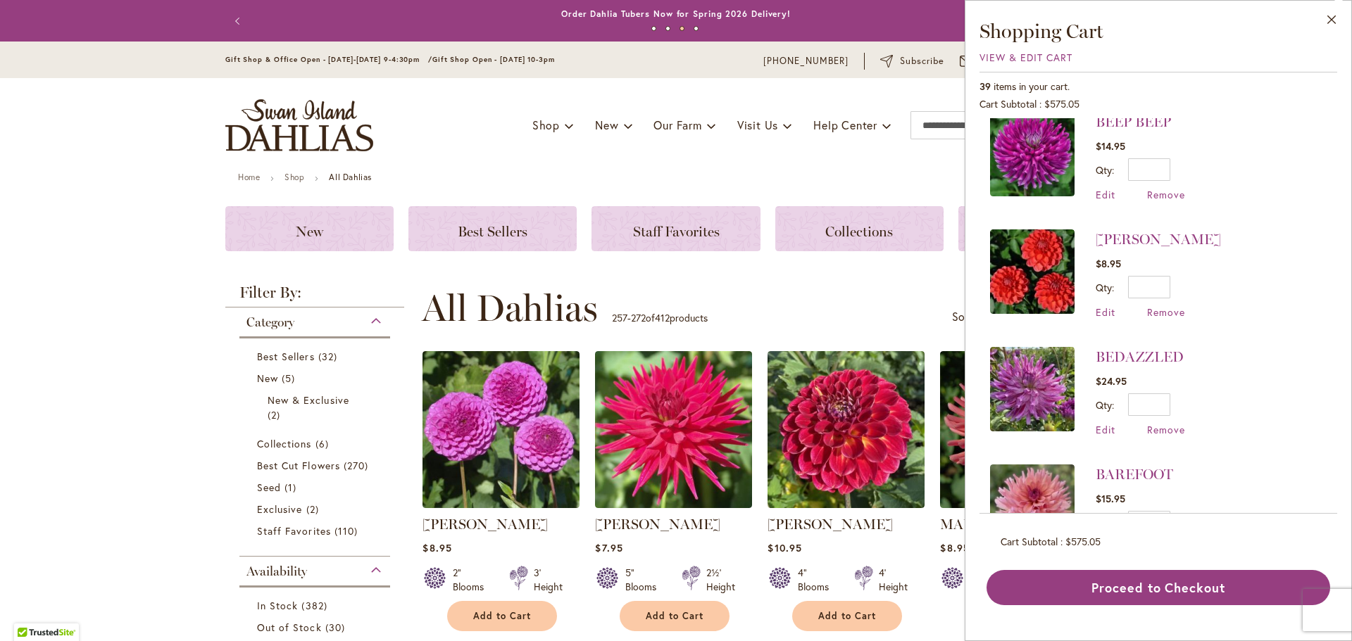
scroll to position [2930, 0]
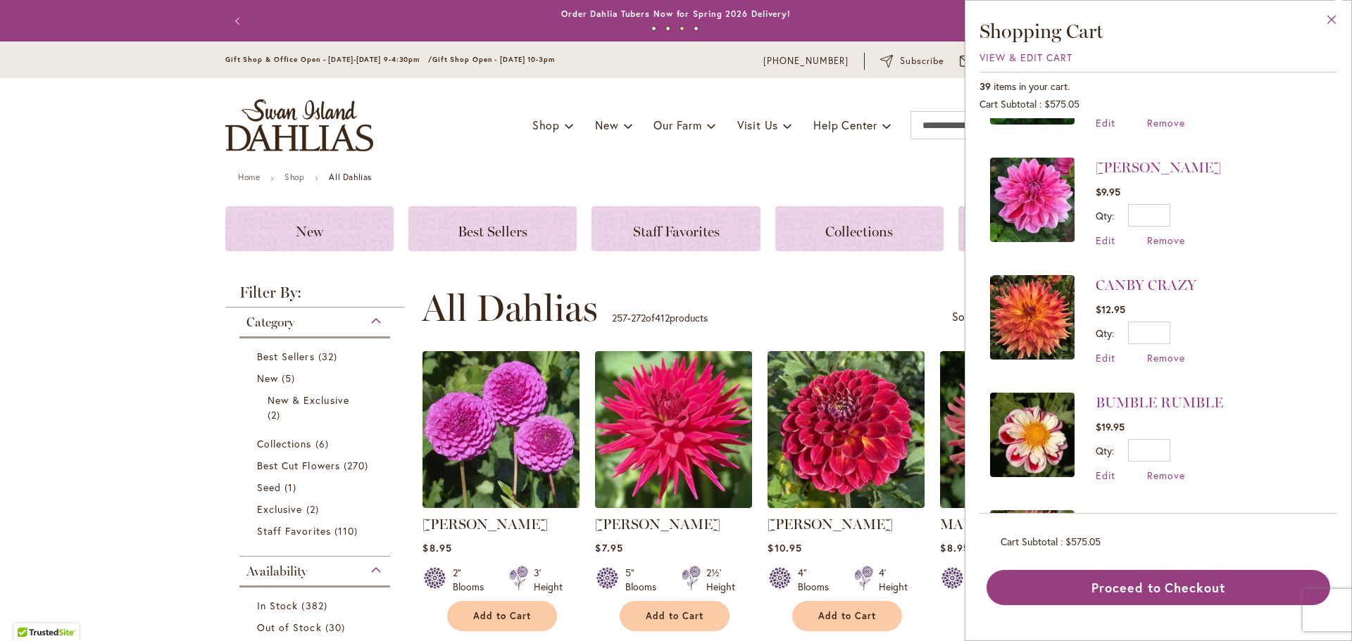
click at [1333, 16] on button "Close" at bounding box center [1331, 23] width 39 height 44
